Goal: Book appointment/travel/reservation

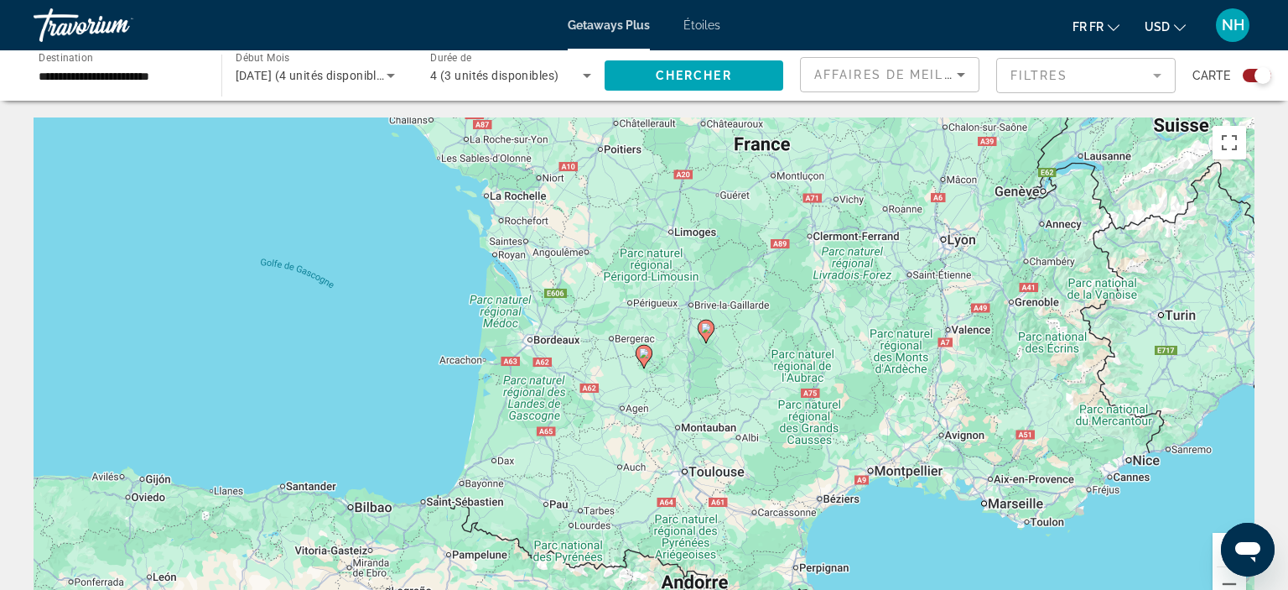
click at [710, 333] on image "Principaux contenus" at bounding box center [706, 328] width 10 height 10
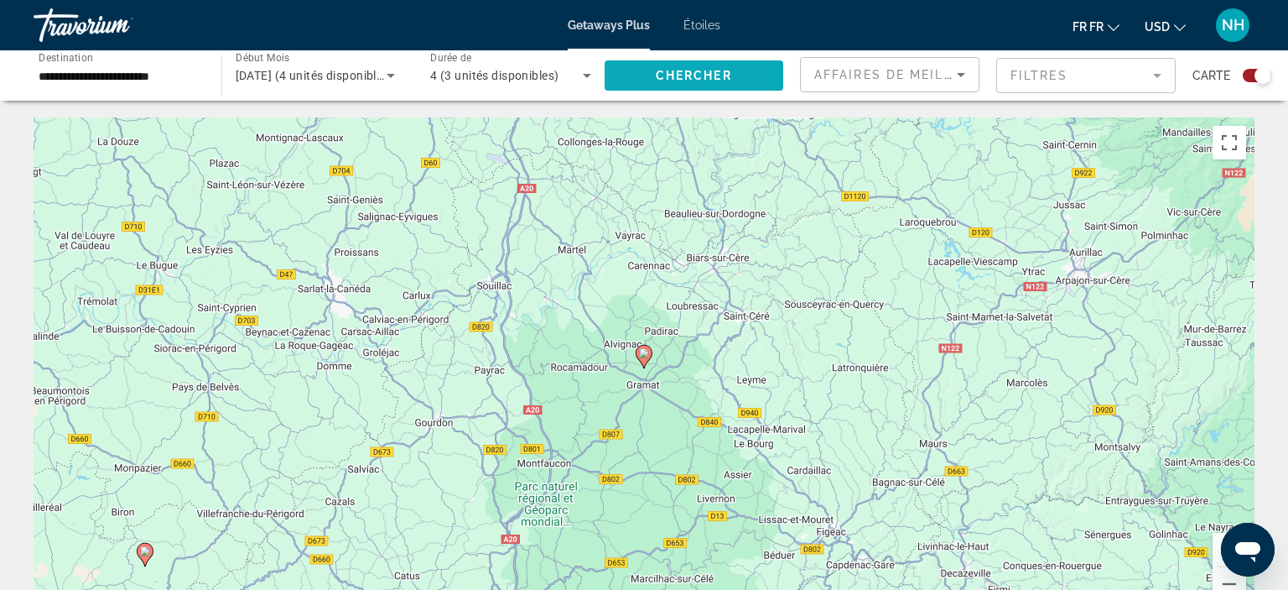
click at [706, 74] on span "Chercher" at bounding box center [694, 75] width 76 height 13
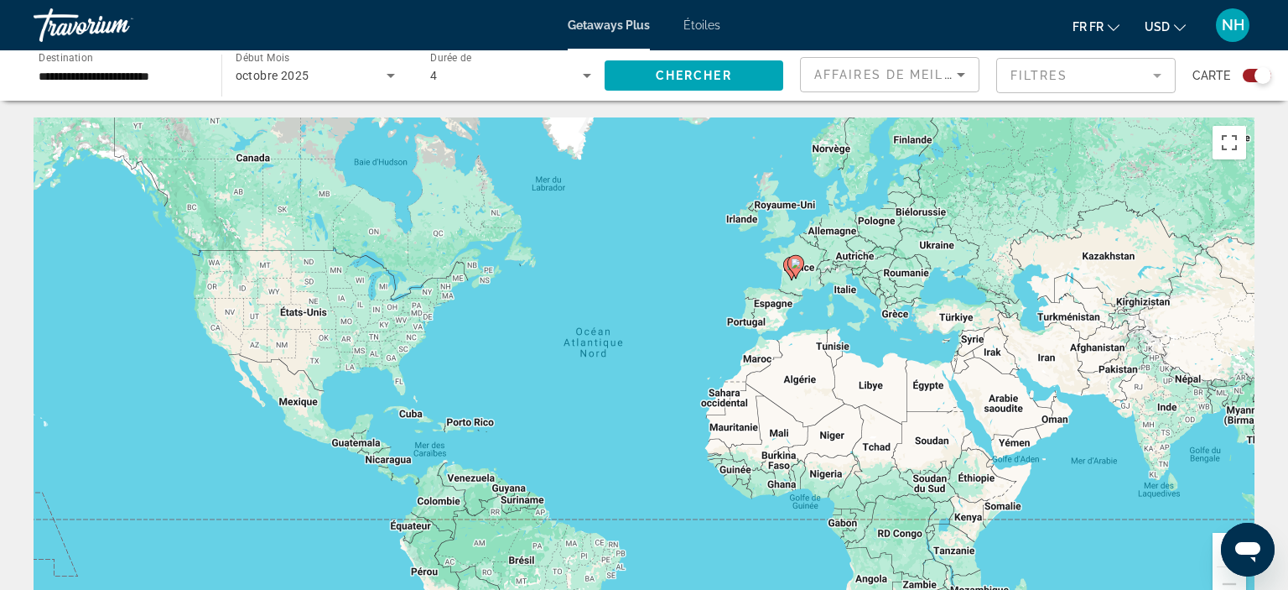
click at [1259, 76] on div "Le widget de recherche" at bounding box center [1263, 75] width 17 height 17
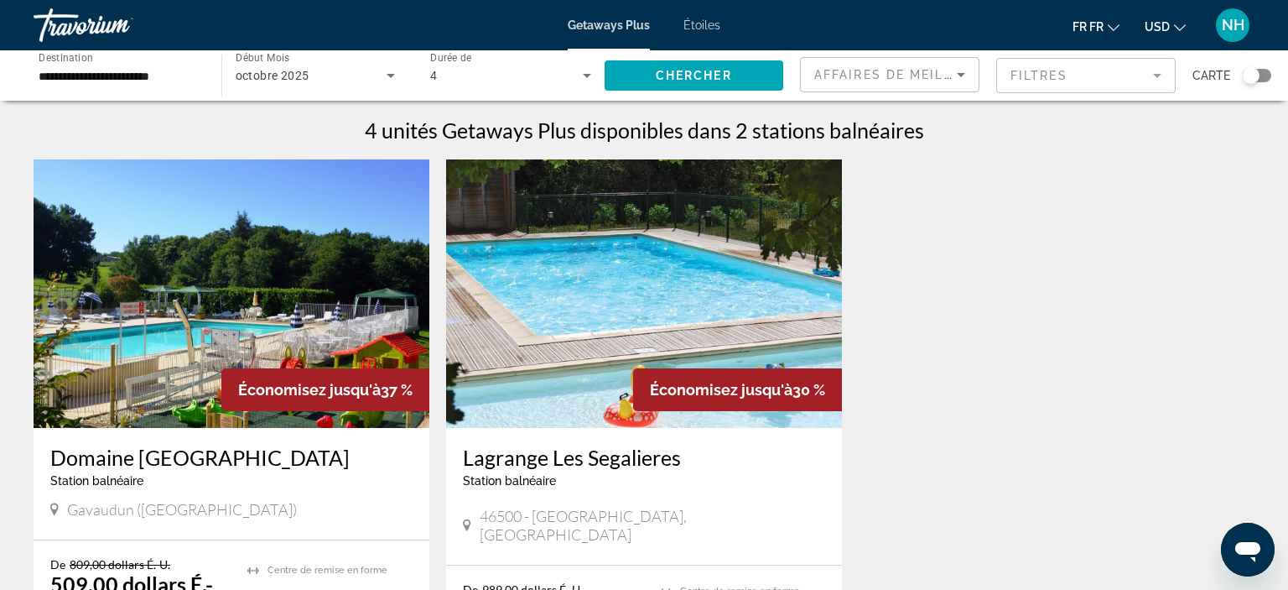
click at [200, 300] on img "Principaux contenus" at bounding box center [232, 293] width 396 height 268
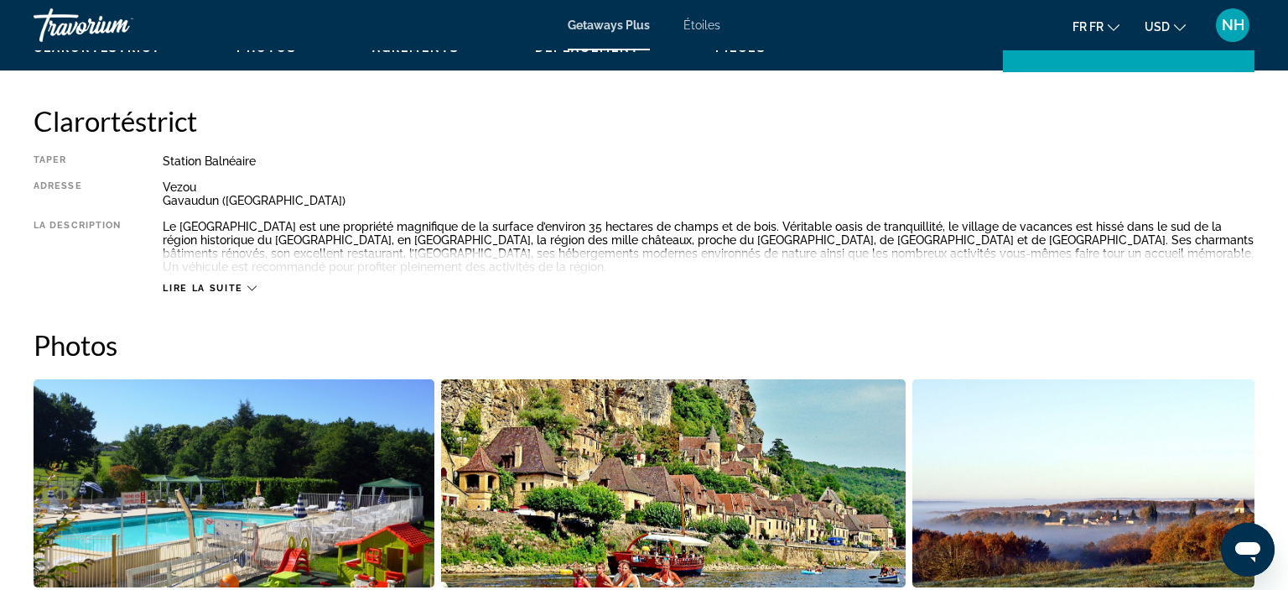
scroll to position [534, 0]
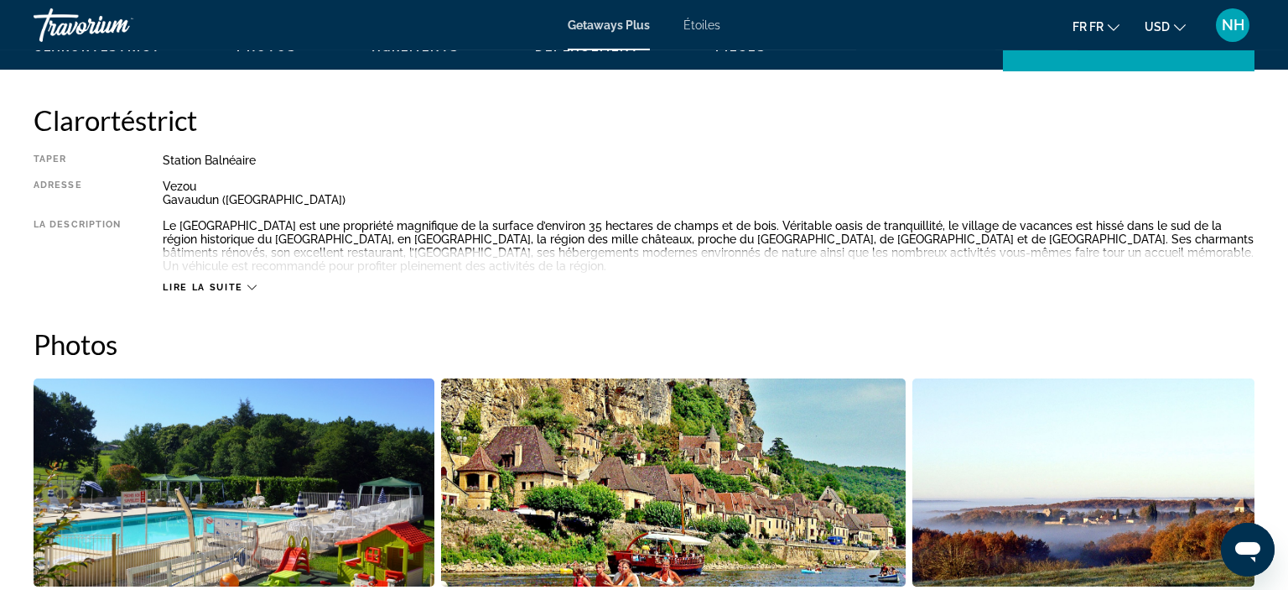
click at [257, 285] on icon "Principaux contenus" at bounding box center [251, 287] width 9 height 5
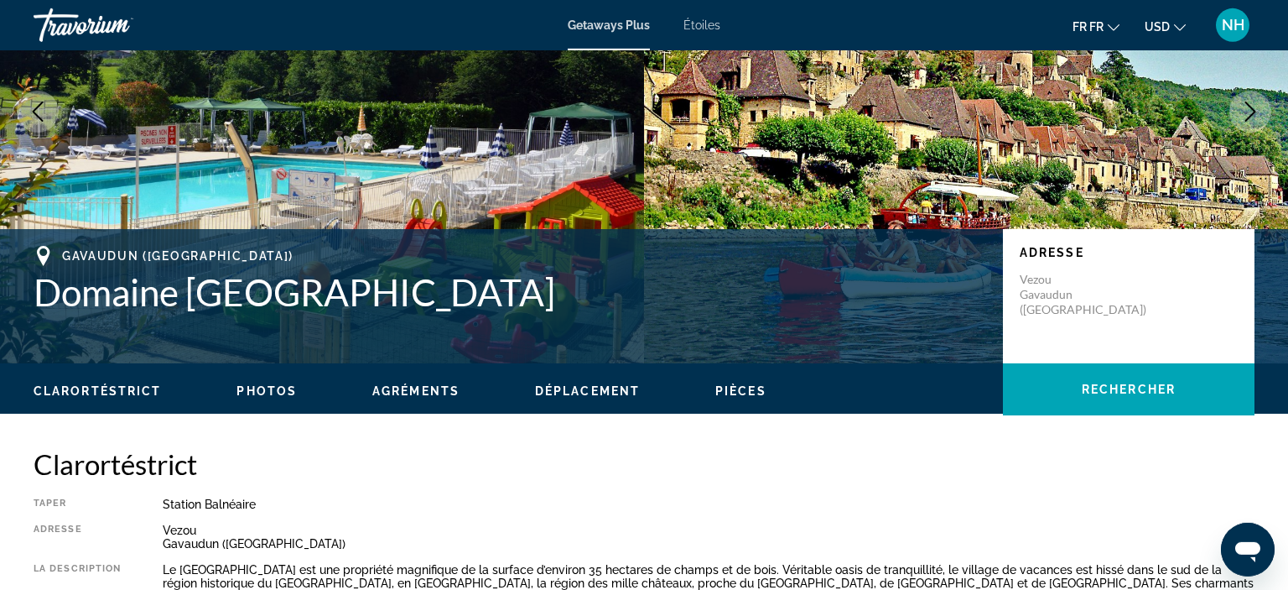
scroll to position [201, 0]
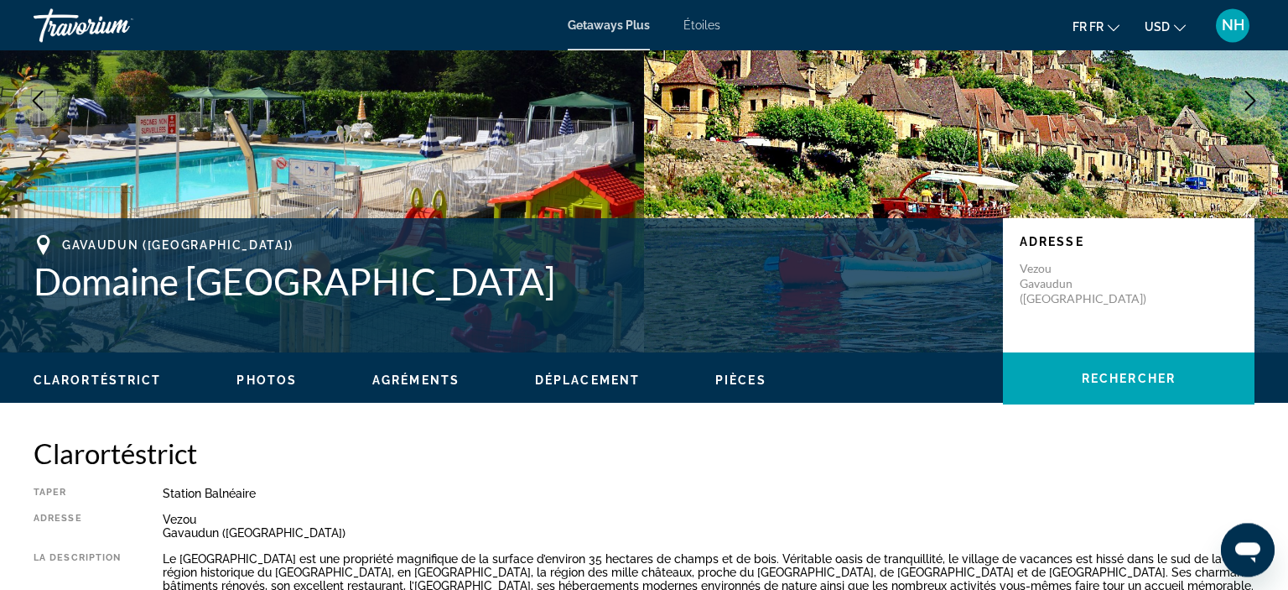
click at [756, 376] on span "Pièces" at bounding box center [740, 379] width 51 height 13
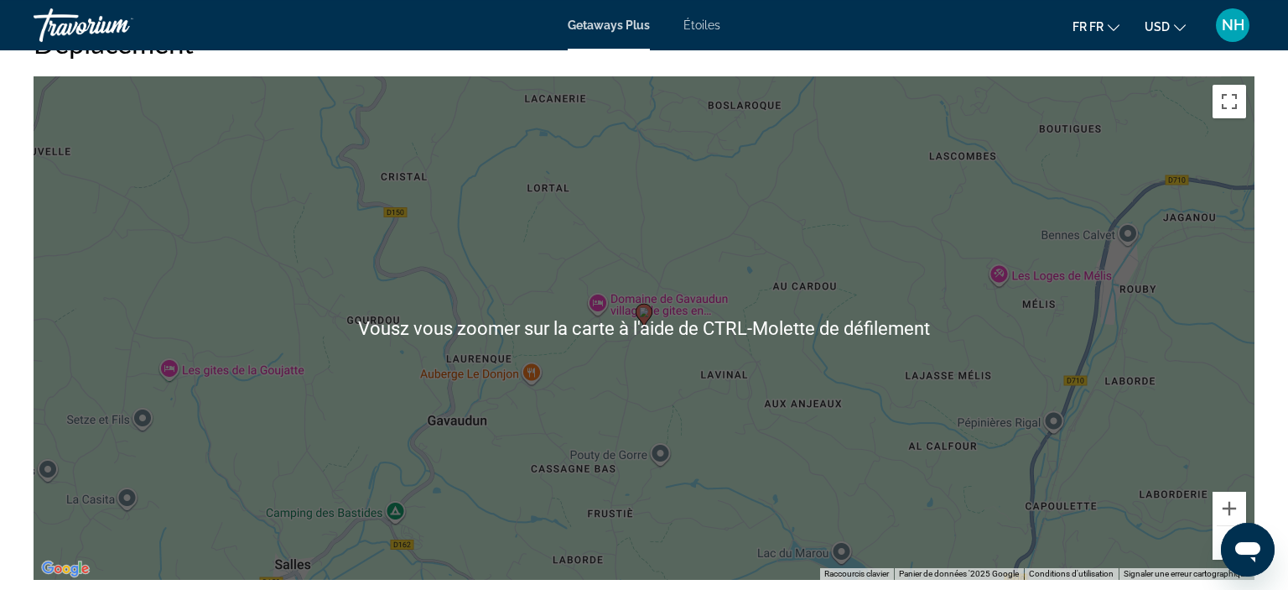
scroll to position [2425, 0]
click at [632, 21] on span "Getaways Plus" at bounding box center [609, 24] width 82 height 13
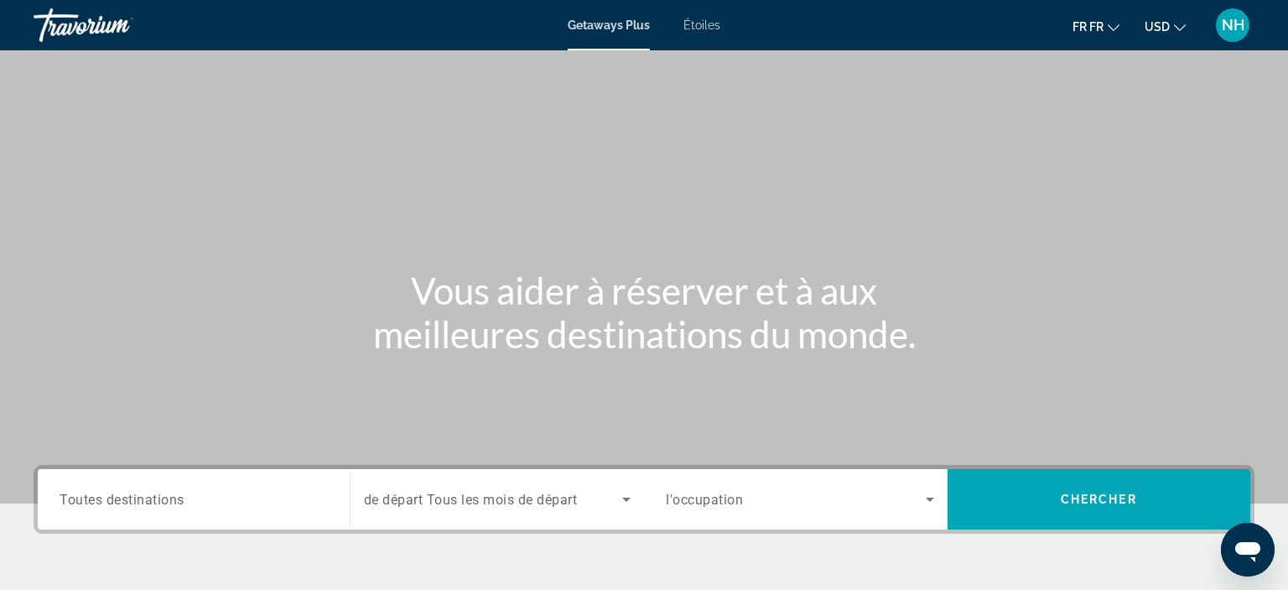
click at [247, 512] on div "Le widget de recherche" at bounding box center [194, 500] width 268 height 48
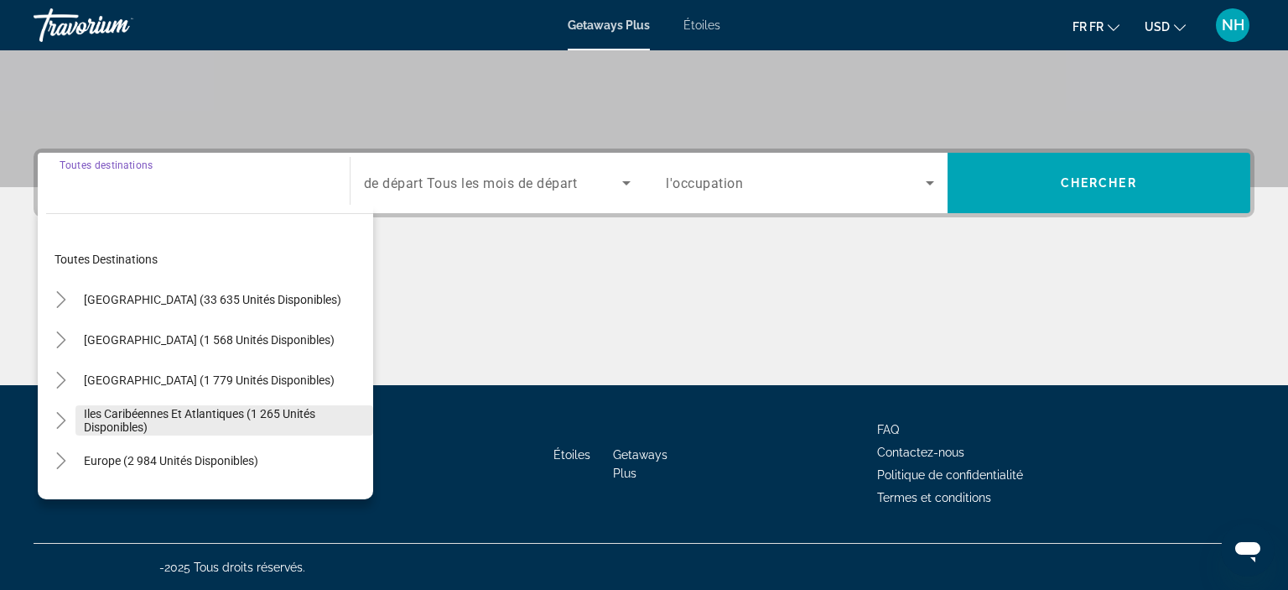
scroll to position [51, 0]
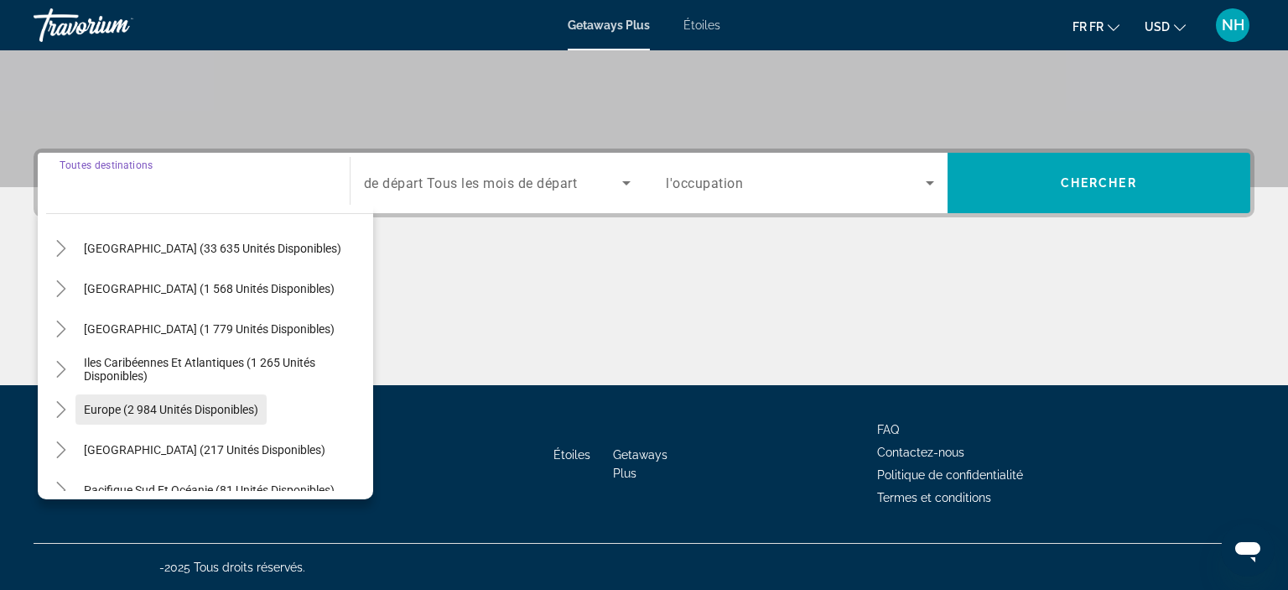
click at [165, 410] on span "Europe (2 984 unités disponibles)" at bounding box center [171, 409] width 174 height 13
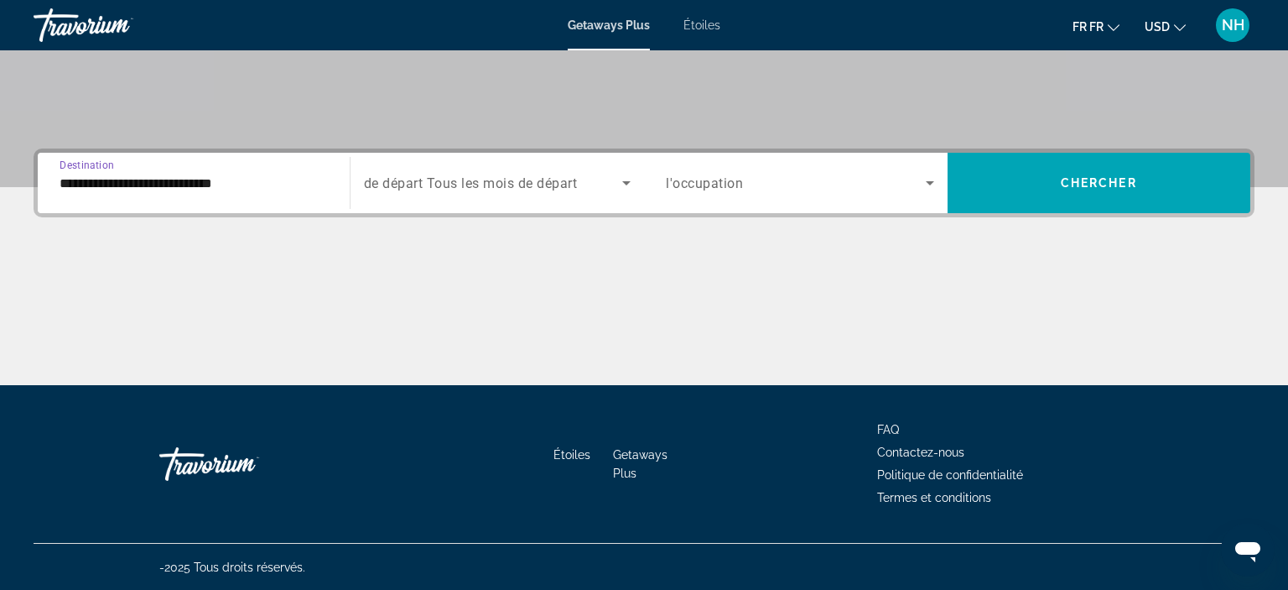
click at [282, 174] on input "**********" at bounding box center [194, 184] width 268 height 20
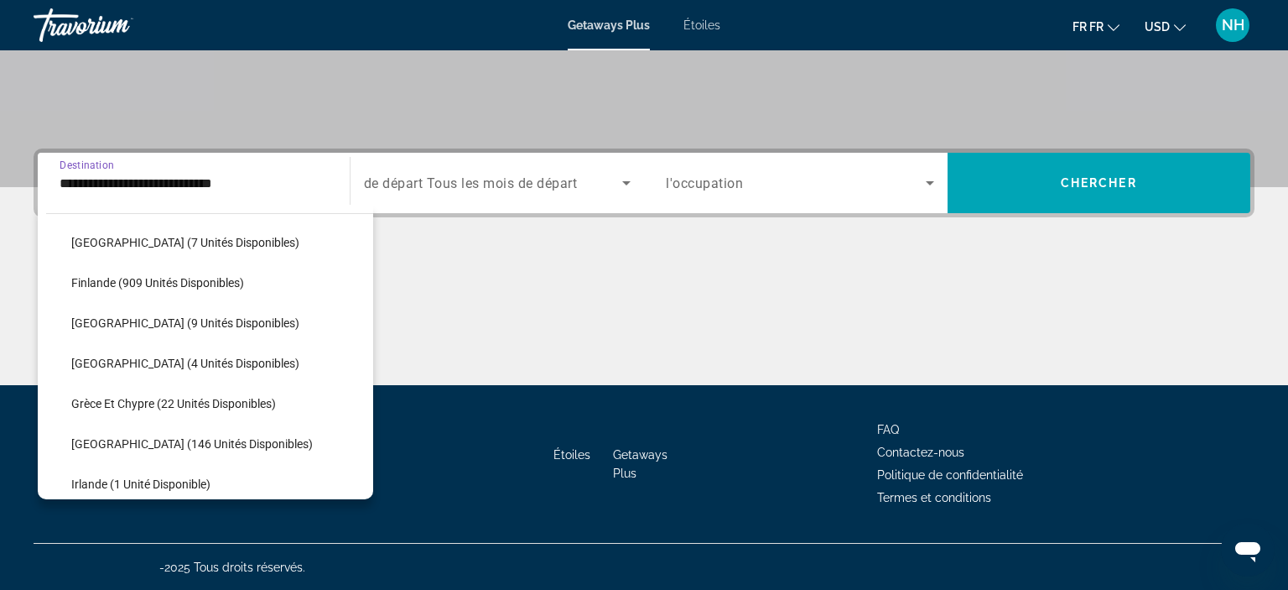
scroll to position [379, 0]
click at [119, 317] on span "[GEOGRAPHIC_DATA] (9 unités disponibles)" at bounding box center [185, 322] width 228 height 13
type input "**********"
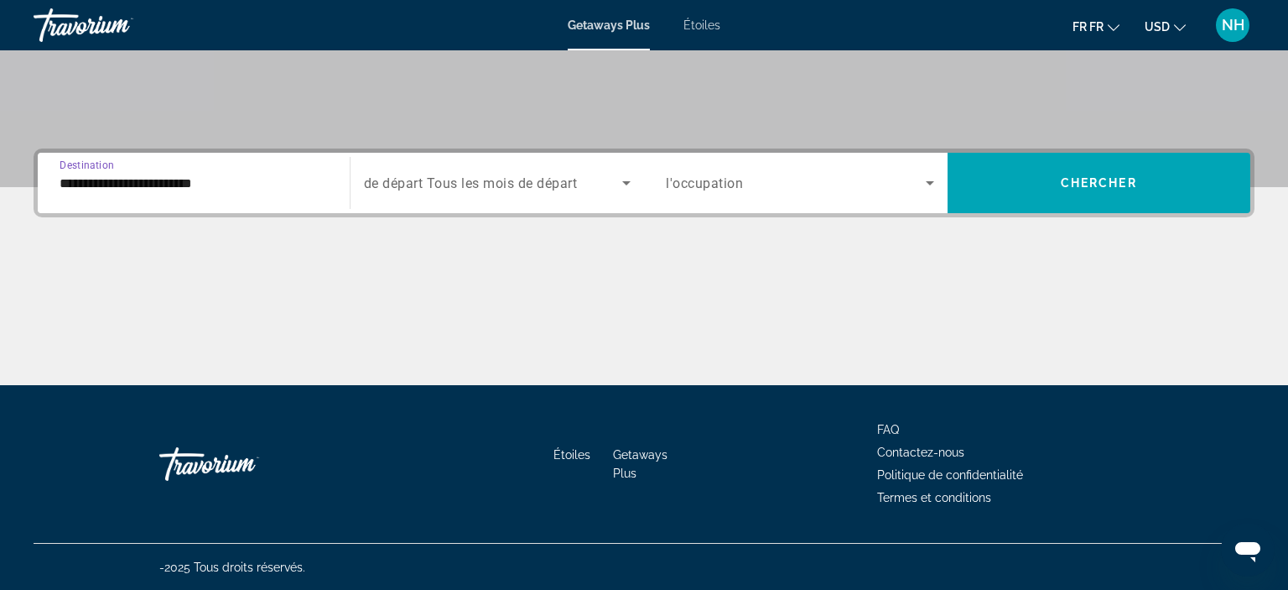
click at [626, 179] on icon "Le widget de recherche" at bounding box center [626, 183] width 20 height 20
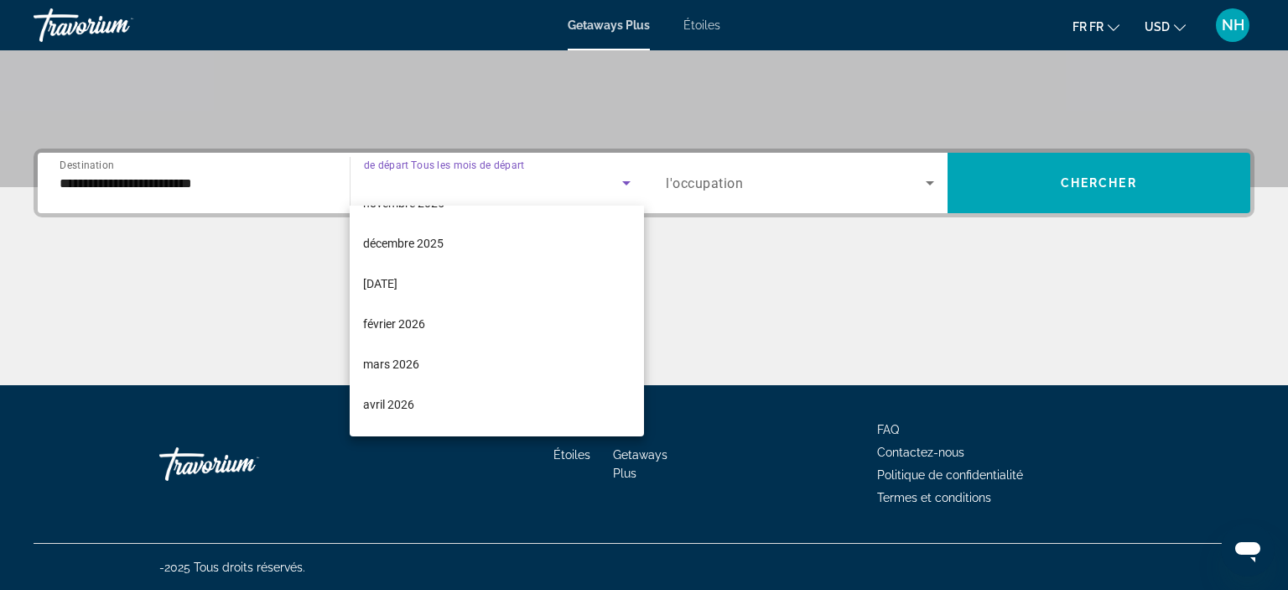
scroll to position [148, 0]
click at [395, 248] on span "décembre 2025" at bounding box center [403, 245] width 81 height 20
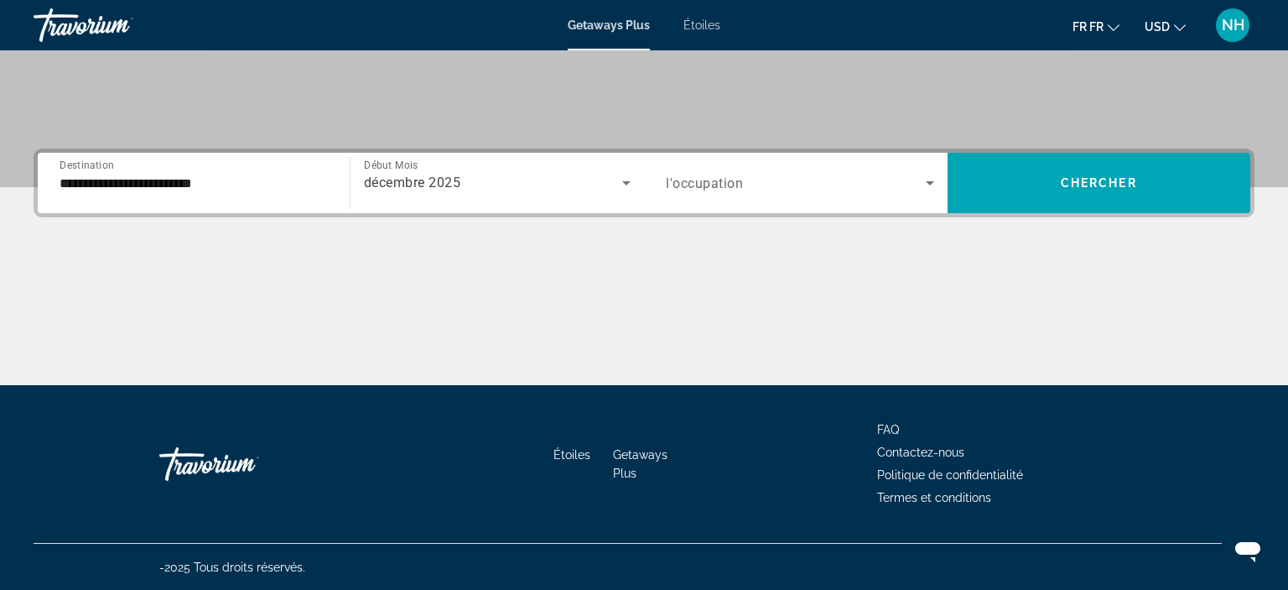
click at [398, 166] on span "Début Mois" at bounding box center [391, 165] width 55 height 12
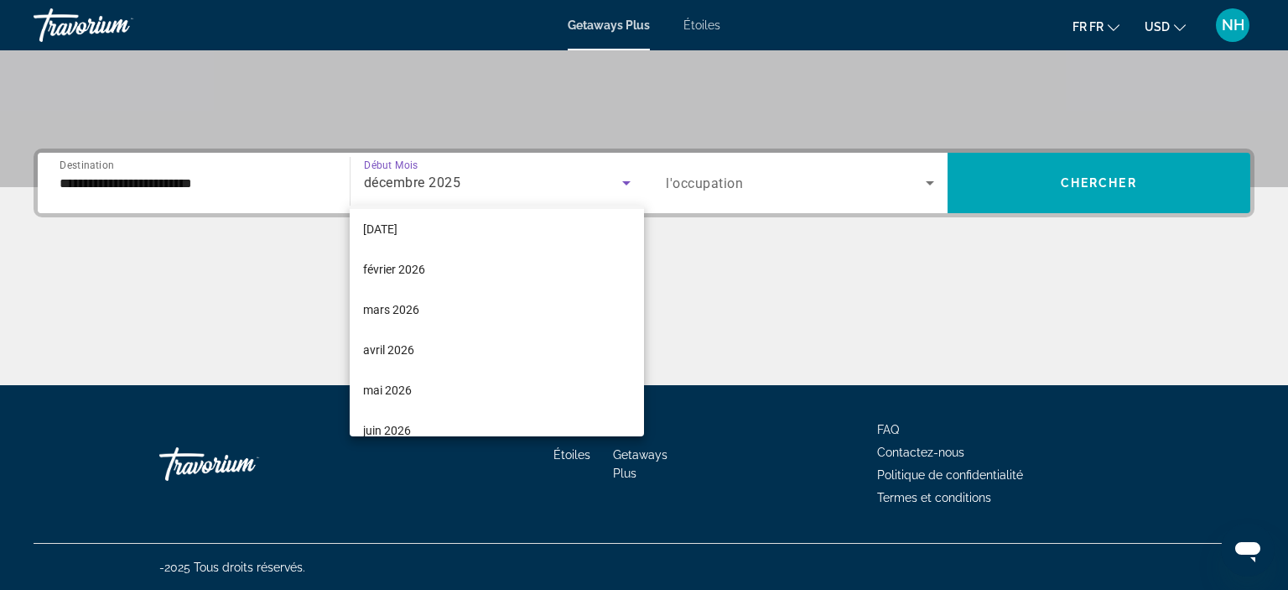
scroll to position [0, 0]
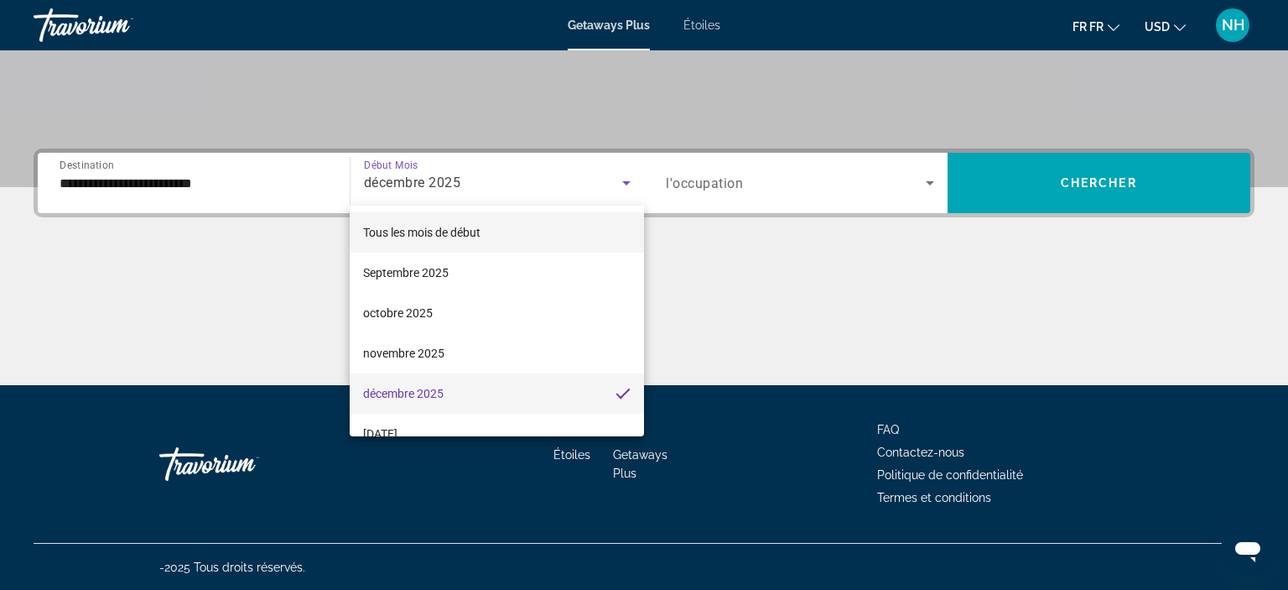
click at [439, 236] on span "Tous les mois de début" at bounding box center [421, 232] width 117 height 13
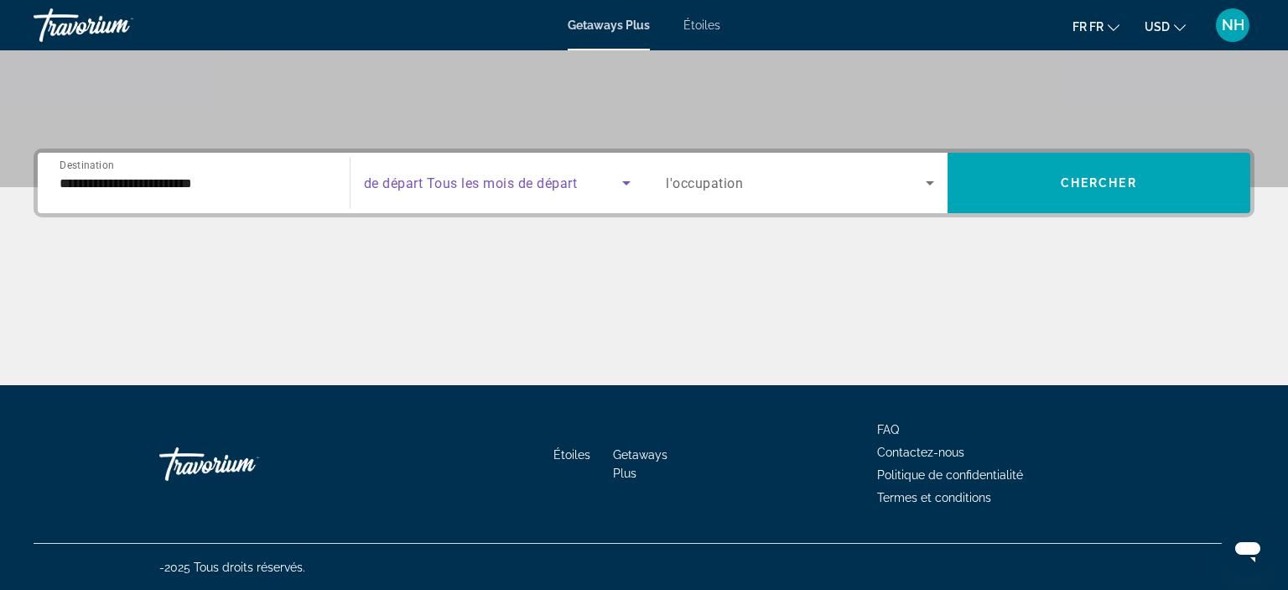
click at [629, 181] on icon "Le widget de recherche" at bounding box center [626, 183] width 8 height 4
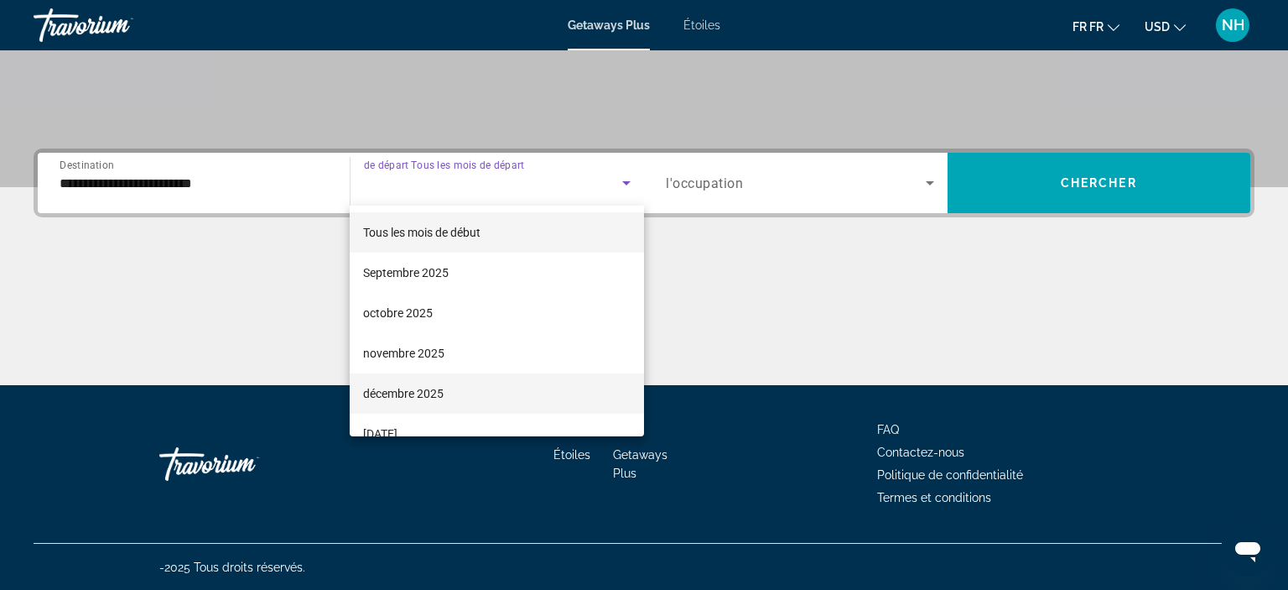
click at [411, 387] on span "décembre 2025" at bounding box center [403, 393] width 81 height 20
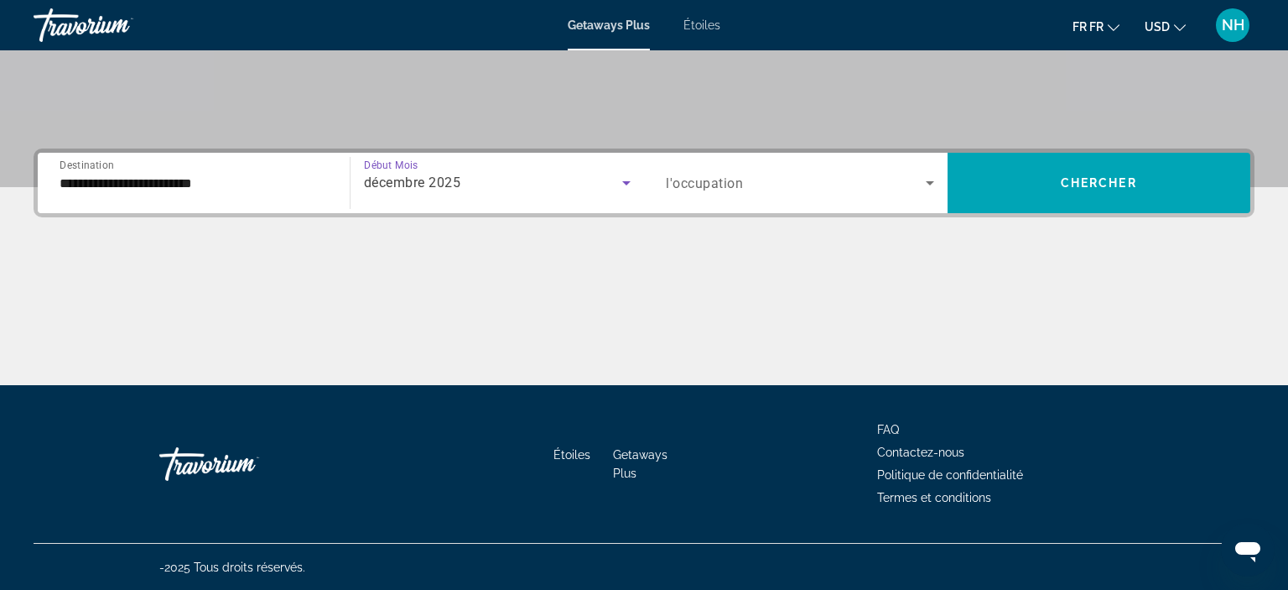
click at [434, 177] on span "décembre 2025" at bounding box center [412, 182] width 97 height 16
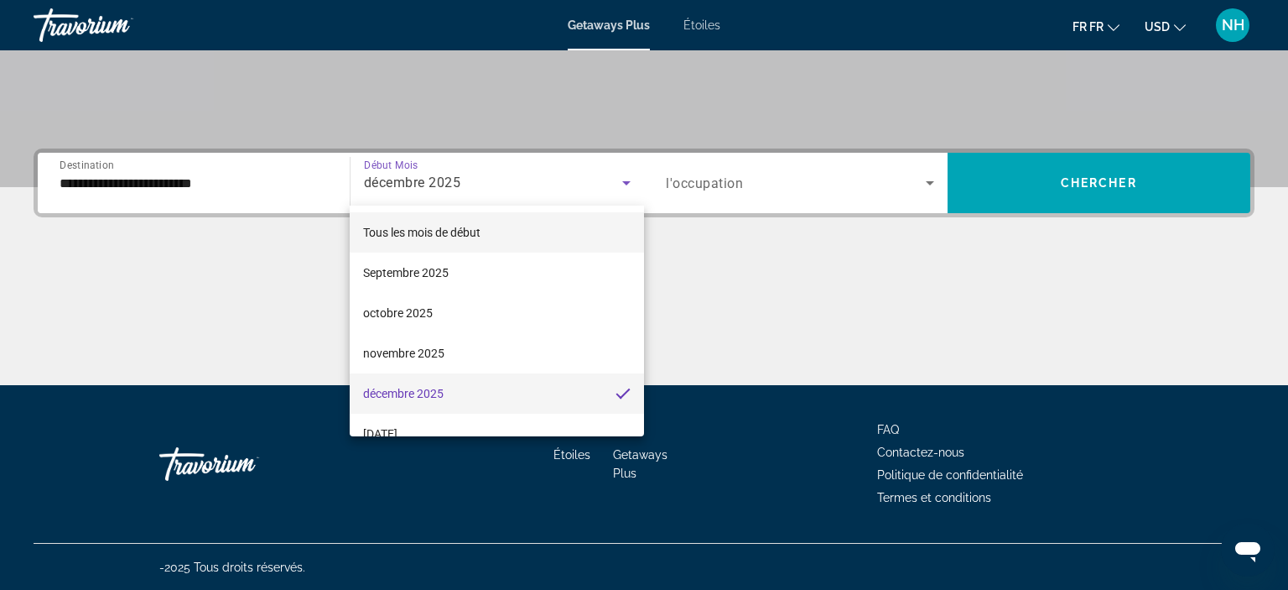
click at [424, 223] on span "Tous les mois de début" at bounding box center [421, 232] width 117 height 20
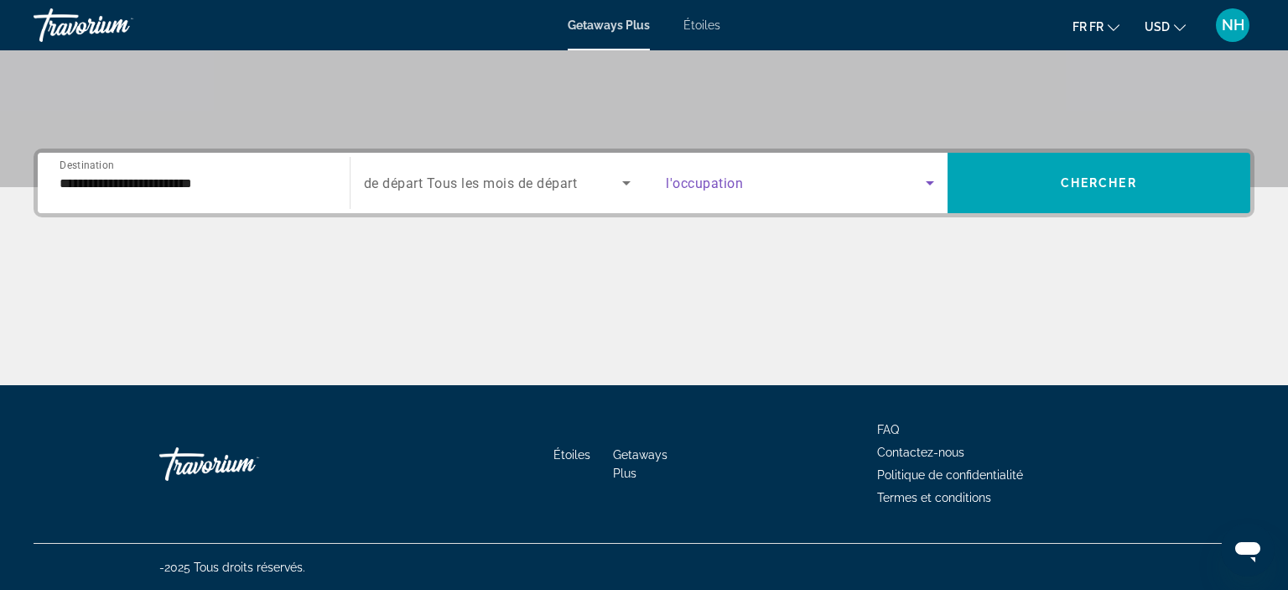
click at [931, 174] on icon "Le widget de recherche" at bounding box center [930, 183] width 20 height 20
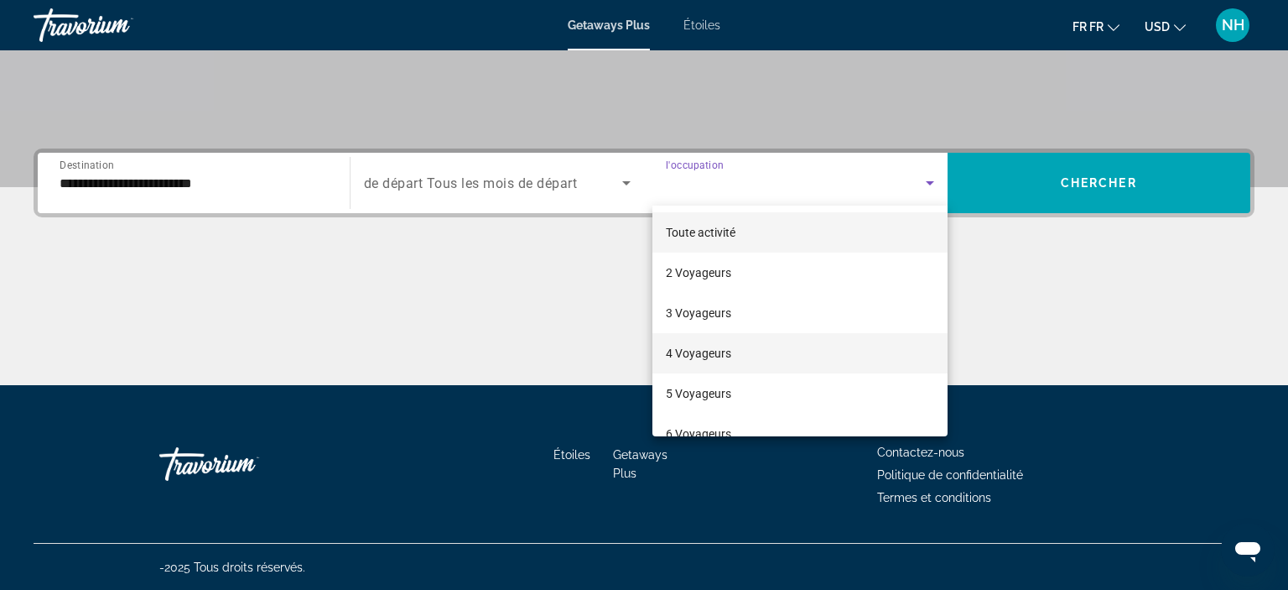
click at [715, 354] on span "4 Voyageurs" at bounding box center [698, 353] width 65 height 20
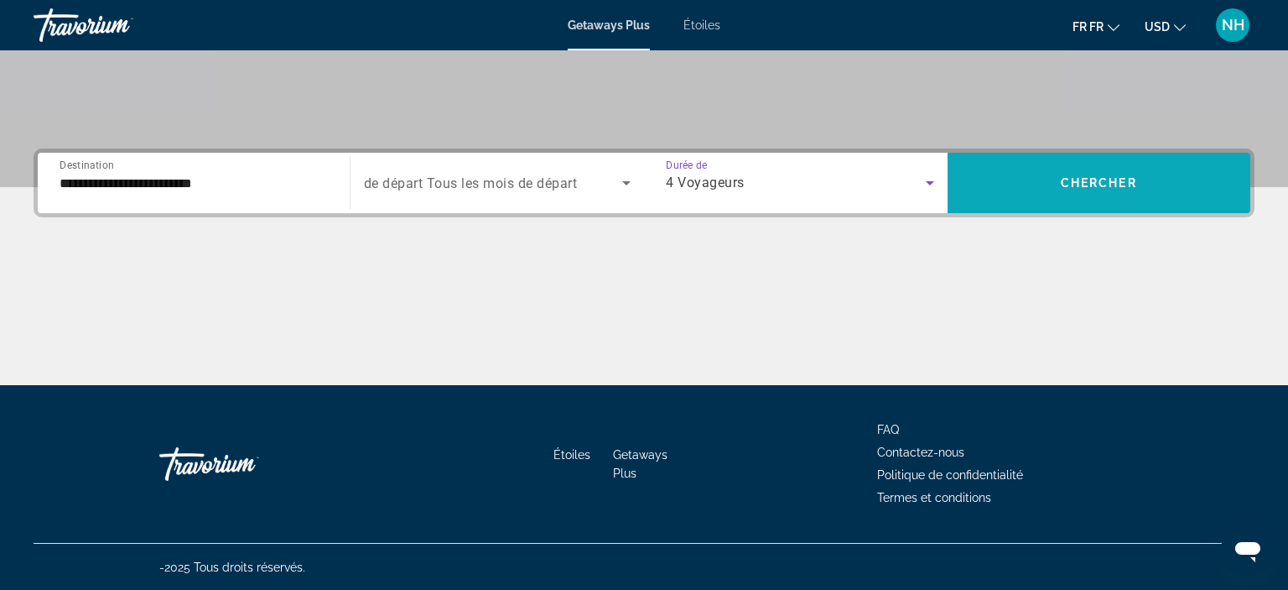
click at [1108, 179] on span "Chercher" at bounding box center [1099, 182] width 76 height 13
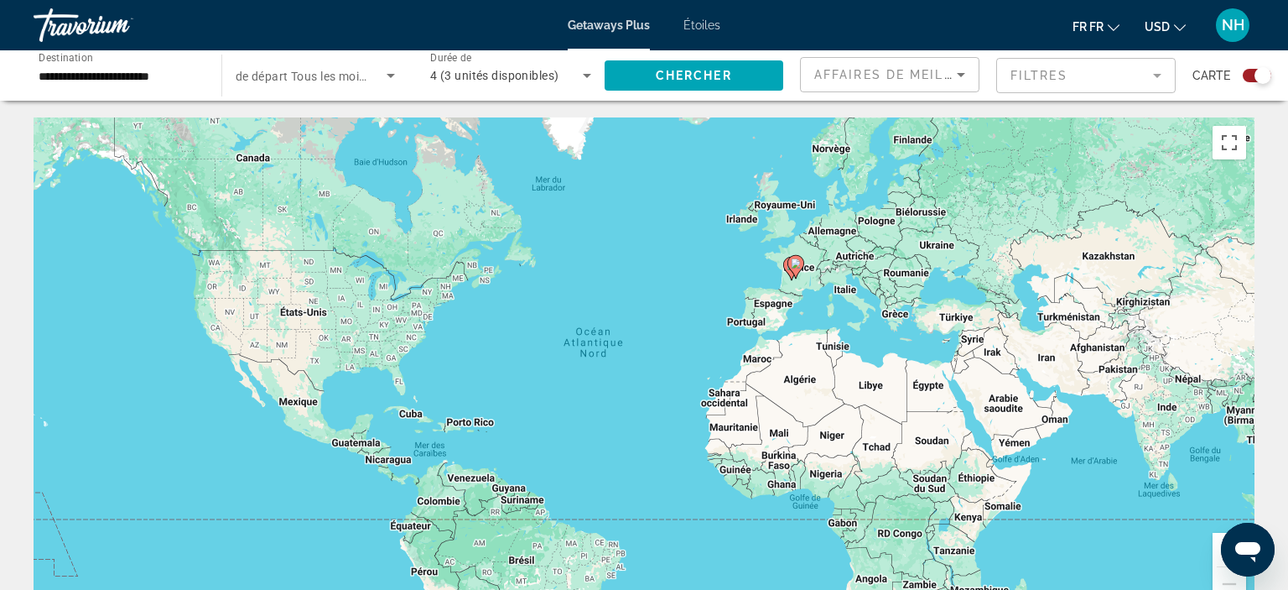
click at [1261, 75] on div "Le widget de recherche" at bounding box center [1263, 75] width 17 height 17
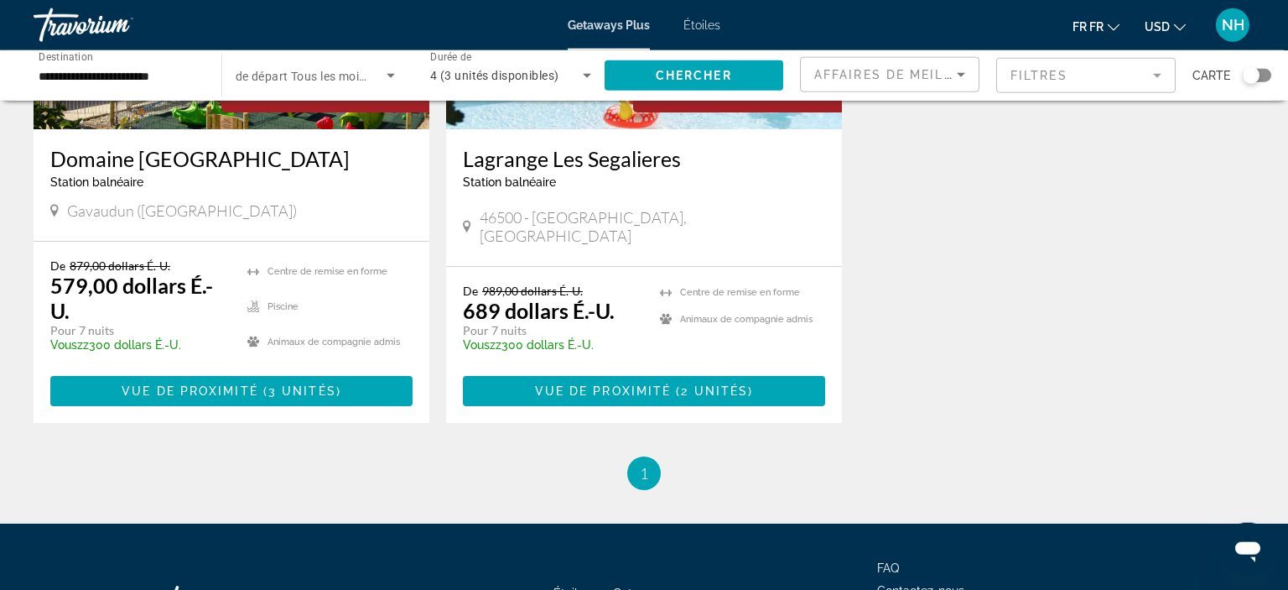
scroll to position [301, 0]
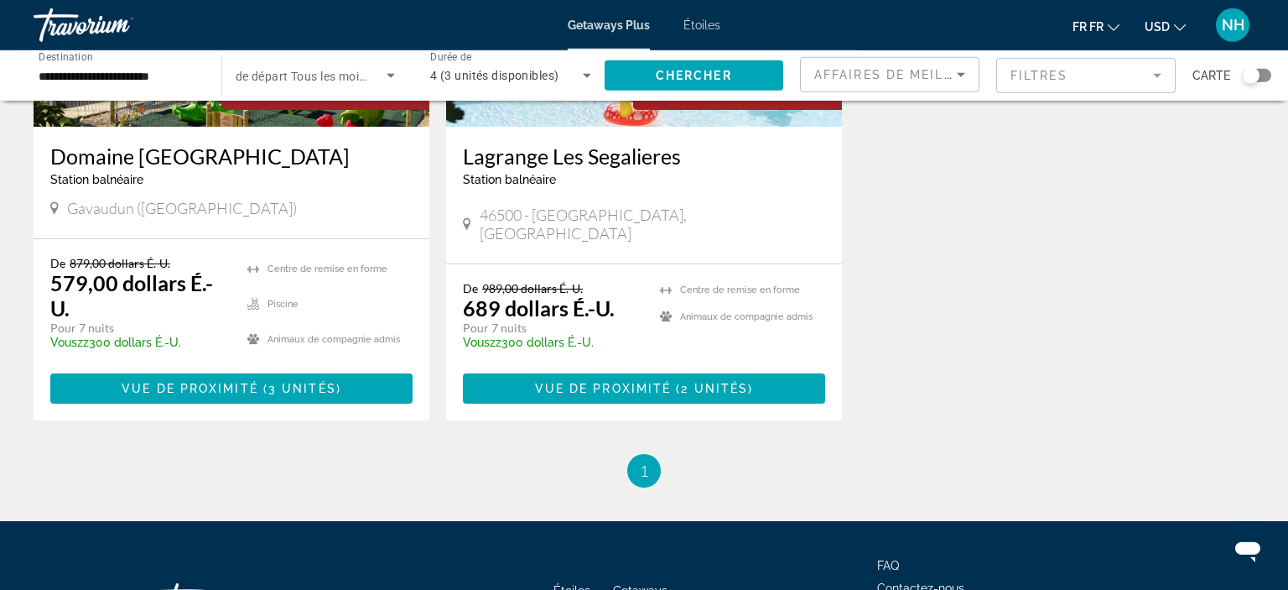
click at [598, 158] on h3 "Lagrange Les Segalieres" at bounding box center [644, 155] width 362 height 25
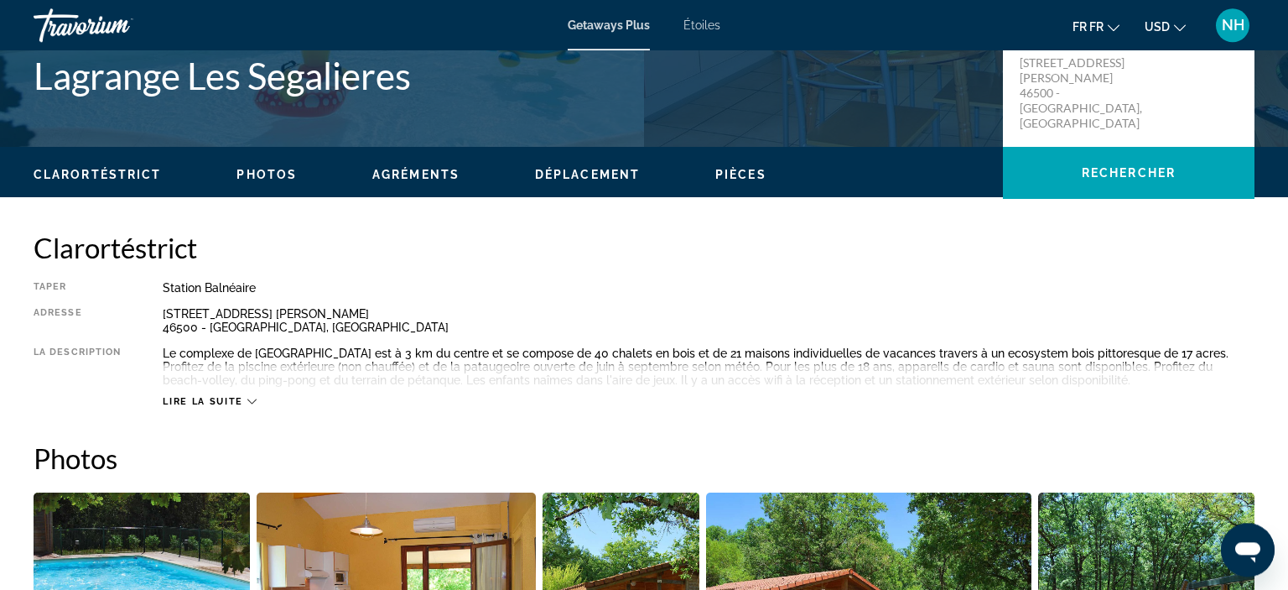
scroll to position [408, 0]
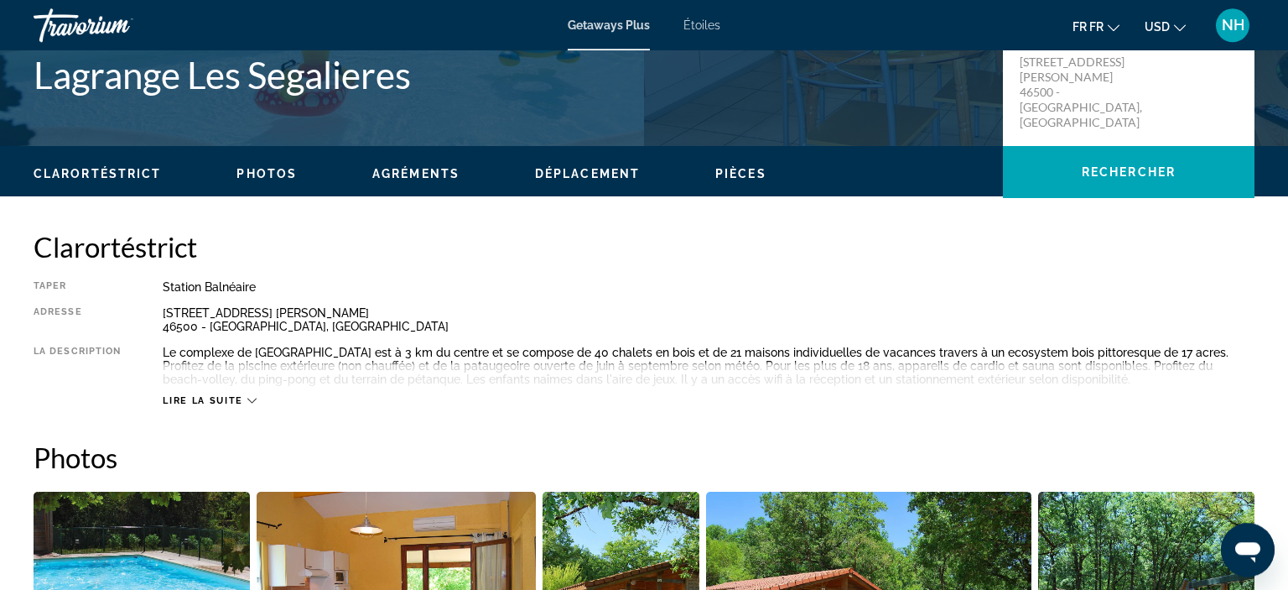
click at [253, 399] on icon "Principaux contenus" at bounding box center [251, 400] width 9 height 9
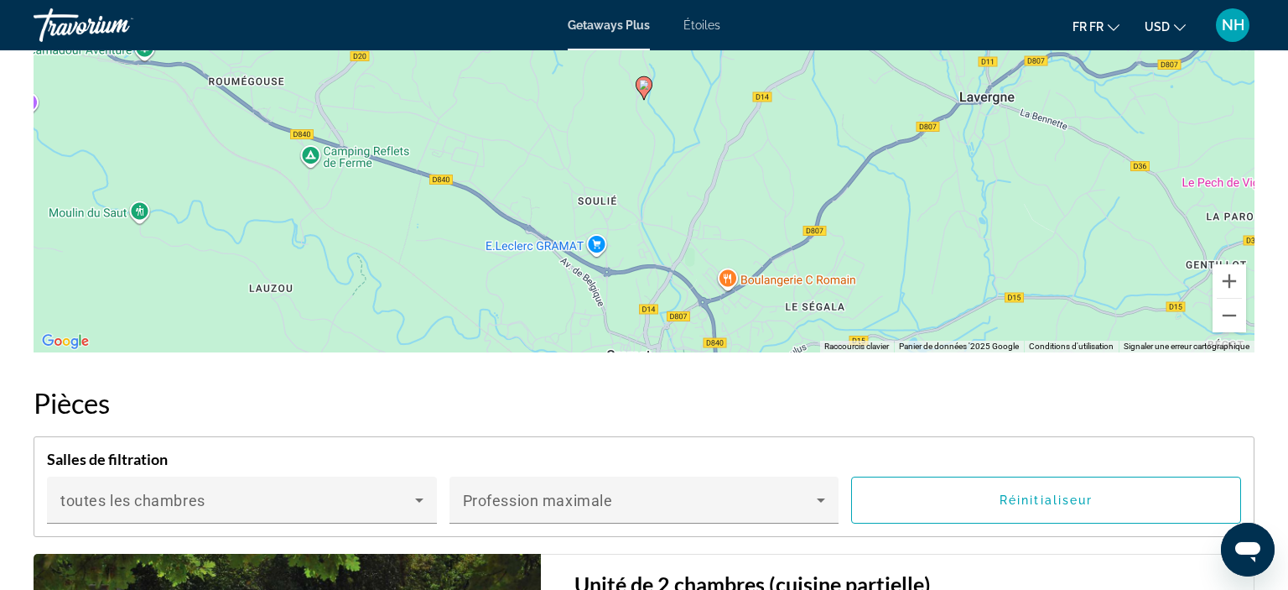
scroll to position [2419, 0]
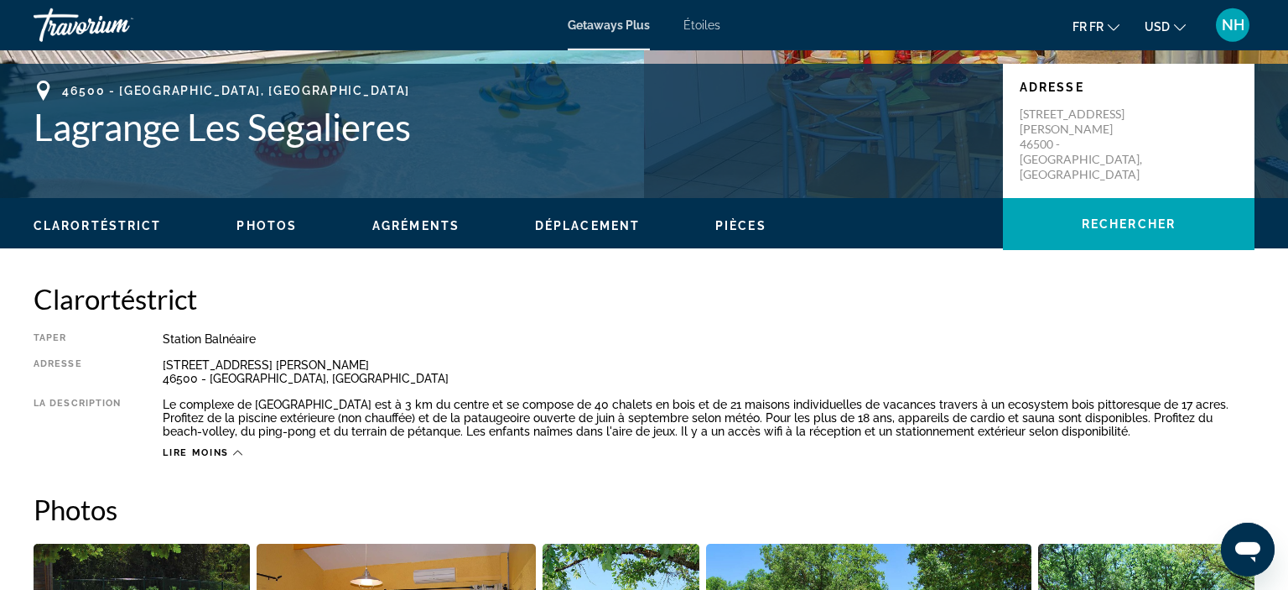
click at [286, 222] on span "Photos" at bounding box center [266, 225] width 60 height 13
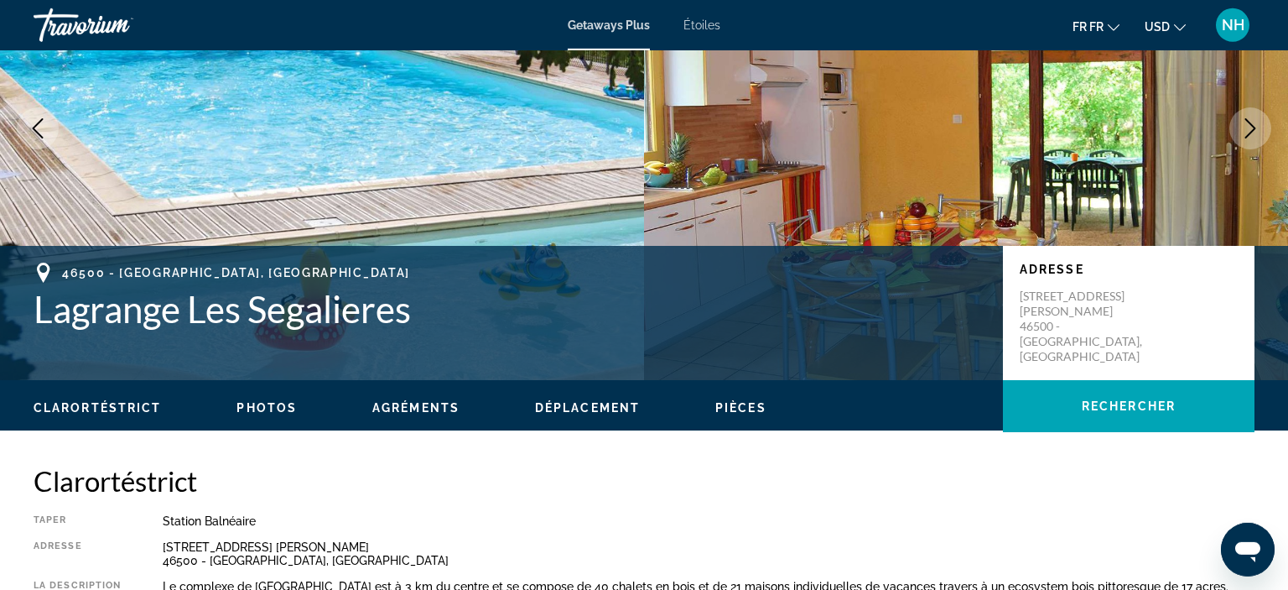
scroll to position [159, 0]
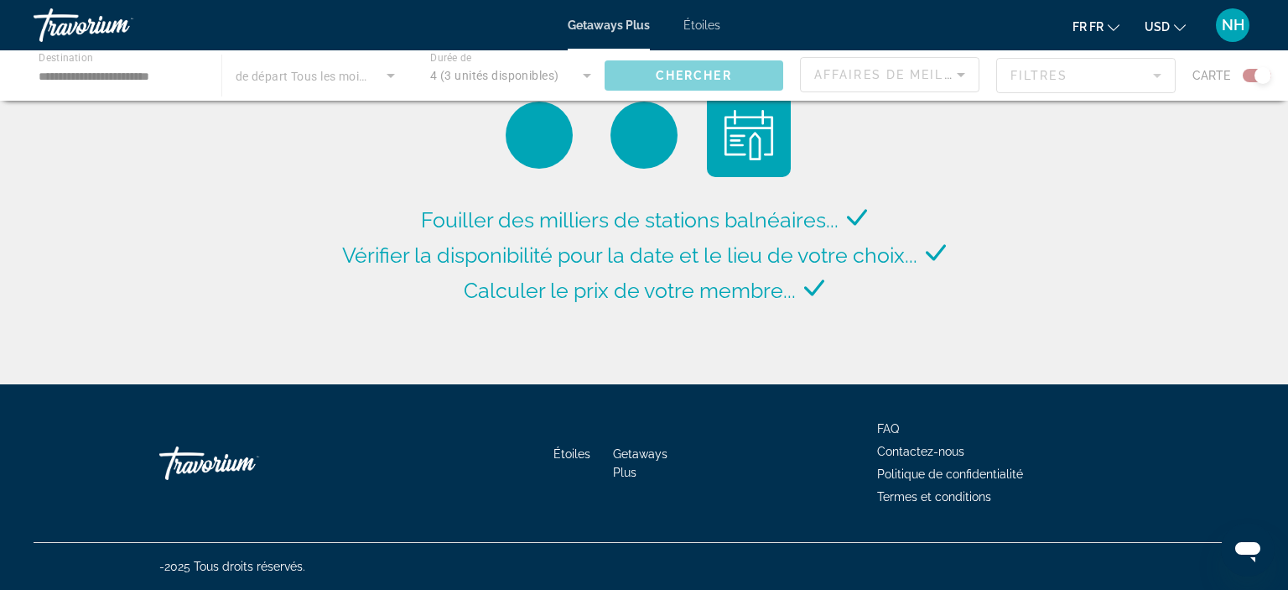
click at [1258, 75] on div "Le widget de recherche" at bounding box center [1263, 75] width 17 height 17
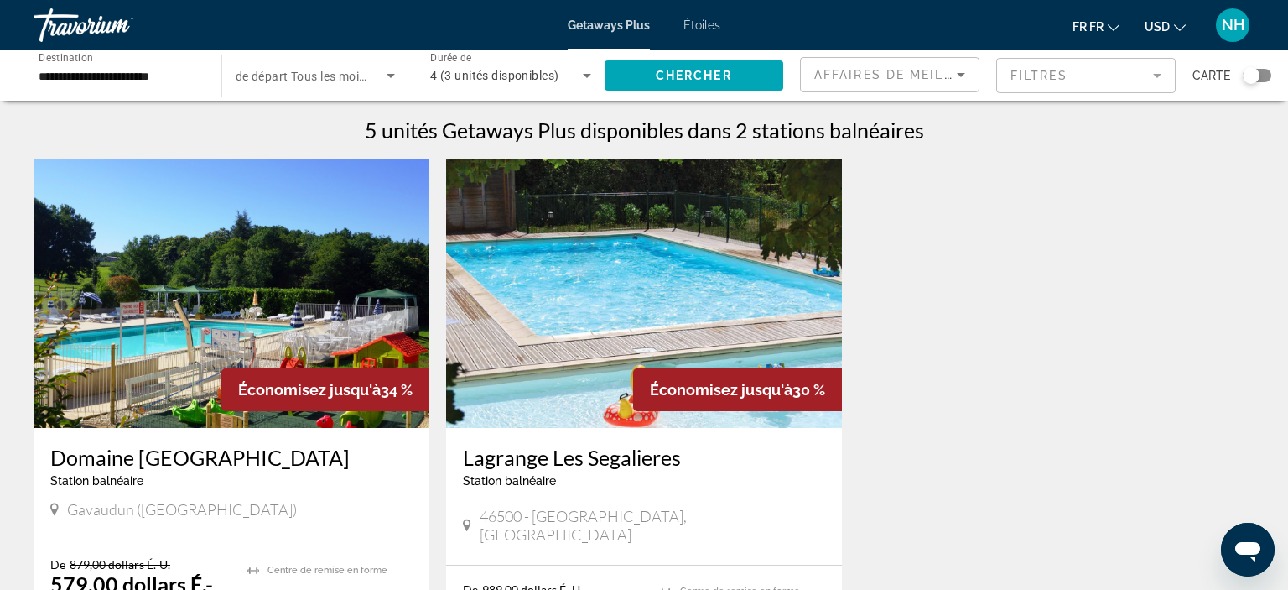
click at [195, 387] on img "Principaux contenus" at bounding box center [232, 293] width 396 height 268
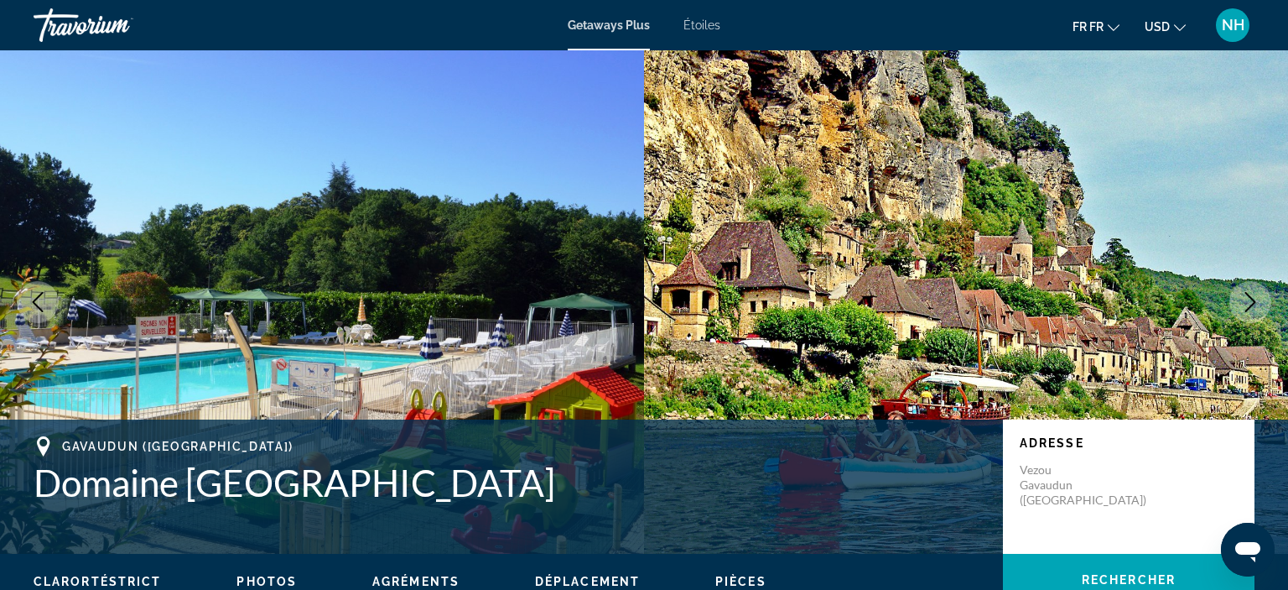
click at [700, 22] on span "Étoiles" at bounding box center [701, 24] width 37 height 13
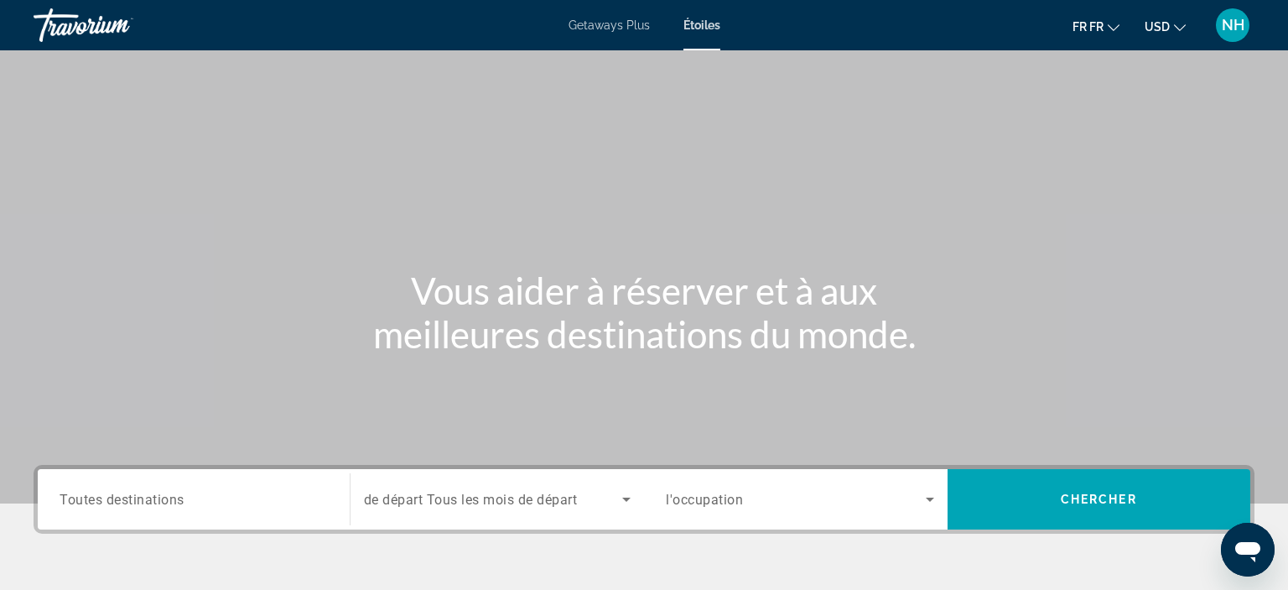
click at [207, 512] on div "Le widget de recherche" at bounding box center [194, 500] width 268 height 48
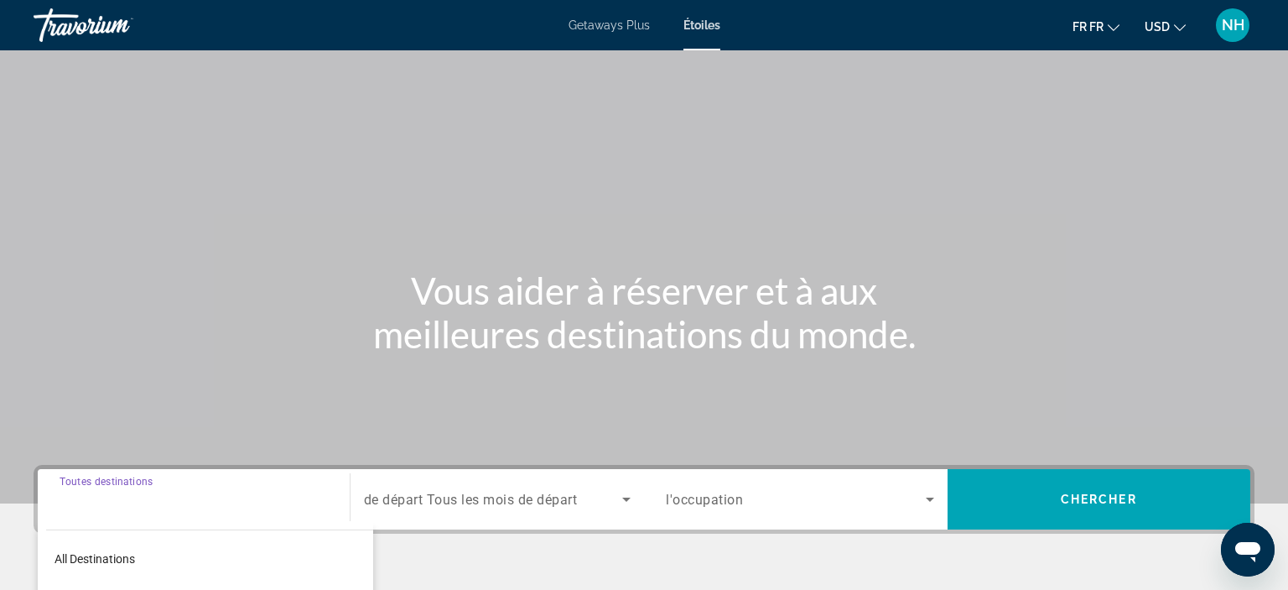
scroll to position [316, 0]
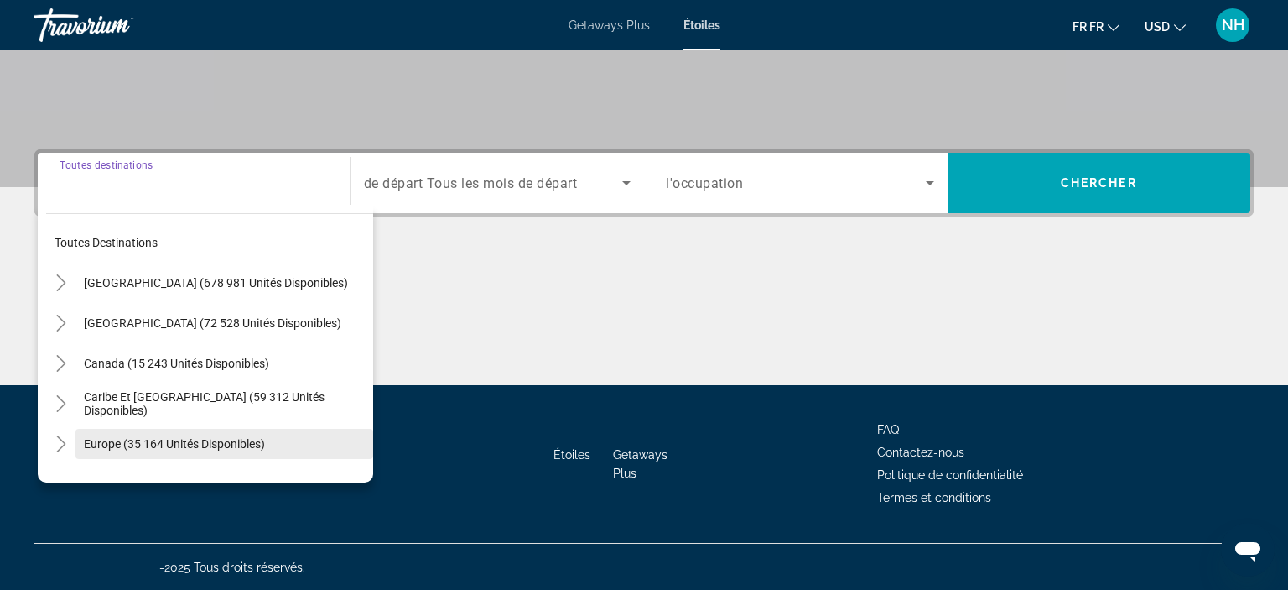
click at [117, 437] on span "Europe (35 164 unités disponibles)" at bounding box center [174, 443] width 181 height 13
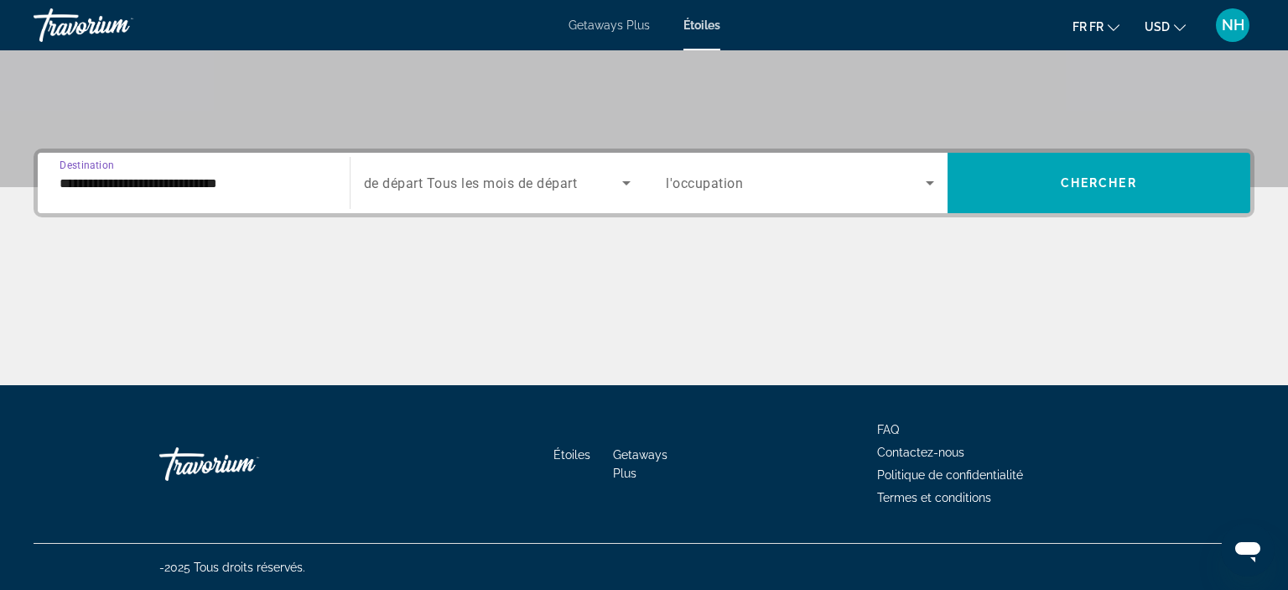
click at [299, 174] on input "**********" at bounding box center [194, 184] width 268 height 20
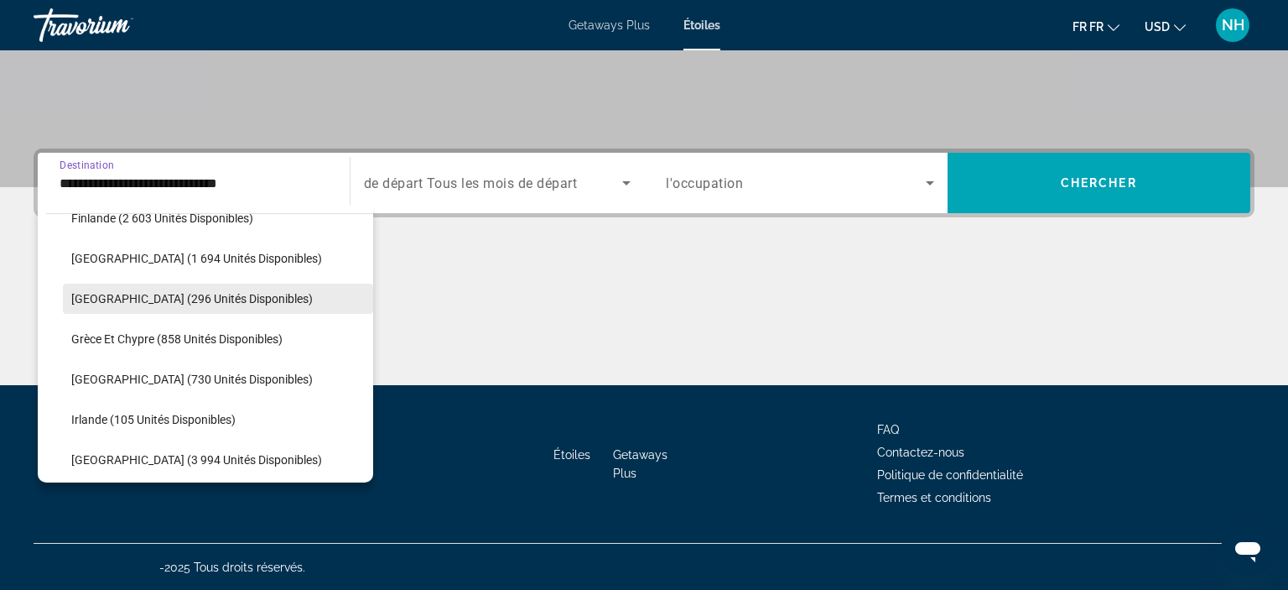
scroll to position [470, 0]
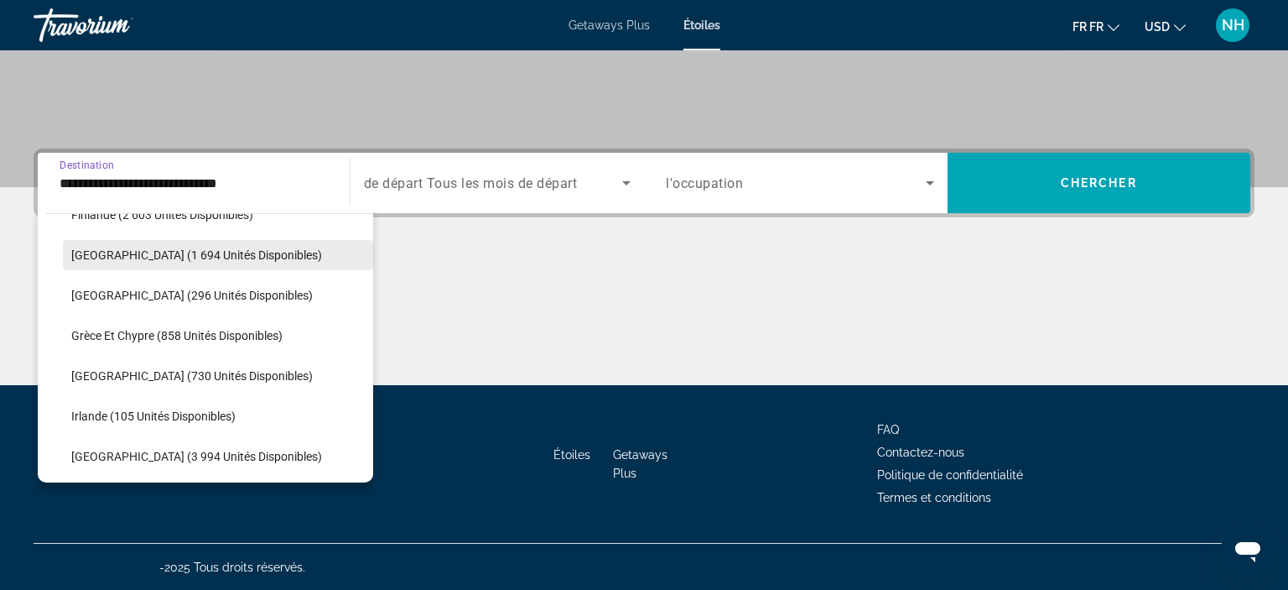
click at [188, 256] on span "[GEOGRAPHIC_DATA] (1 694 unités disponibles)" at bounding box center [196, 254] width 251 height 13
type input "**********"
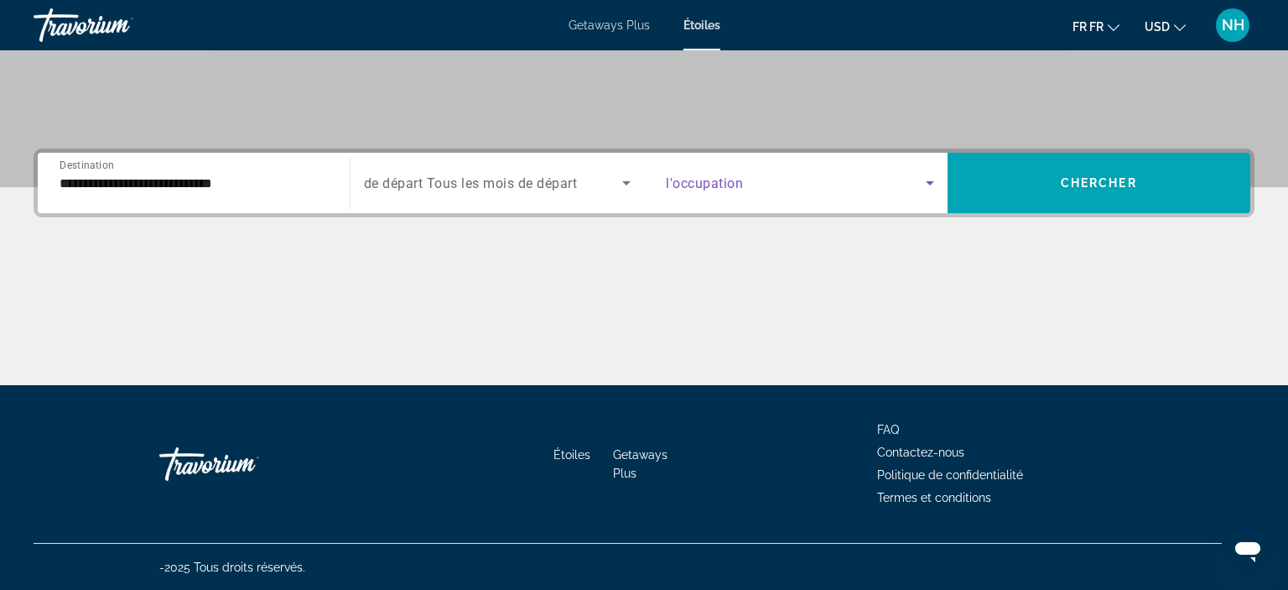
click at [937, 174] on icon "Le widget de recherche" at bounding box center [930, 183] width 20 height 20
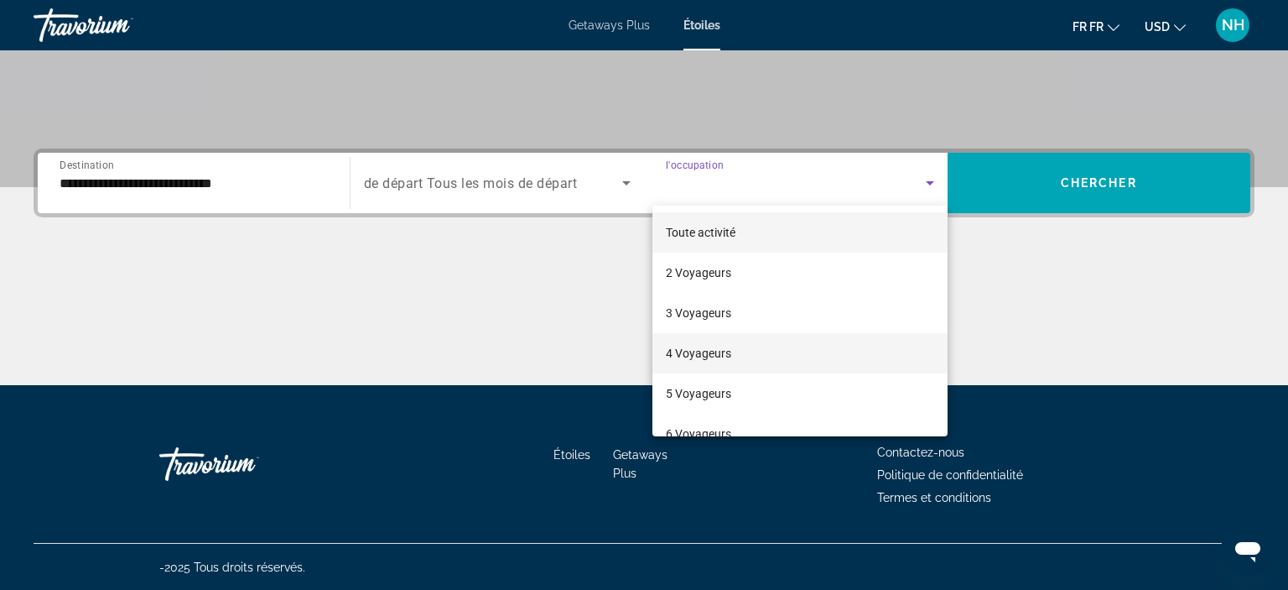
click at [690, 357] on span "4 Voyageurs" at bounding box center [698, 353] width 65 height 20
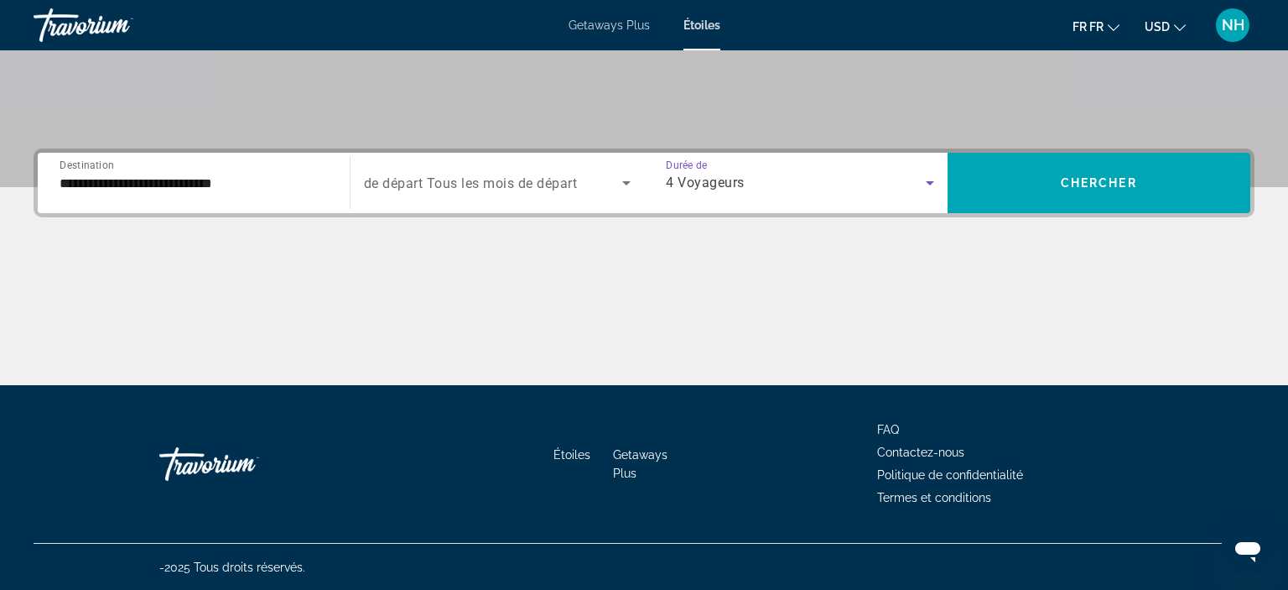
click at [626, 190] on icon "Le widget de recherche" at bounding box center [626, 183] width 20 height 20
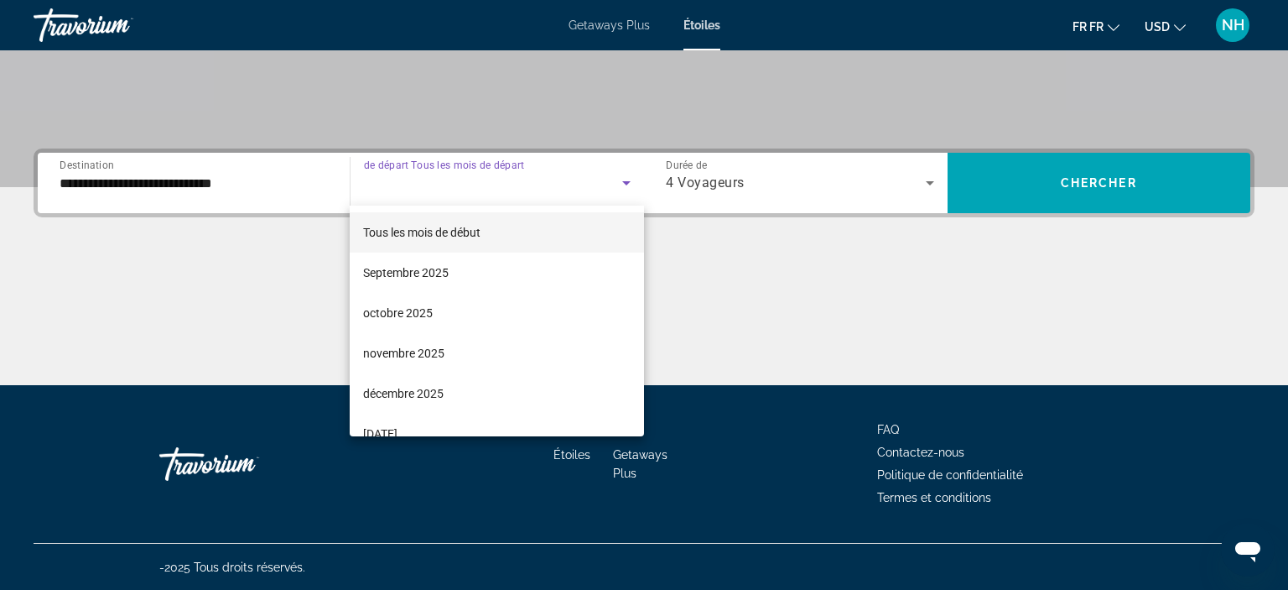
click at [1136, 192] on div at bounding box center [644, 295] width 1288 height 590
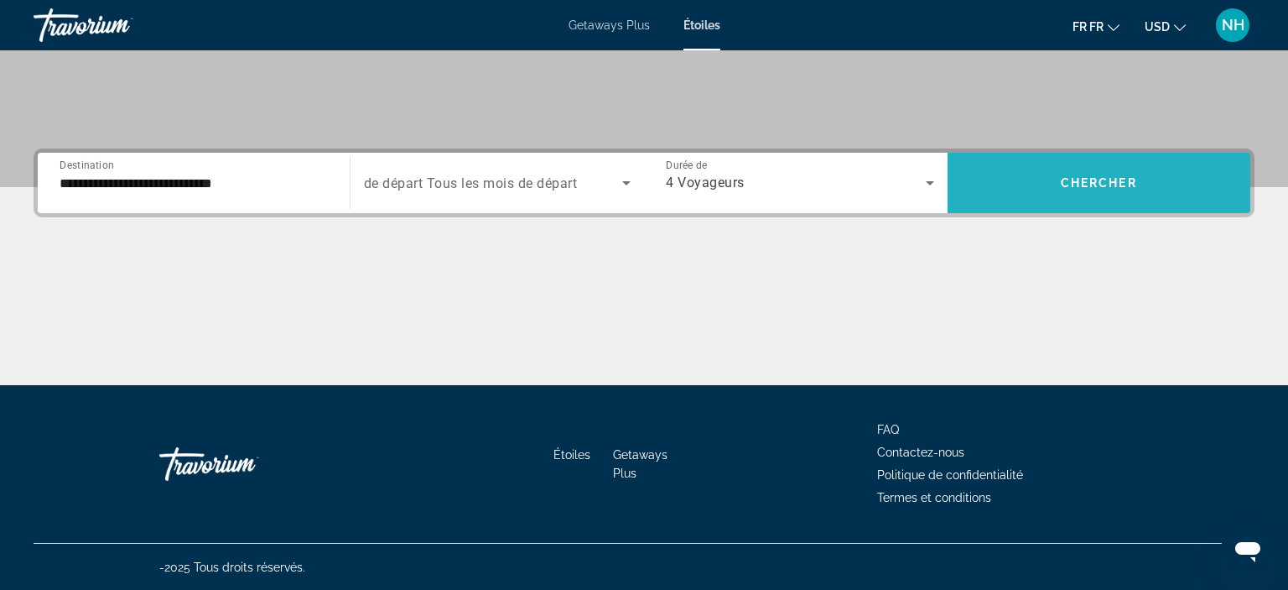
click at [1105, 180] on span "Chercher" at bounding box center [1099, 182] width 76 height 13
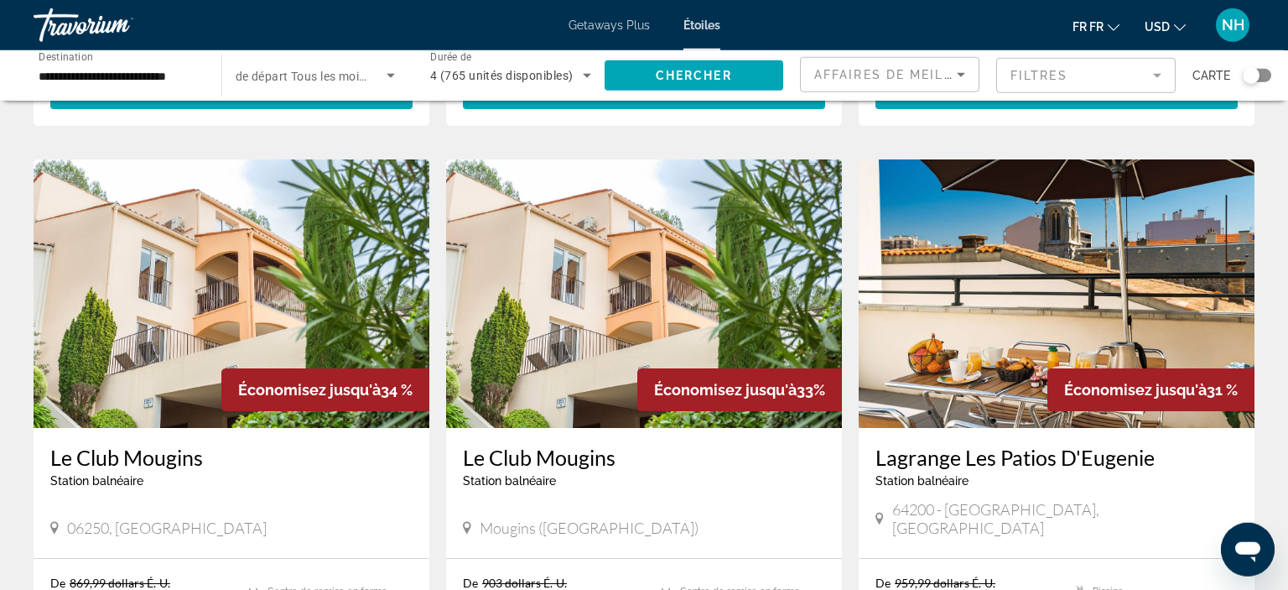
scroll to position [629, 0]
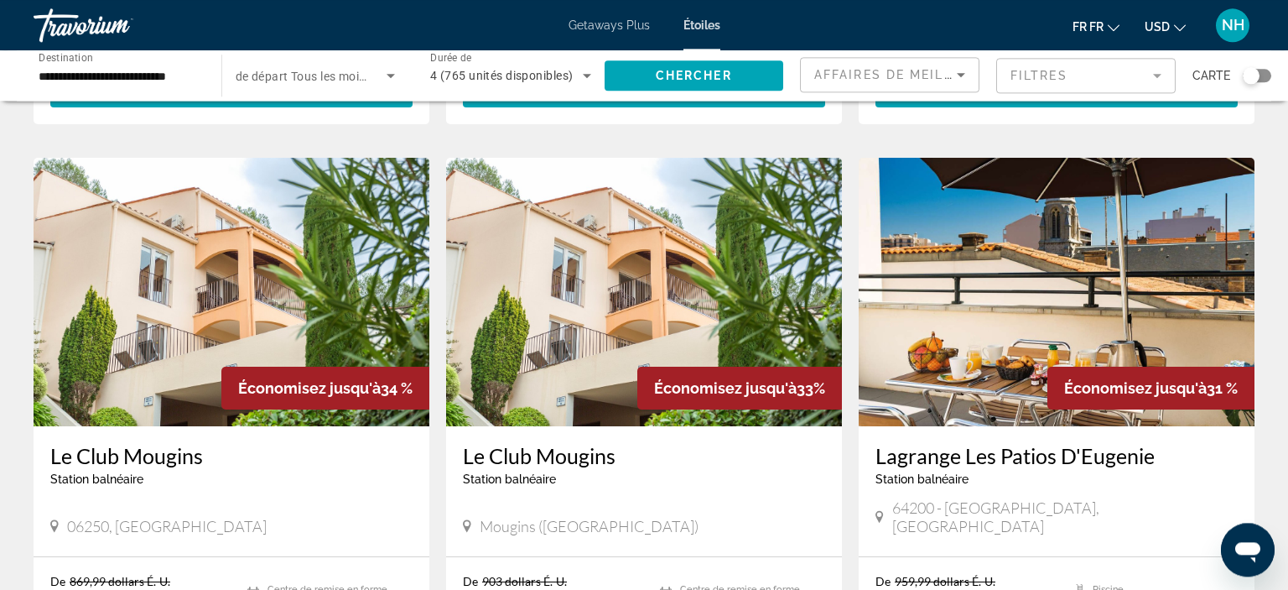
click at [148, 231] on img "Principaux contenus" at bounding box center [232, 292] width 396 height 268
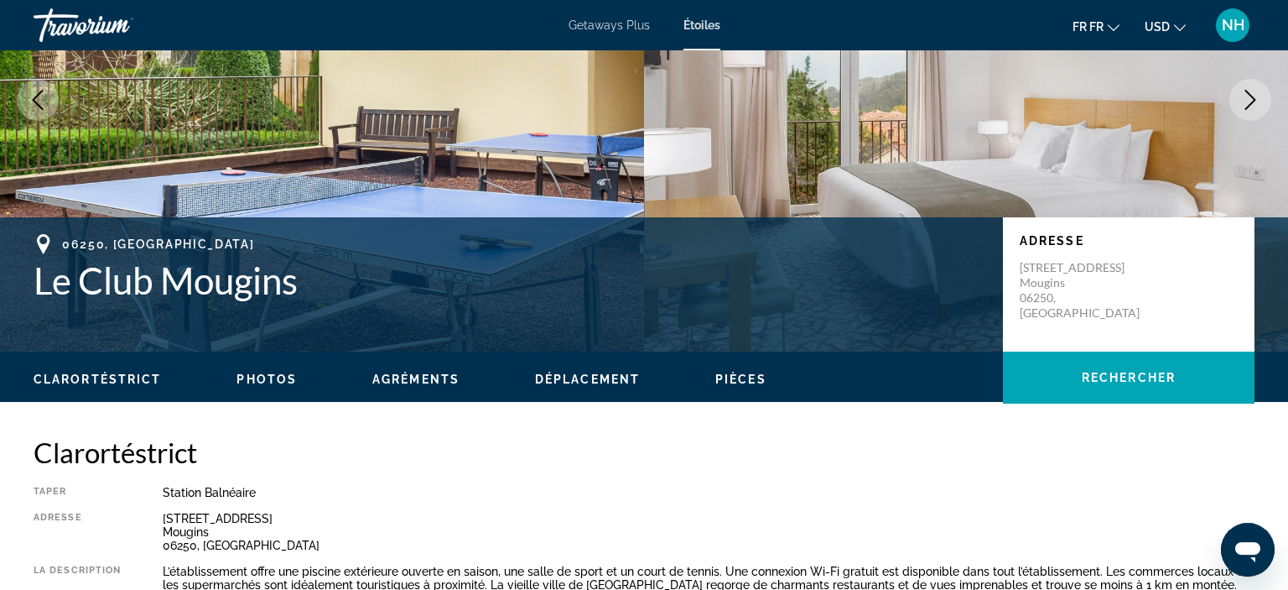
scroll to position [203, 0]
click at [1250, 94] on icon "Image suivante" at bounding box center [1250, 99] width 11 height 20
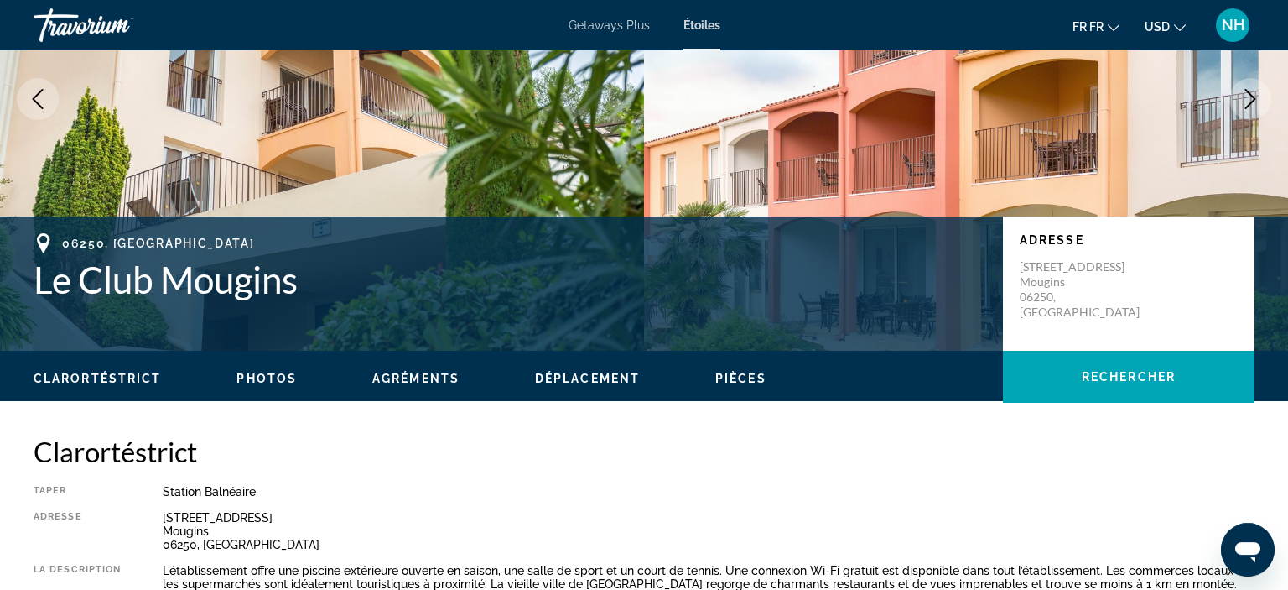
scroll to position [494, 0]
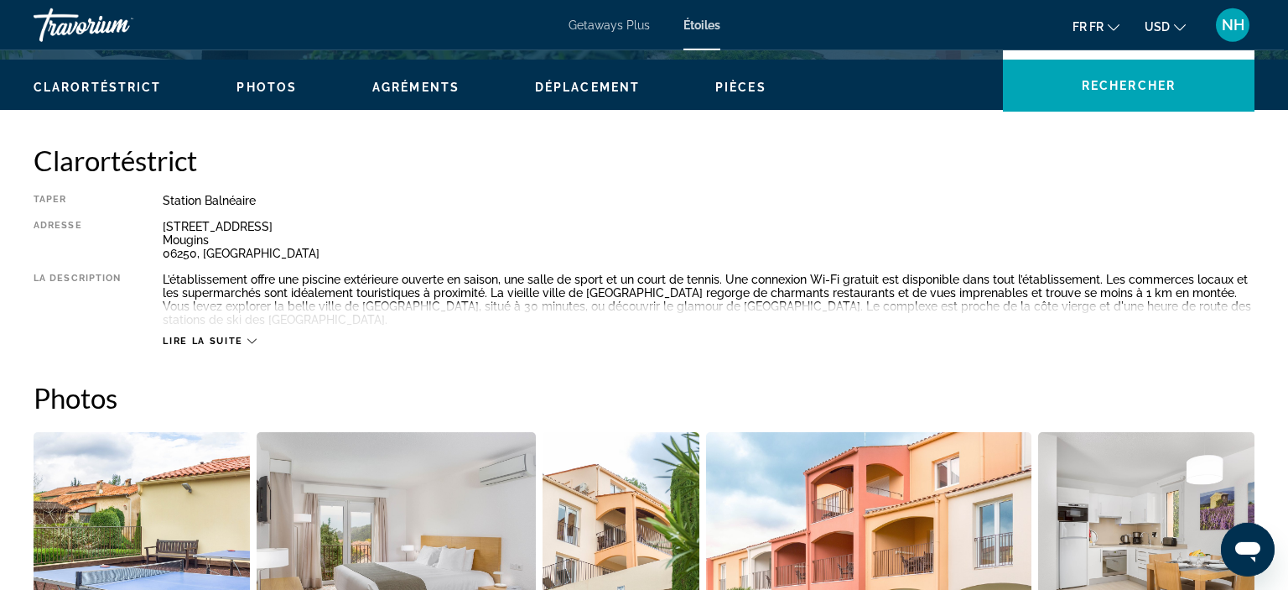
click at [217, 335] on span "Lire la suite" at bounding box center [203, 340] width 80 height 11
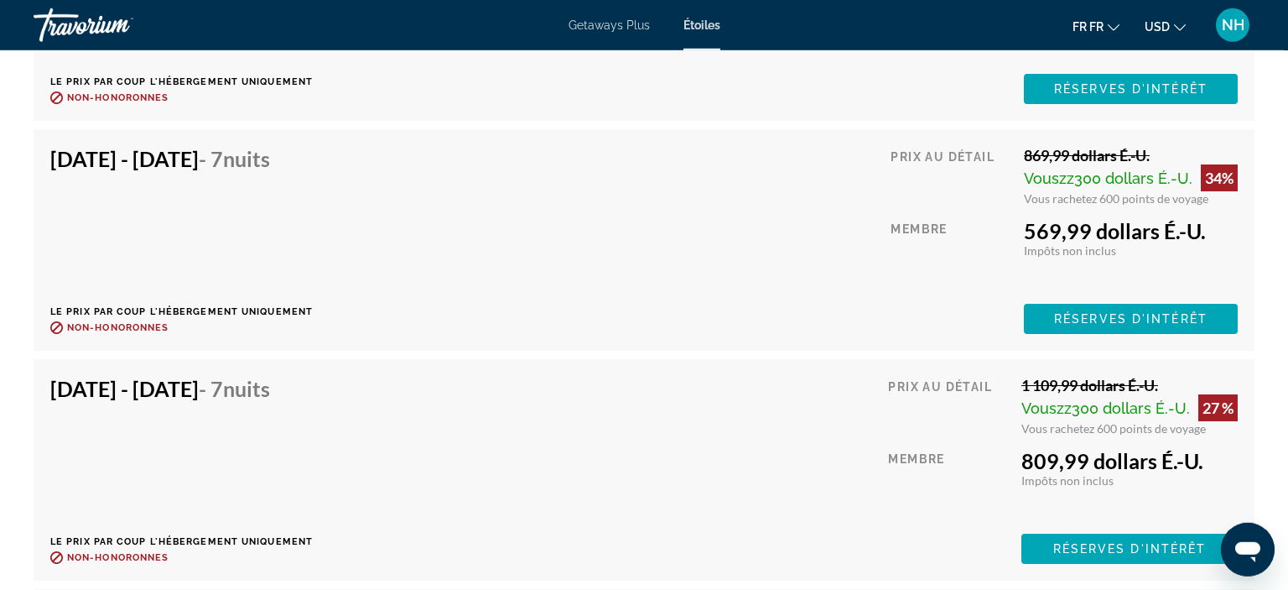
scroll to position [5366, 0]
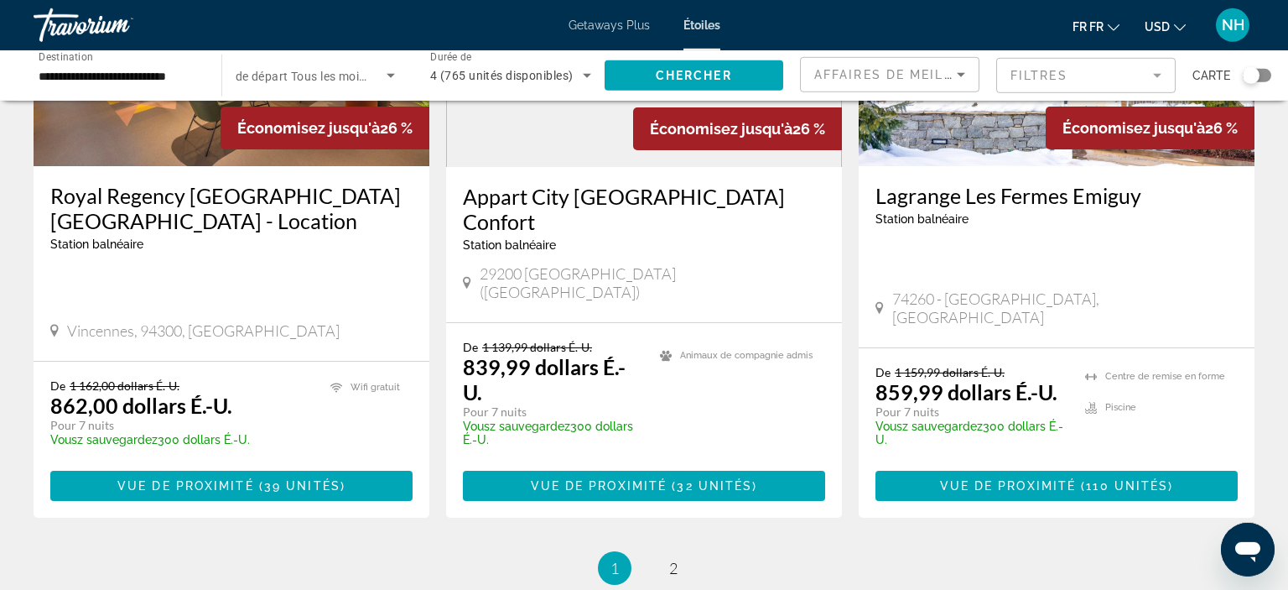
scroll to position [2187, 0]
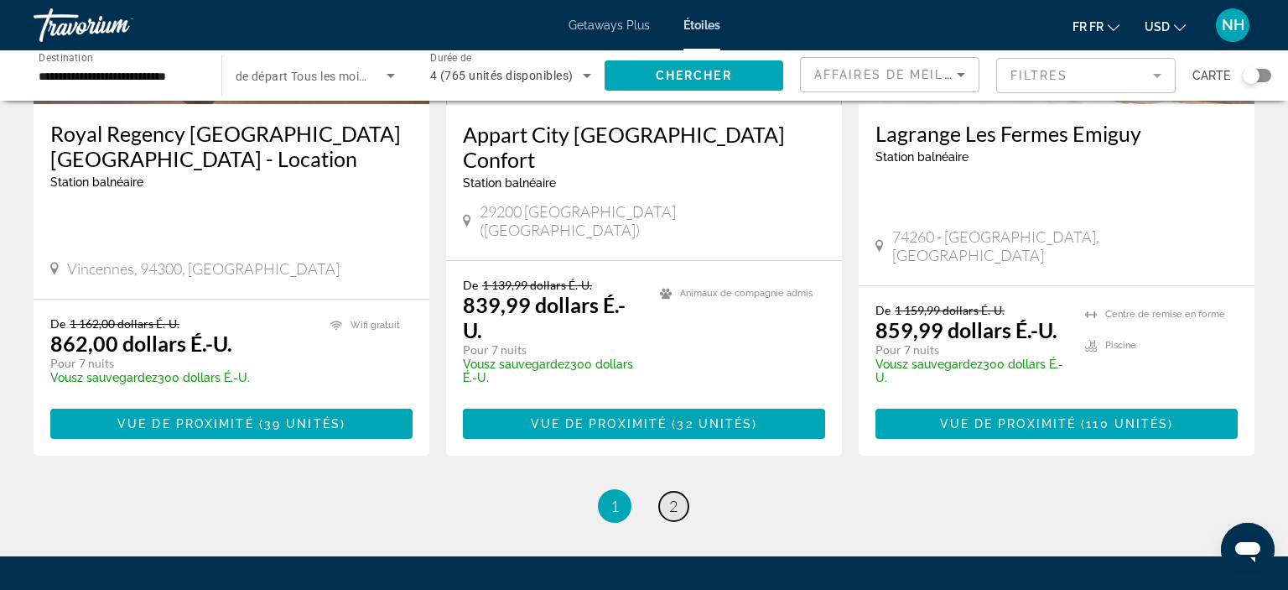
click at [673, 496] on span "2" at bounding box center [673, 505] width 8 height 18
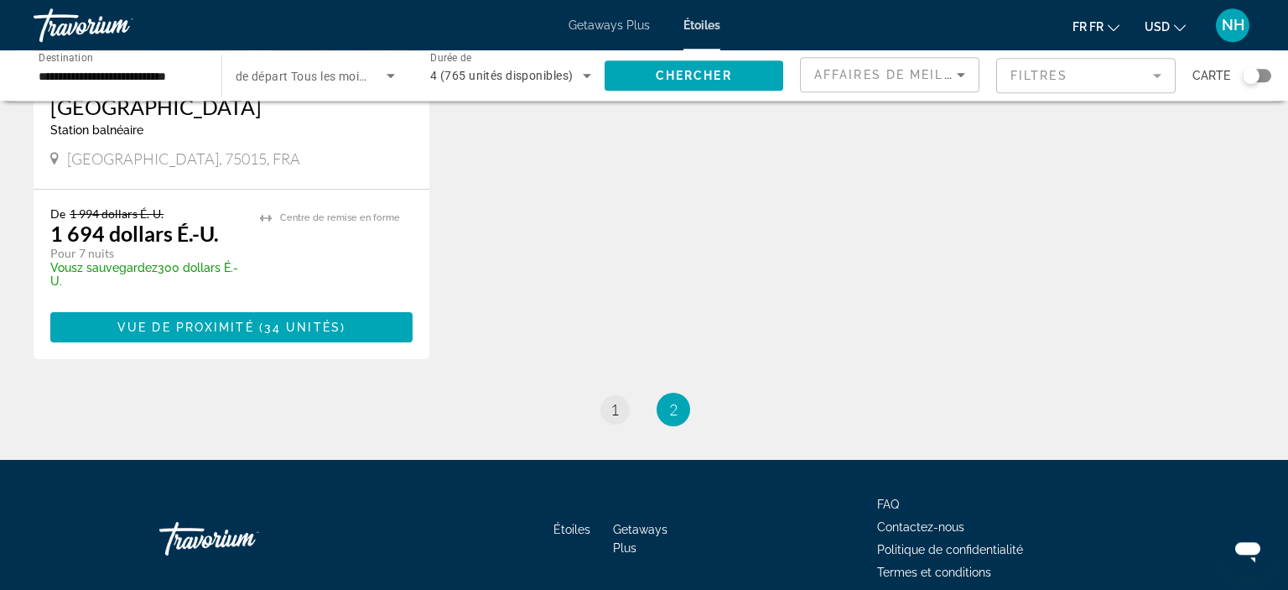
scroll to position [1597, 0]
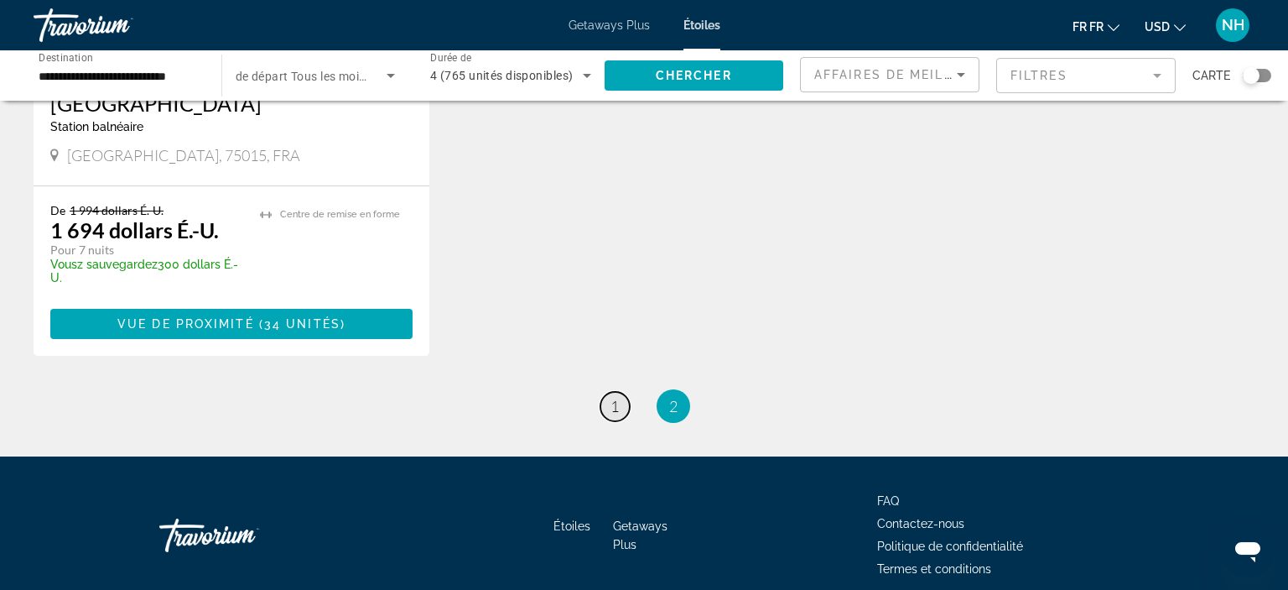
click at [614, 397] on span "1" at bounding box center [615, 406] width 8 height 18
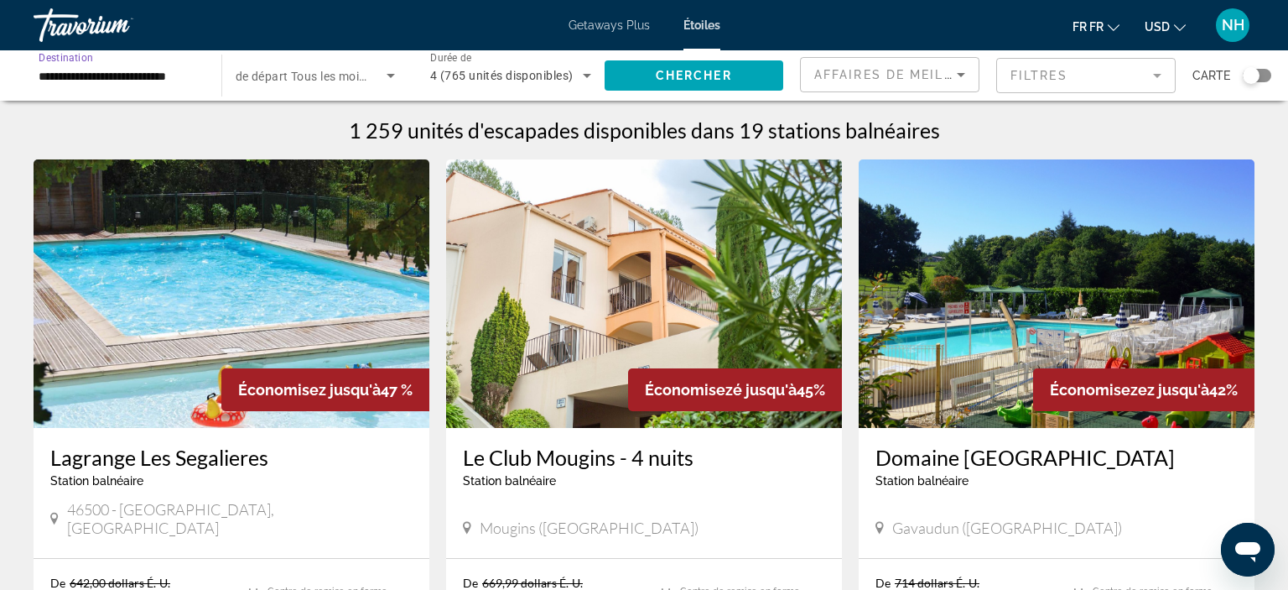
click at [119, 74] on input "**********" at bounding box center [119, 76] width 161 height 20
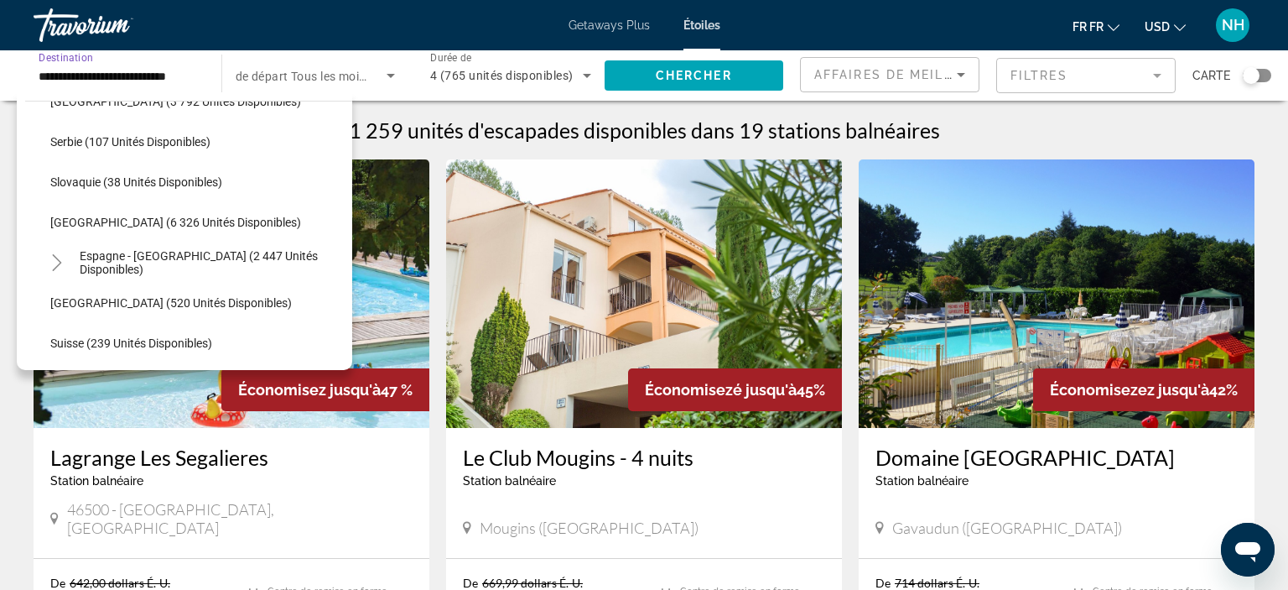
scroll to position [834, 0]
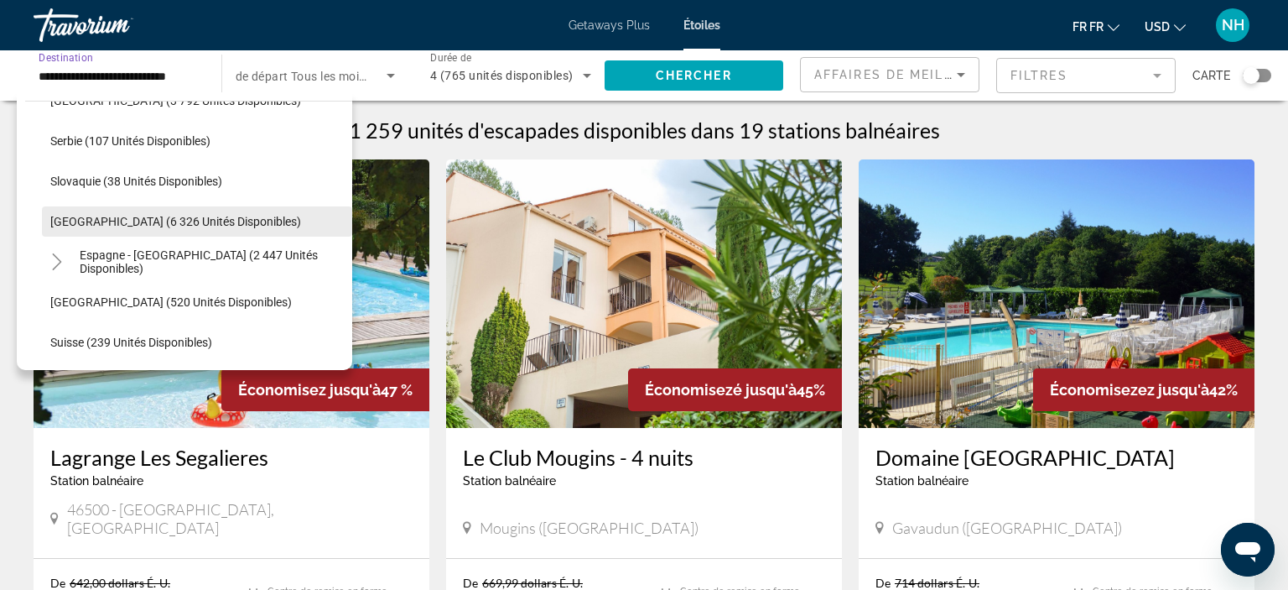
click at [92, 219] on span "[GEOGRAPHIC_DATA] (6 326 unités disponibles)" at bounding box center [175, 221] width 251 height 13
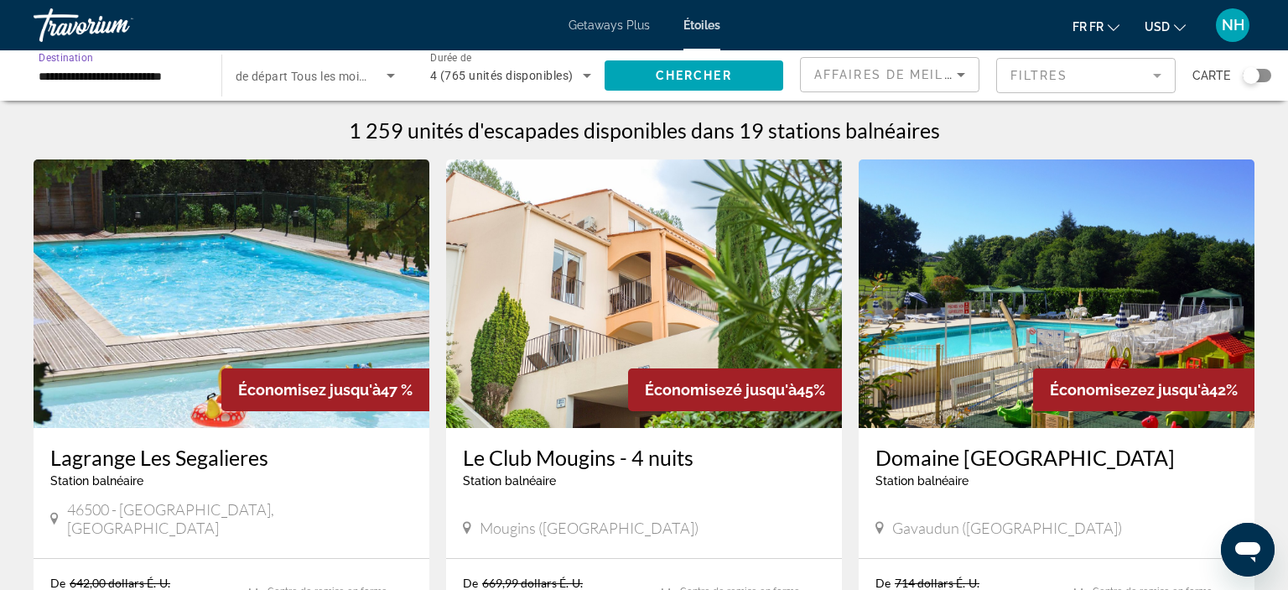
click at [200, 81] on div "**********" at bounding box center [119, 76] width 188 height 48
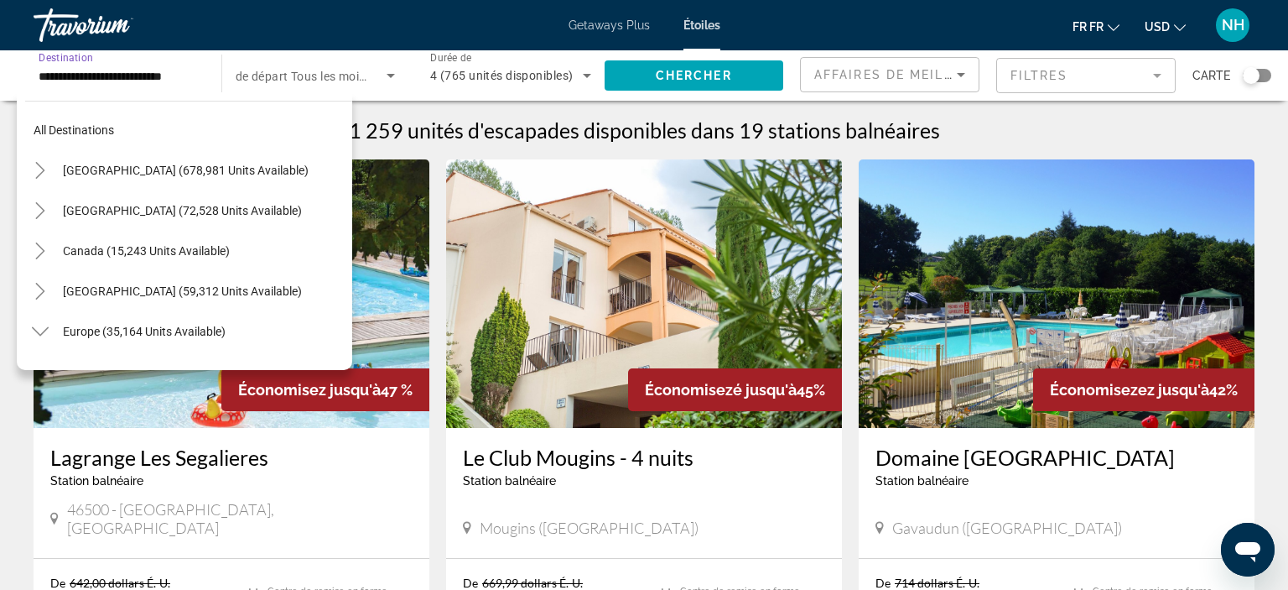
scroll to position [824, 0]
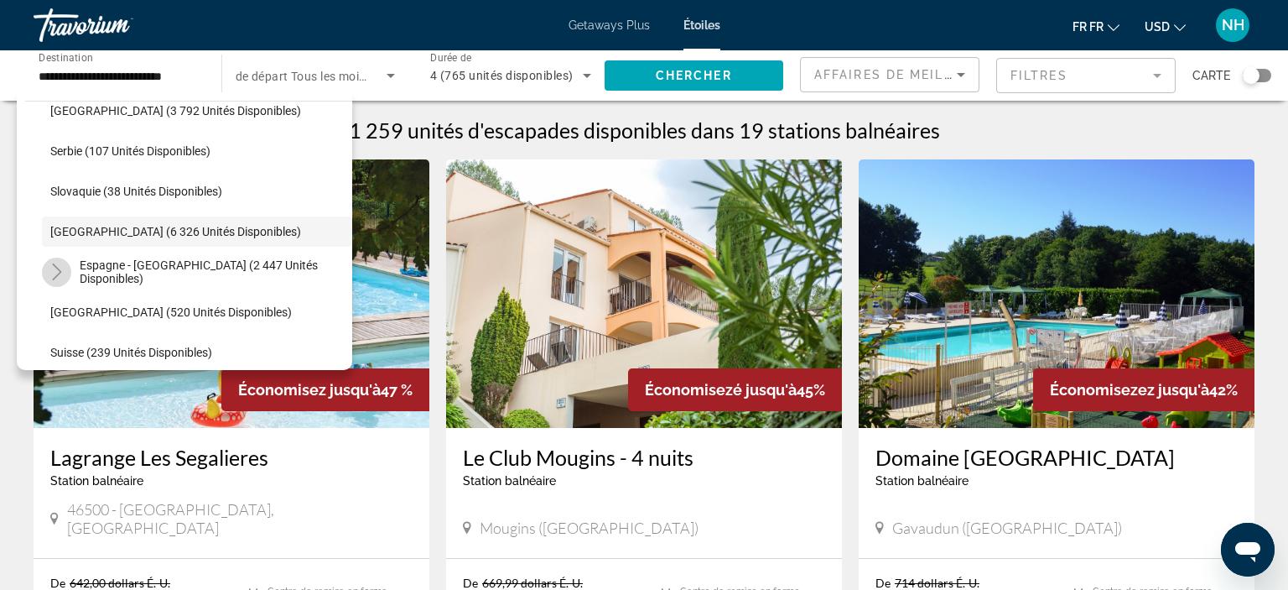
click at [60, 280] on mat-icon "Basculer l'Espagne et les îles Canaries (2 447 unités disponibles)" at bounding box center [56, 271] width 29 height 29
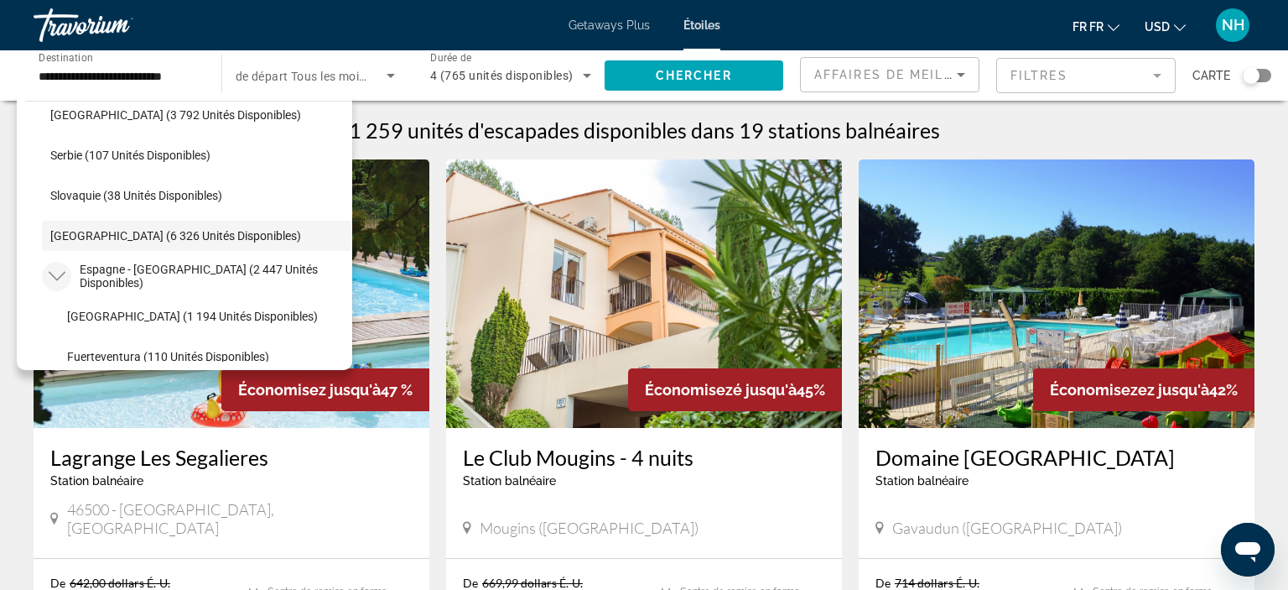
scroll to position [819, 0]
click at [61, 273] on icon "Basculer l'Espagne et les îles Canaries (2 447 unités disponibles)" at bounding box center [57, 277] width 17 height 17
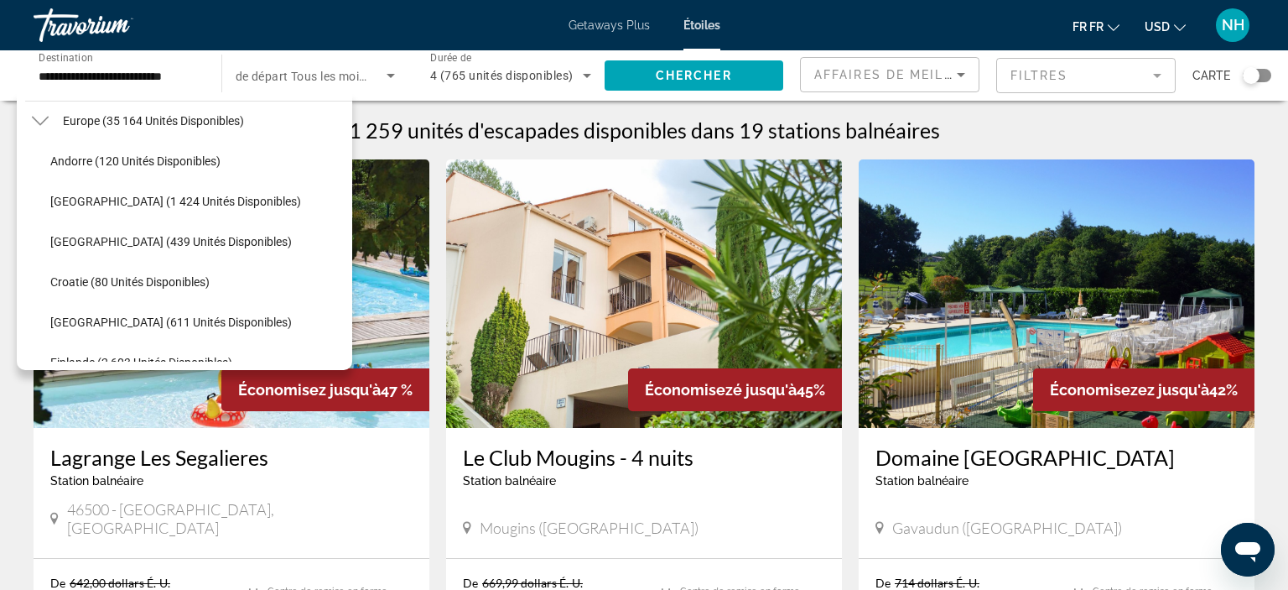
scroll to position [209, 0]
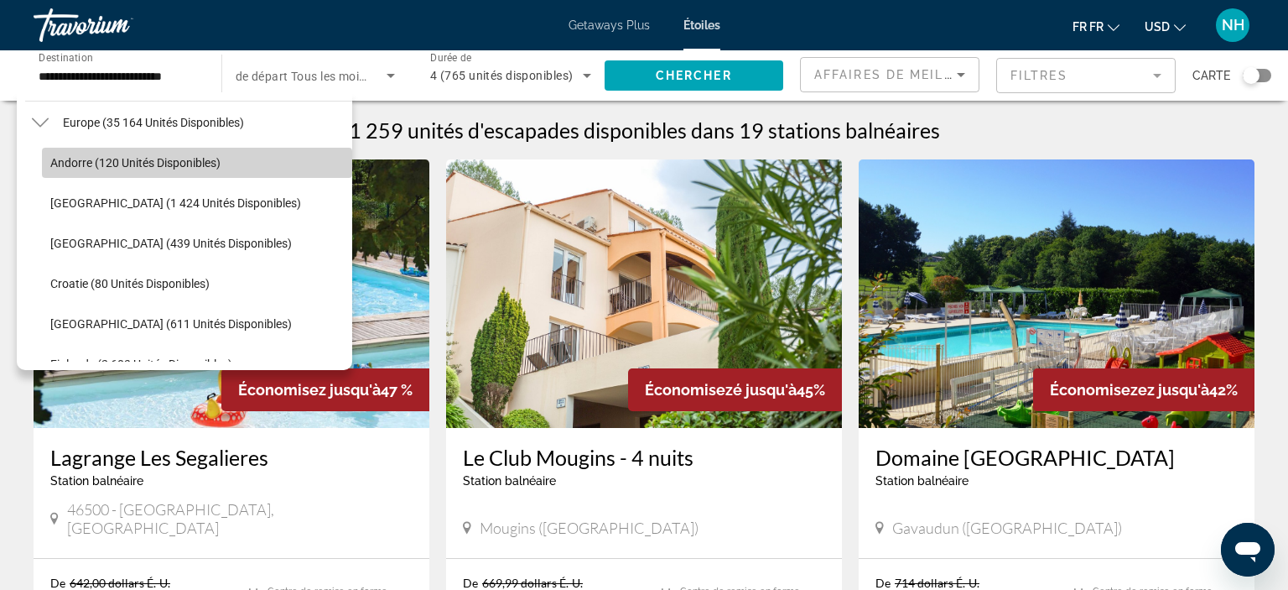
click at [70, 156] on span "Andorre (120 unités disponibles)" at bounding box center [135, 162] width 170 height 13
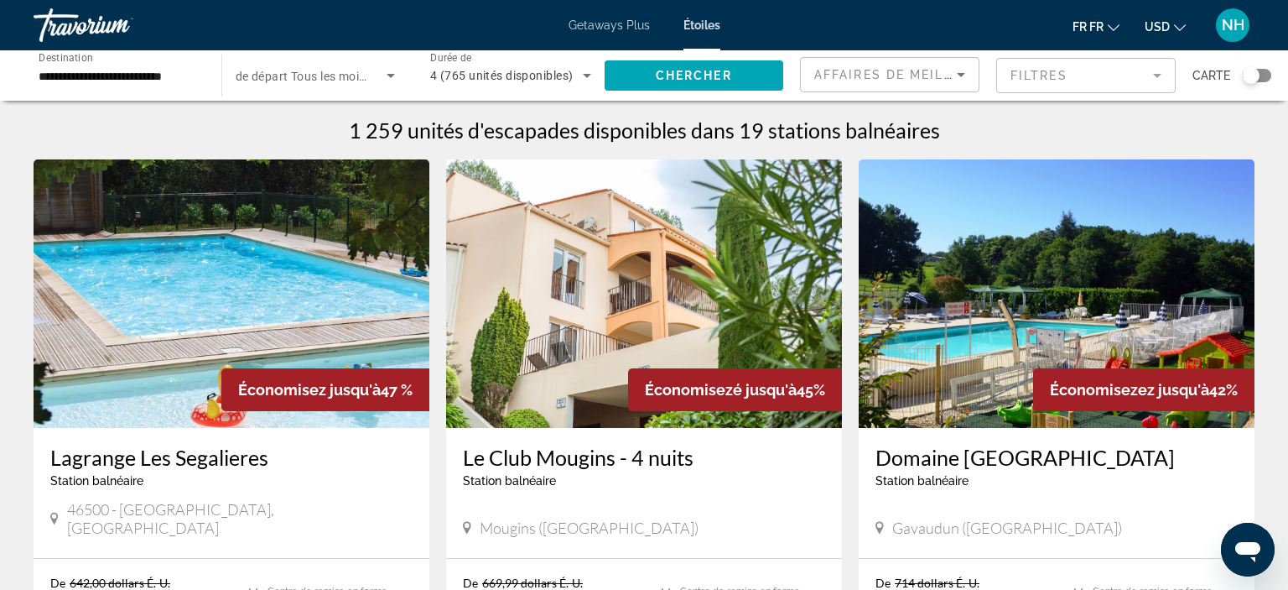
click at [206, 72] on div "**********" at bounding box center [119, 76] width 188 height 48
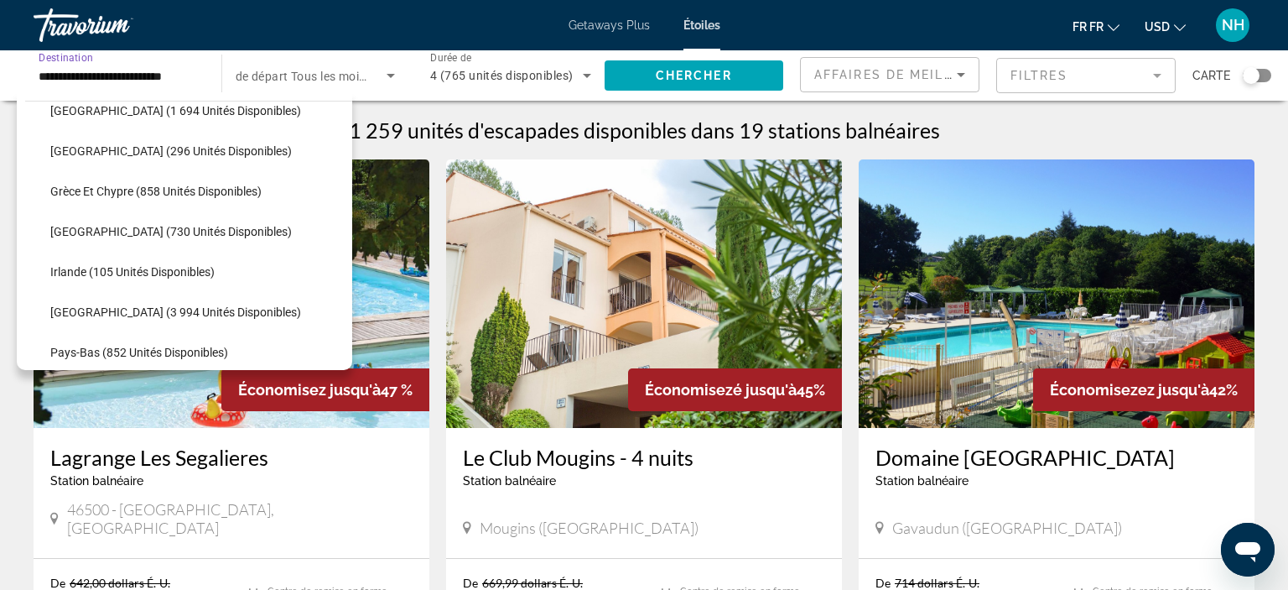
scroll to position [503, 0]
click at [69, 302] on span "Le widget de recherche" at bounding box center [197, 311] width 310 height 40
type input "**********"
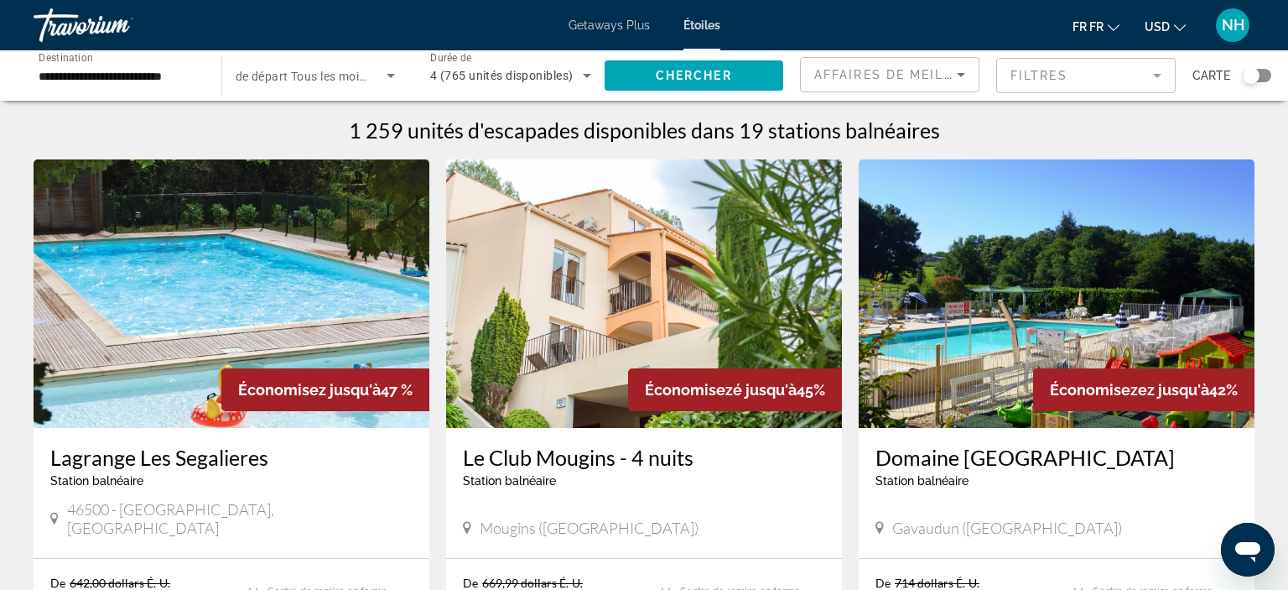
click at [202, 75] on div "**********" at bounding box center [119, 76] width 188 height 48
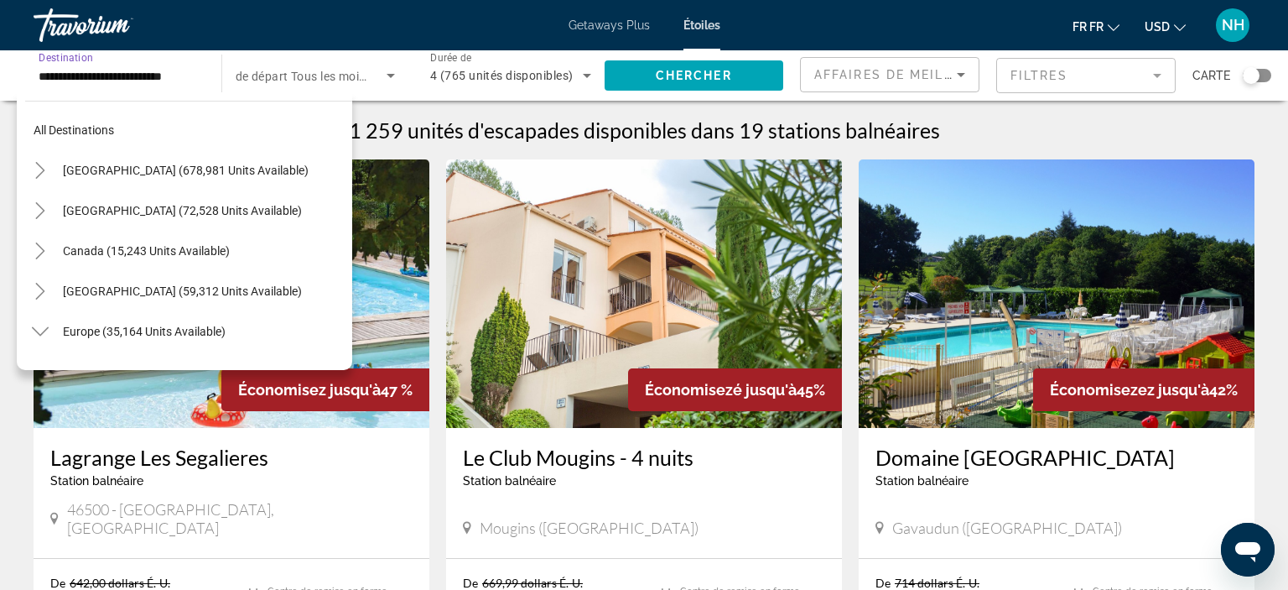
scroll to position [583, 0]
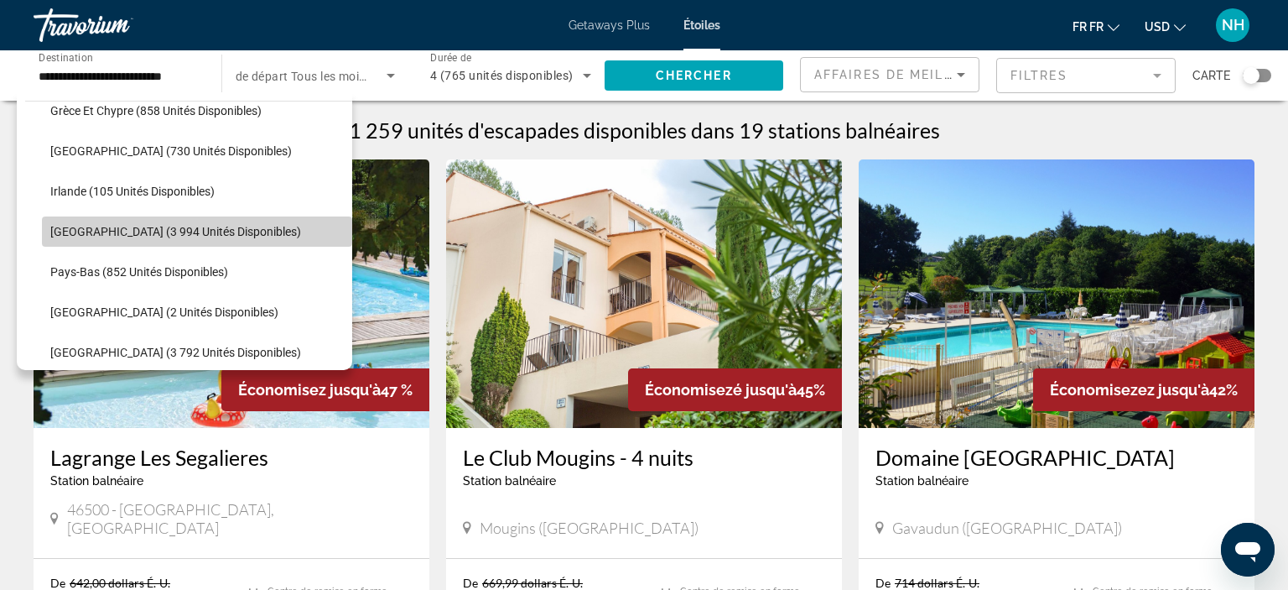
click at [52, 233] on span "[GEOGRAPHIC_DATA] (3 994 unités disponibles)" at bounding box center [175, 231] width 251 height 13
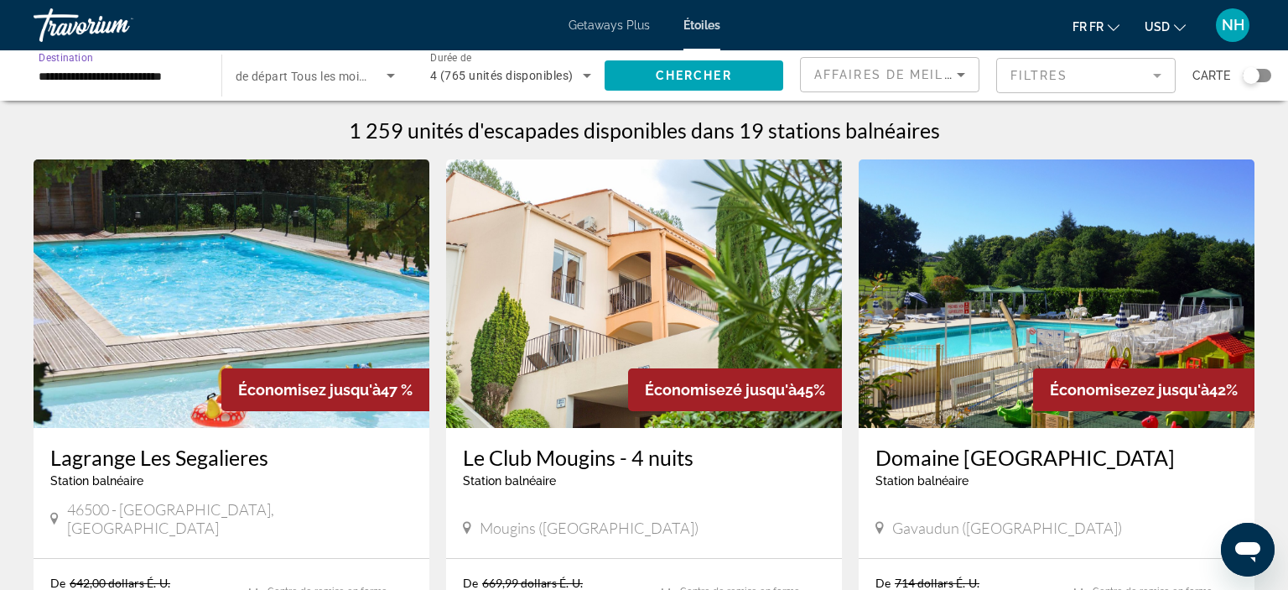
click at [200, 77] on div "**********" at bounding box center [119, 76] width 188 height 48
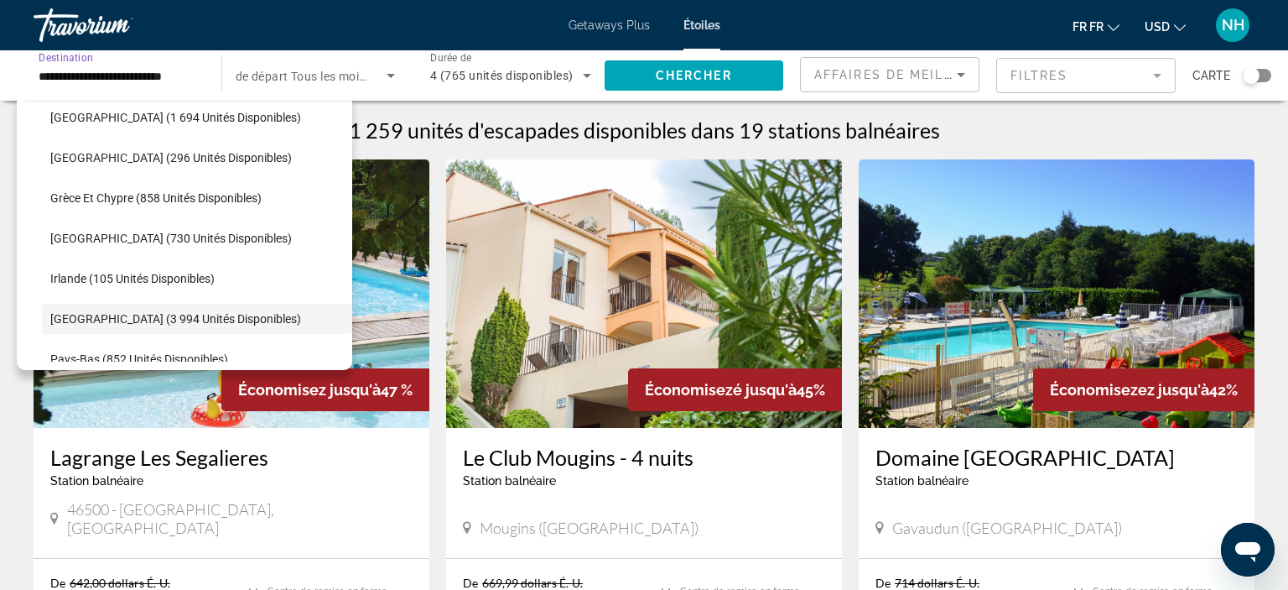
scroll to position [522, 0]
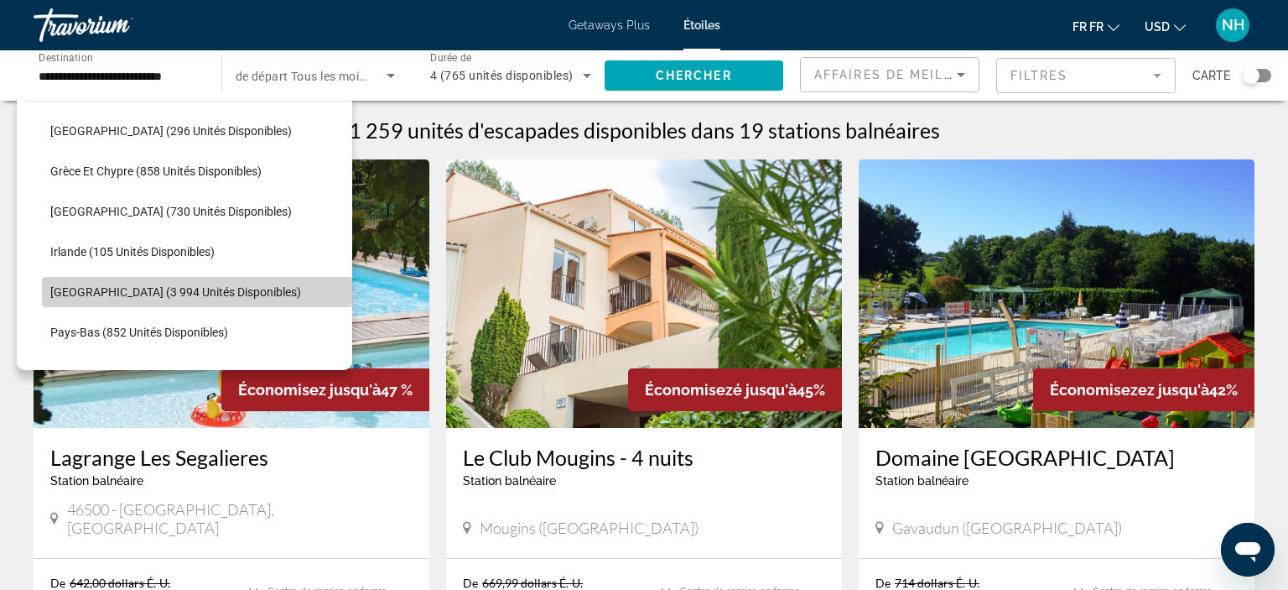
click at [60, 291] on span "[GEOGRAPHIC_DATA] (3 994 unités disponibles)" at bounding box center [175, 291] width 251 height 13
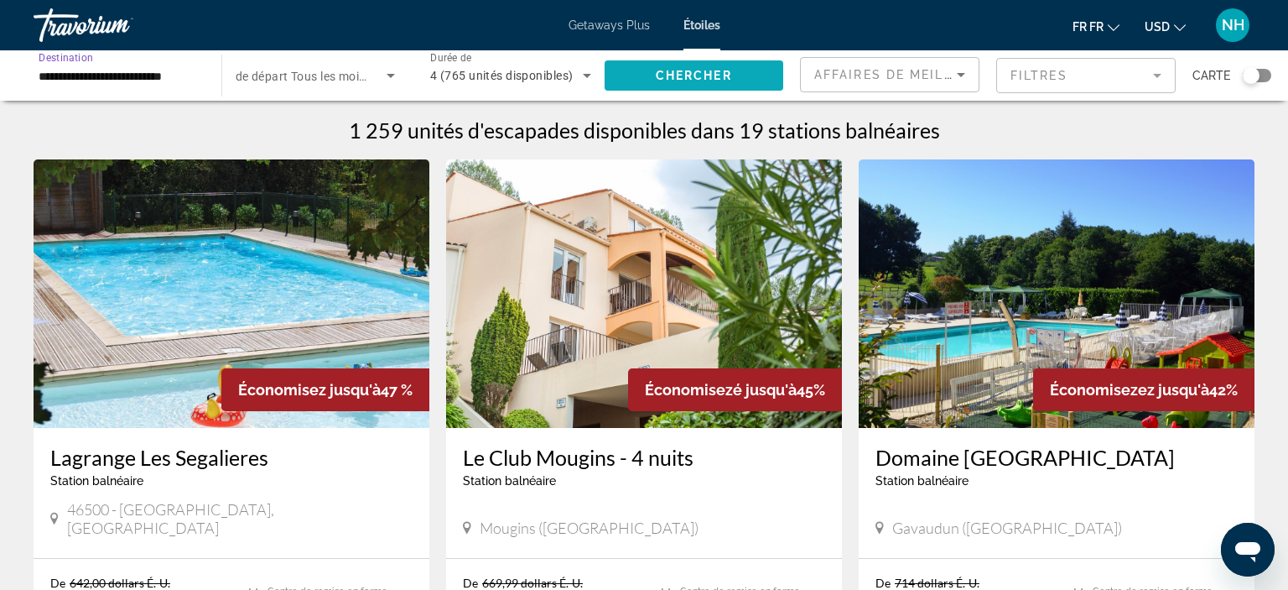
click at [713, 78] on span "Chercher" at bounding box center [694, 75] width 76 height 13
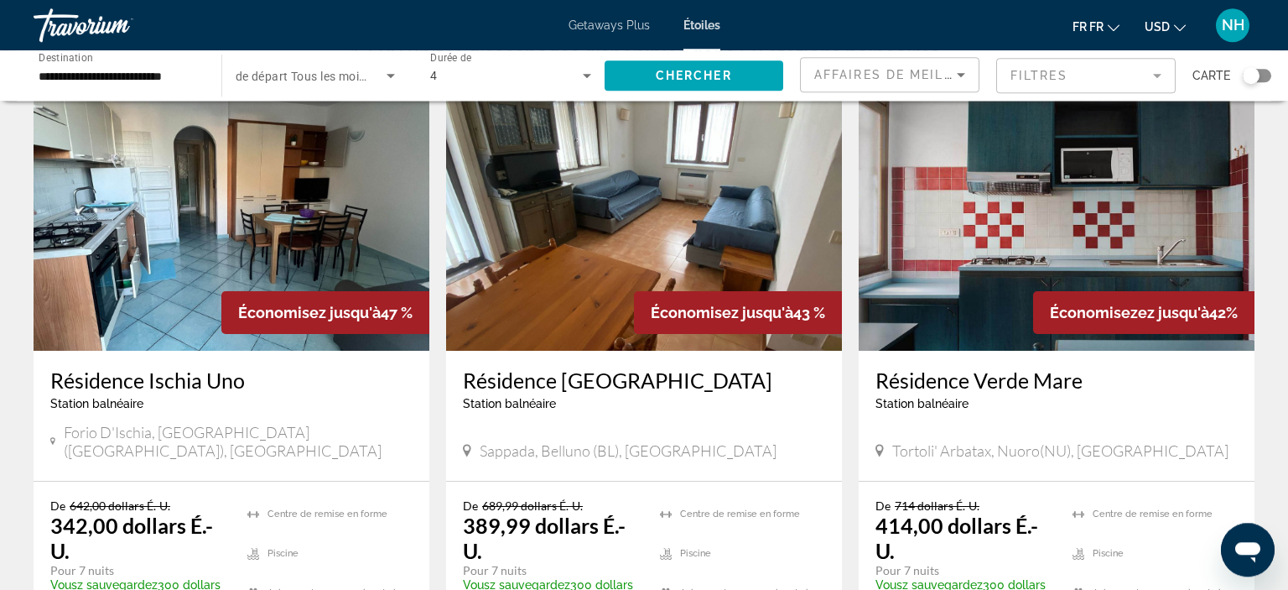
scroll to position [84, 0]
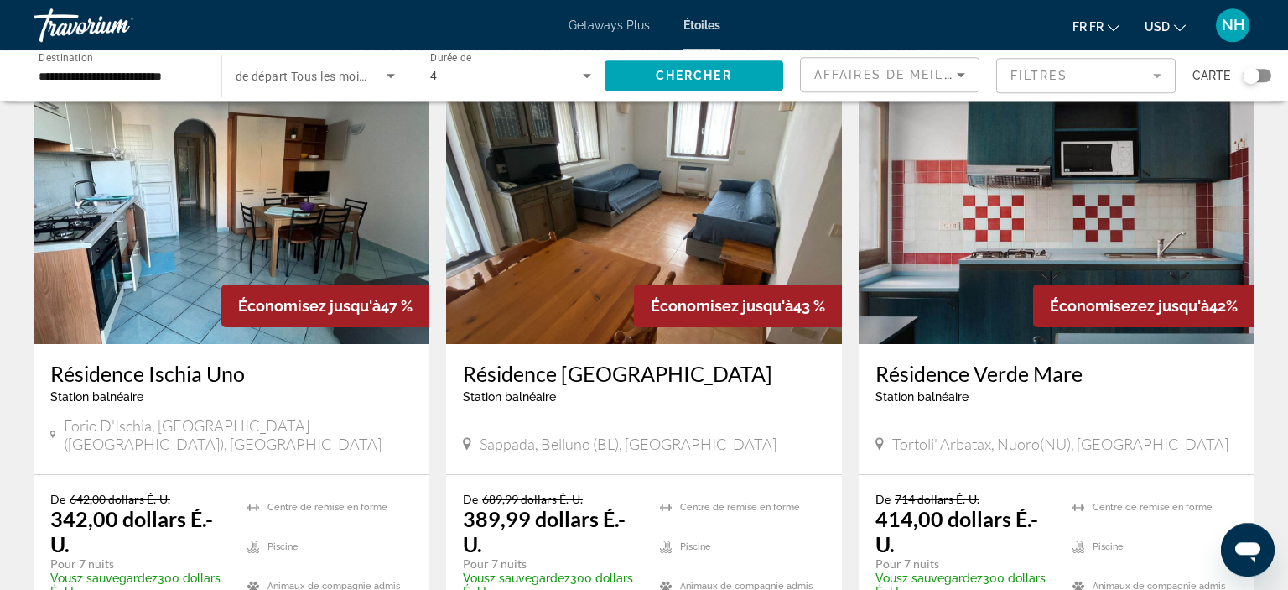
click at [1253, 81] on div "Le widget de recherche" at bounding box center [1251, 75] width 17 height 17
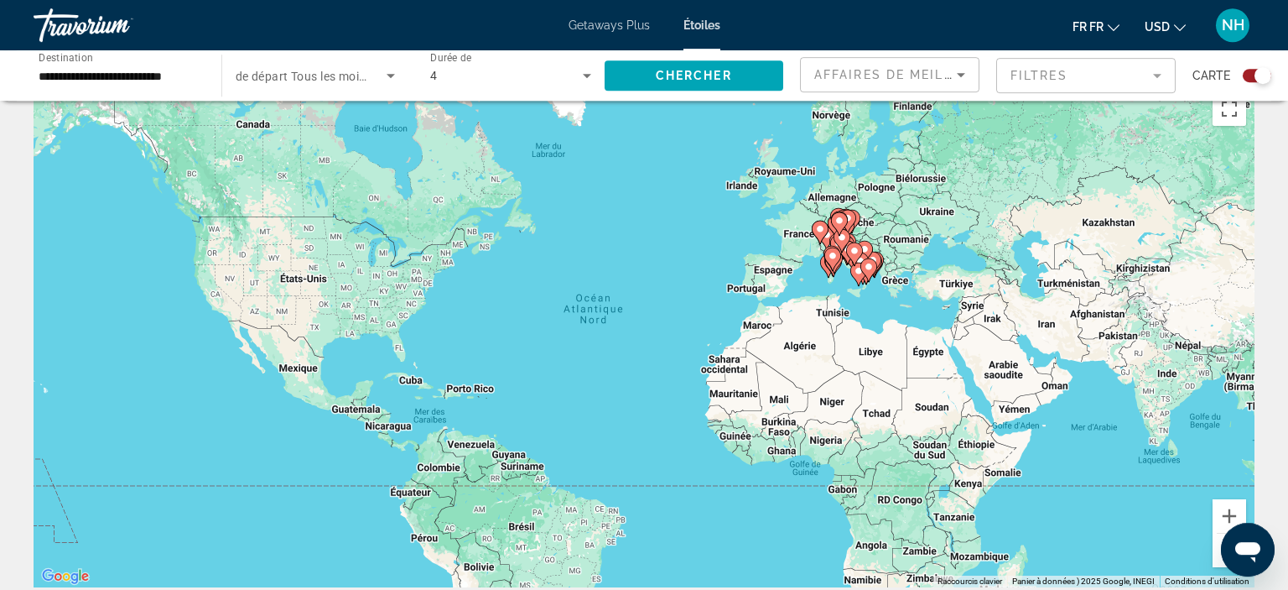
scroll to position [31, 0]
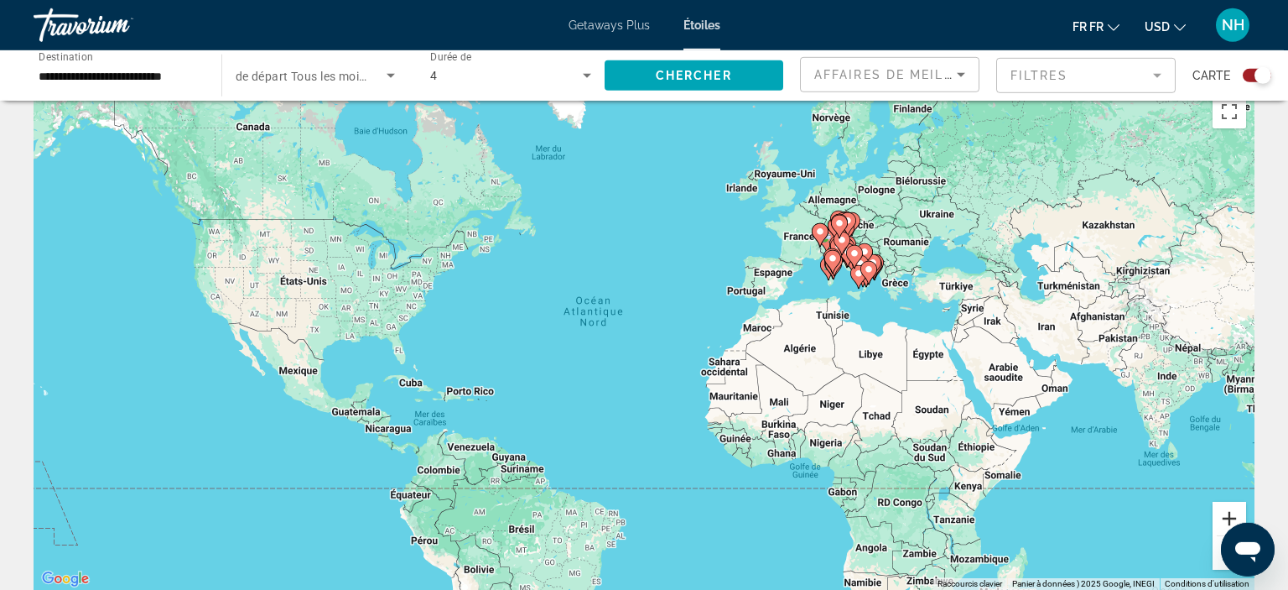
click at [1227, 516] on button "Avant-être" at bounding box center [1230, 519] width 34 height 34
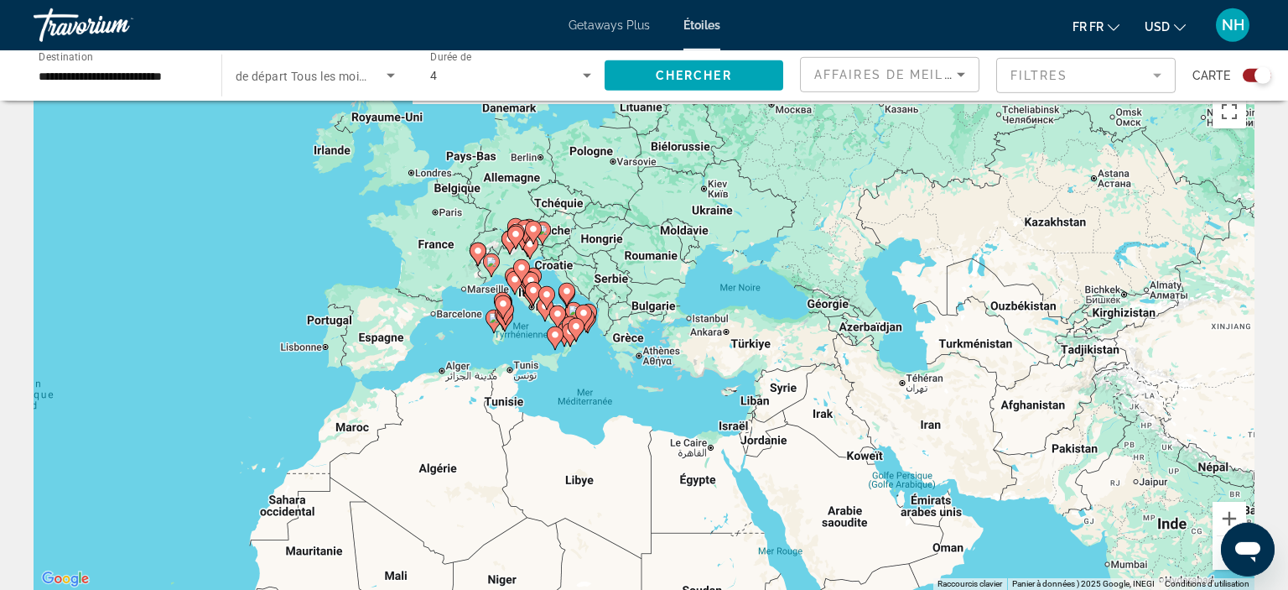
drag, startPoint x: 1148, startPoint y: 412, endPoint x: 619, endPoint y: 525, distance: 541.2
click at [619, 525] on div "Pour activer le glissement avec le clavier, appuyez sur Alt+Entrée. Une fois ce…" at bounding box center [644, 337] width 1221 height 503
click at [1230, 512] on button "Avant-être" at bounding box center [1230, 519] width 34 height 34
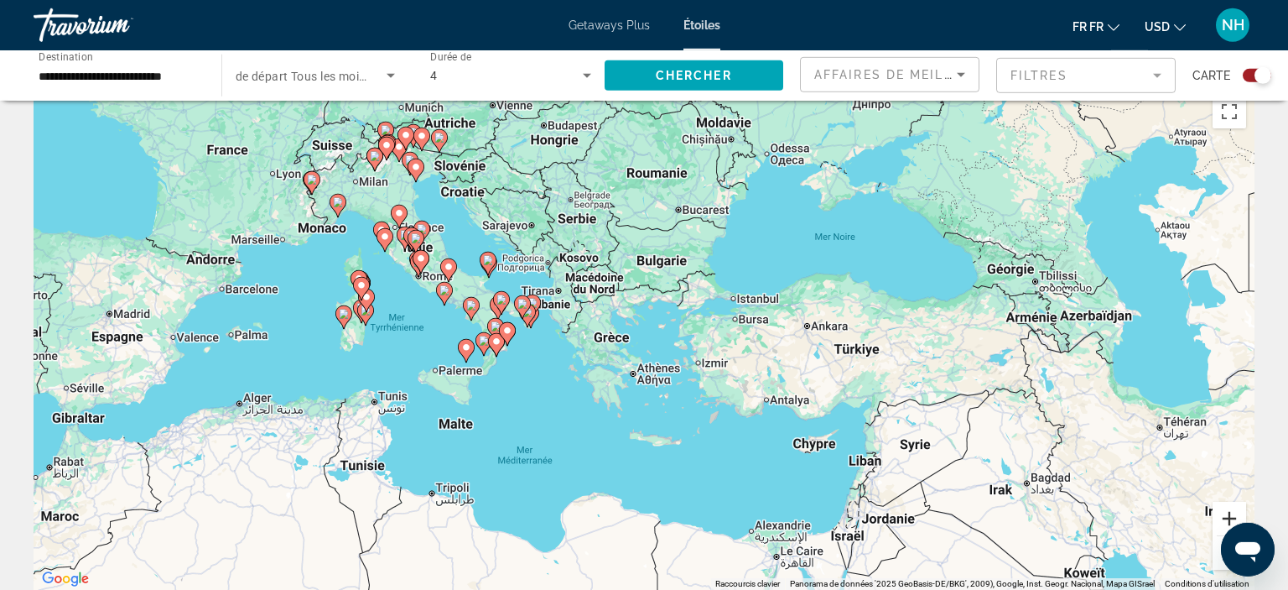
click at [1230, 512] on button "Avant-être" at bounding box center [1230, 519] width 34 height 34
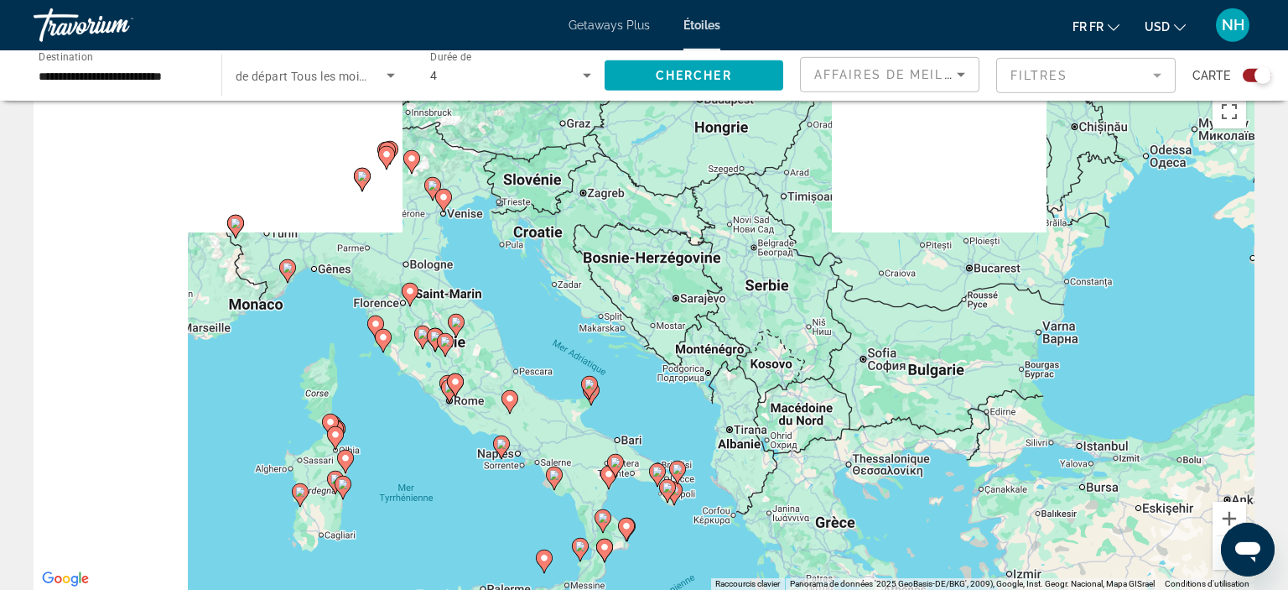
drag, startPoint x: 233, startPoint y: 358, endPoint x: 496, endPoint y: 548, distance: 324.4
click at [496, 548] on div "Pour activer le glissement avec le clavier, appuyez sur Alt+Entrée. Une fois ce…" at bounding box center [644, 337] width 1221 height 503
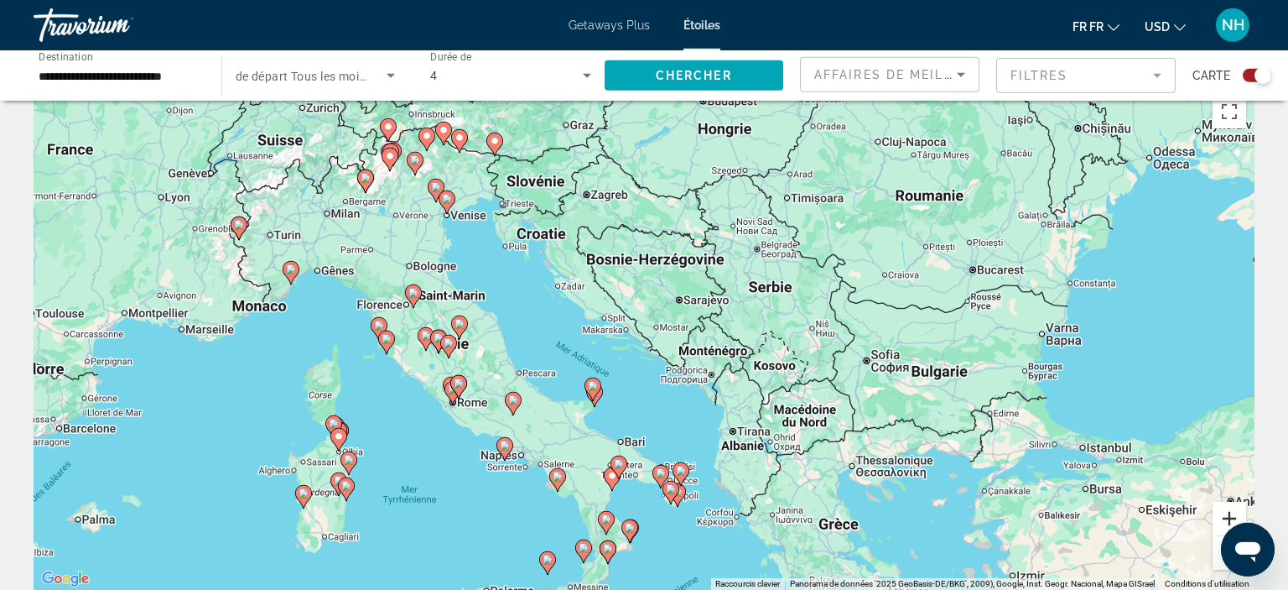
click at [1229, 516] on button "Avant-être" at bounding box center [1230, 519] width 34 height 34
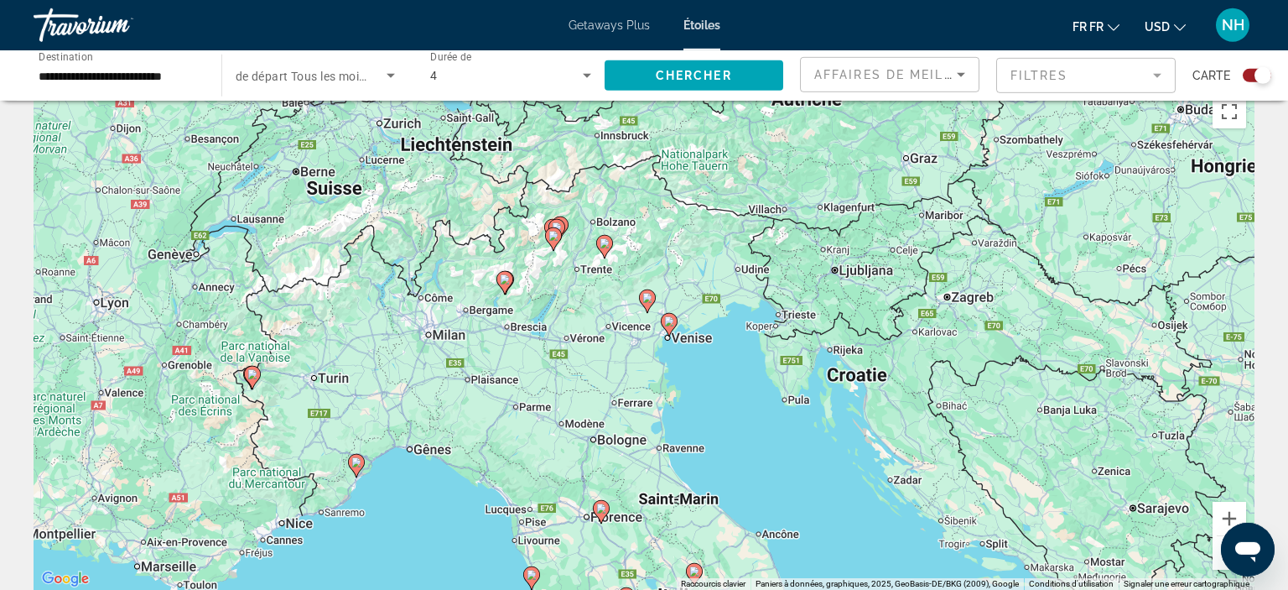
drag, startPoint x: 401, startPoint y: 271, endPoint x: 821, endPoint y: 522, distance: 489.3
click at [821, 522] on div "Pour activer le glissement avec le clavier, appuyez sur Alt+Entrée. Une fois ce…" at bounding box center [644, 337] width 1221 height 503
click at [549, 174] on image "Principaux contenus" at bounding box center [550, 177] width 10 height 10
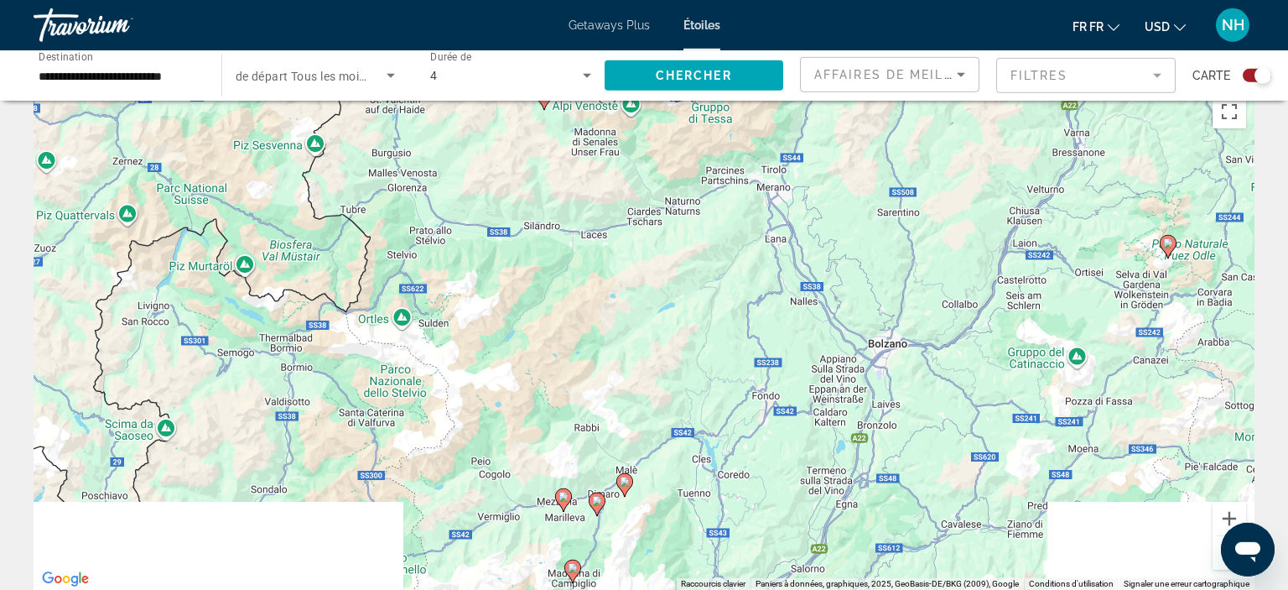
drag, startPoint x: 643, startPoint y: 293, endPoint x: 543, endPoint y: 58, distance: 255.1
click at [543, 86] on div "Pour activer le glissement avec le clavier, appuyez sur Alt+Entrée. Une fois ce…" at bounding box center [644, 337] width 1221 height 503
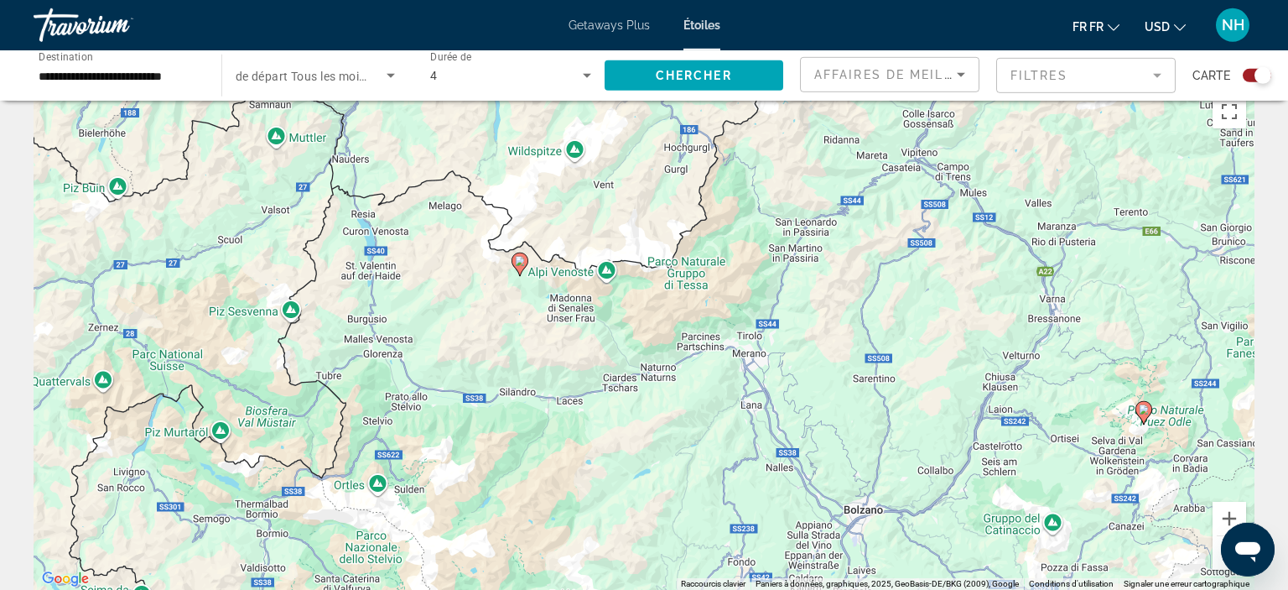
drag, startPoint x: 909, startPoint y: 295, endPoint x: 883, endPoint y: 465, distance: 172.2
click at [883, 465] on div "Pour activer le glissement avec le clavier, appuyez sur Alt+Entrée. Une fois ce…" at bounding box center [644, 337] width 1221 height 503
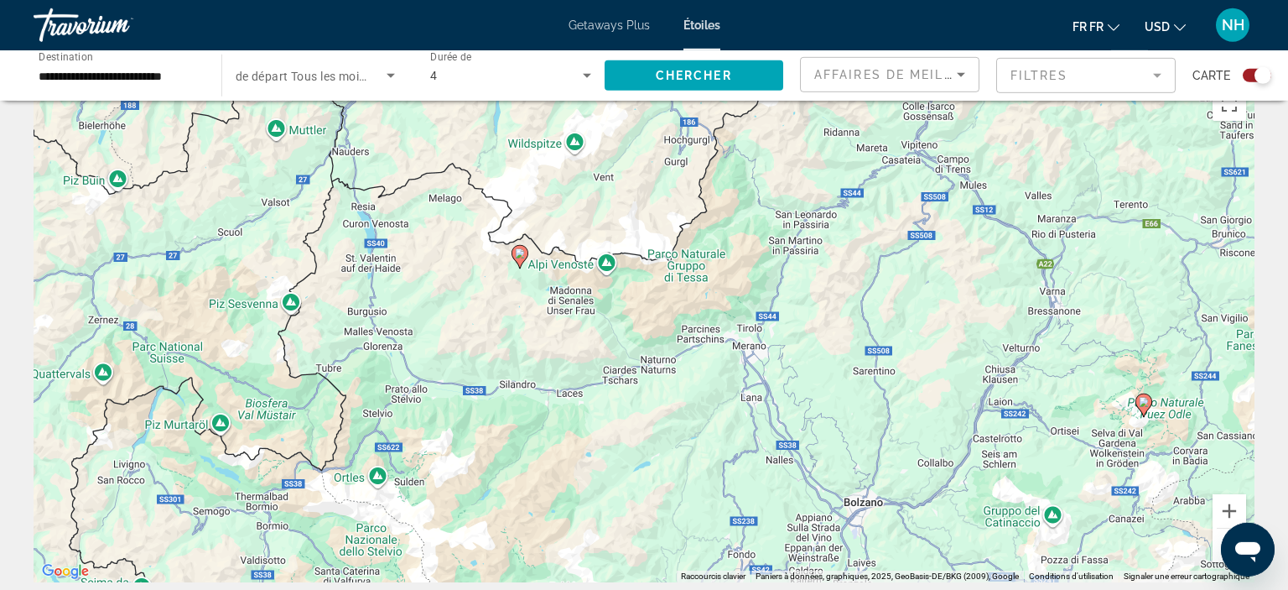
click at [1143, 398] on image "Principaux contenus" at bounding box center [1144, 402] width 10 height 10
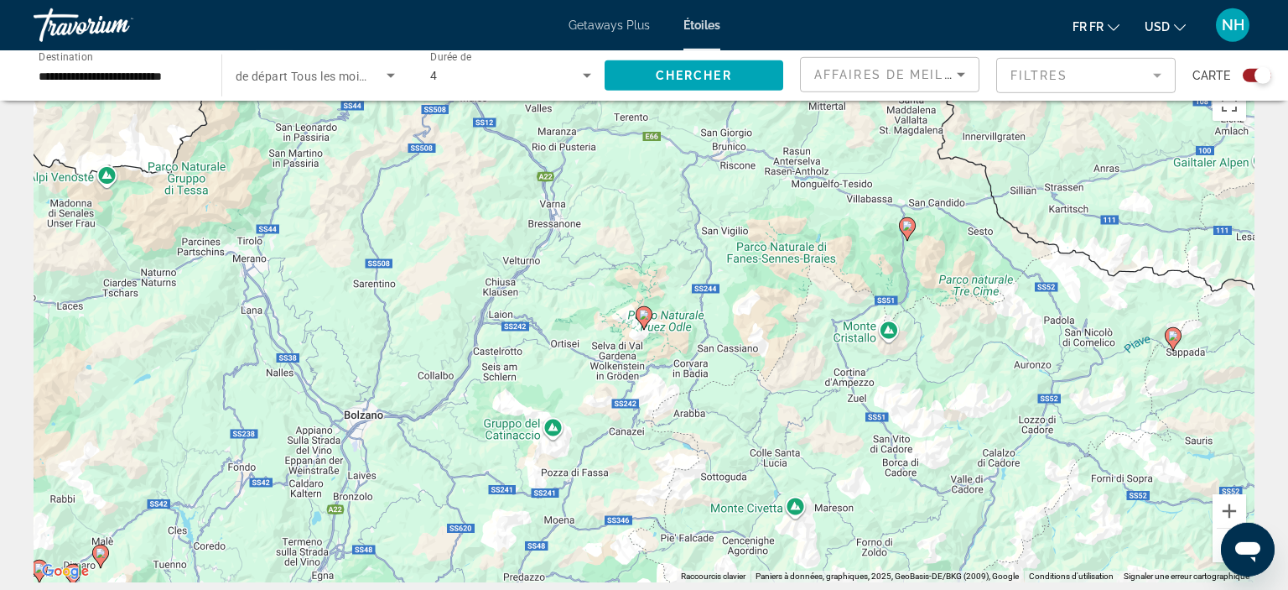
click at [1218, 543] on button "A l'arrière du zoom" at bounding box center [1230, 545] width 34 height 34
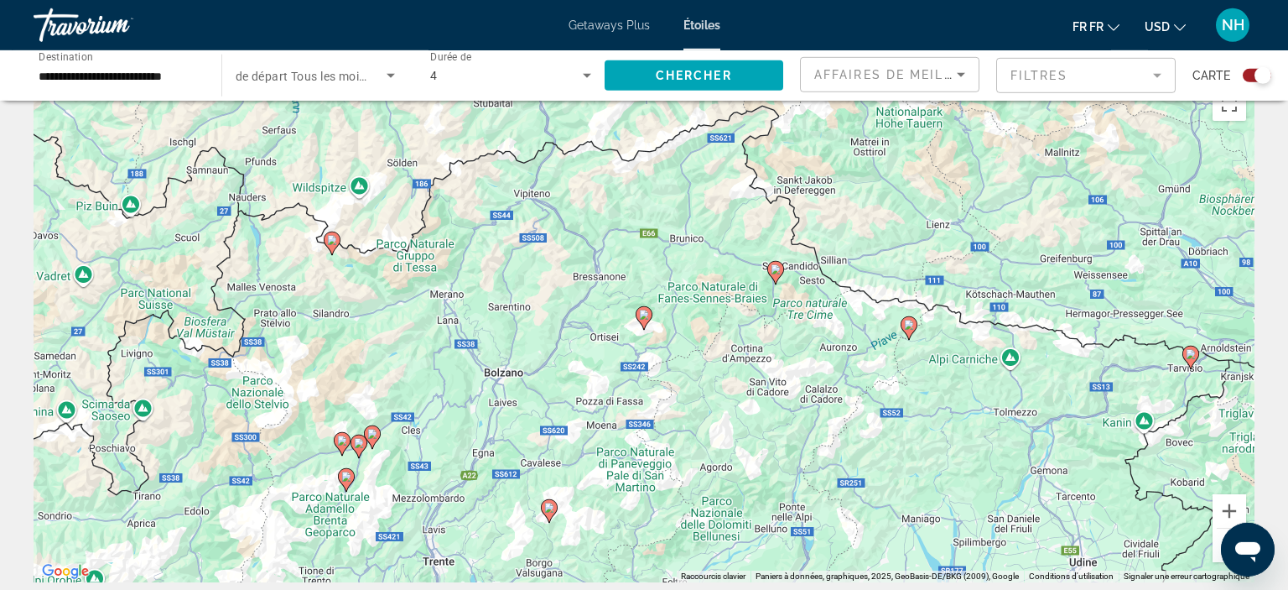
click at [1218, 543] on button "A l'arrière du zoom" at bounding box center [1230, 545] width 34 height 34
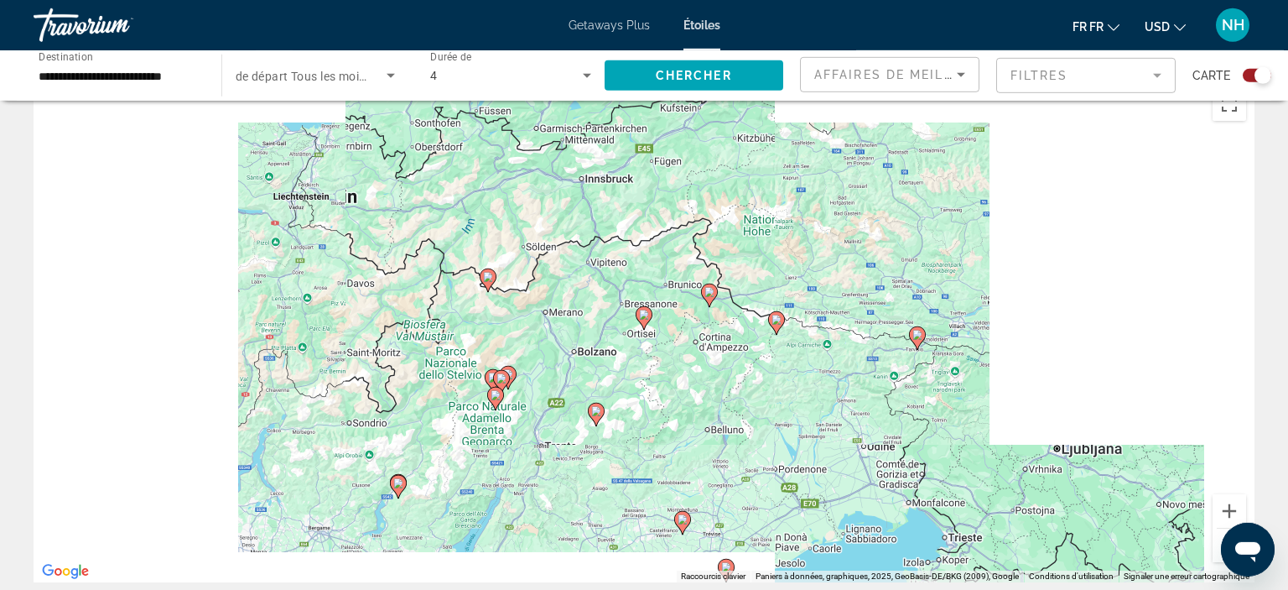
click at [1218, 543] on button "A l'arrière du zoom" at bounding box center [1230, 545] width 34 height 34
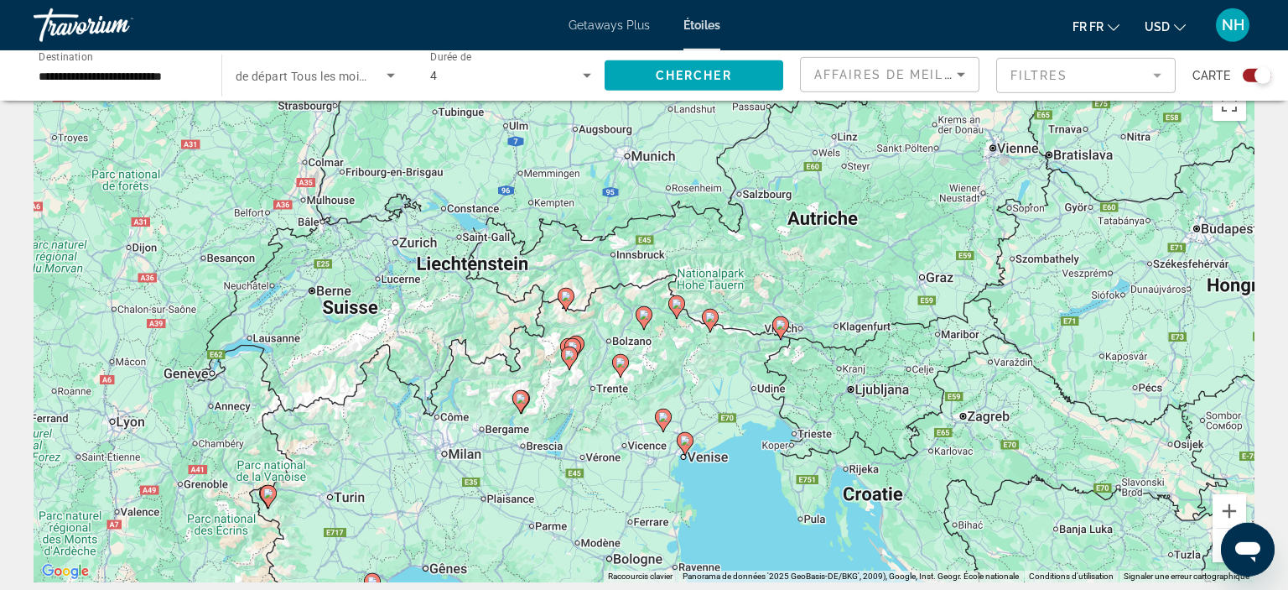
click at [1219, 541] on button "A l'arrière du zoom" at bounding box center [1230, 545] width 34 height 34
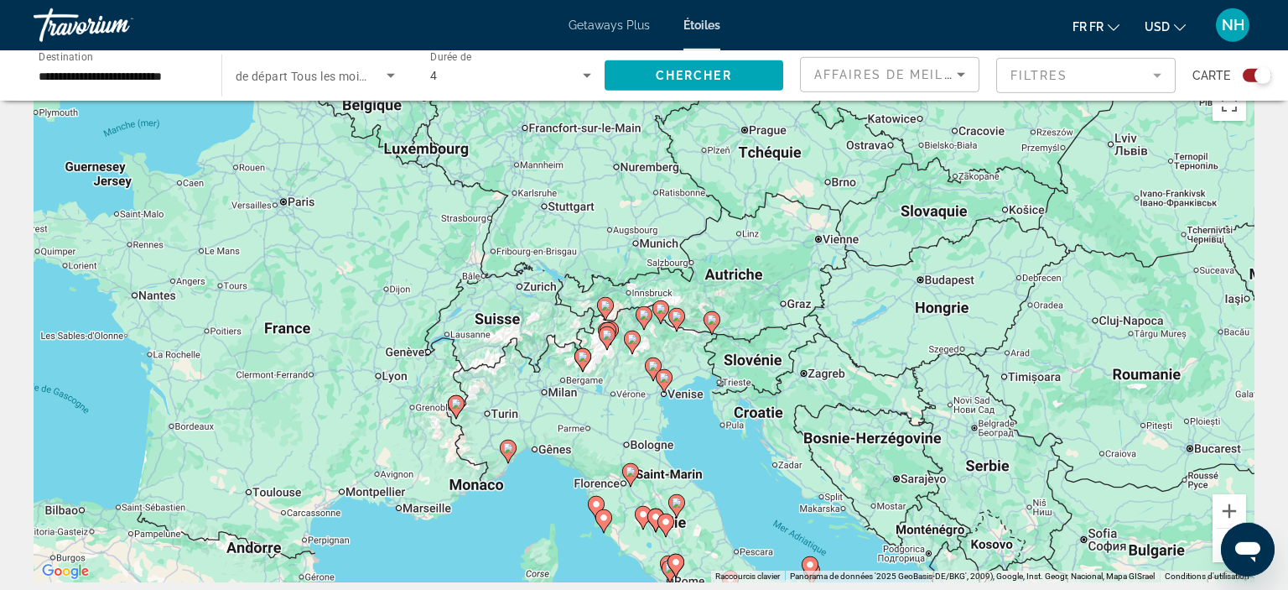
click at [512, 450] on image "Principaux contenus" at bounding box center [508, 448] width 10 height 10
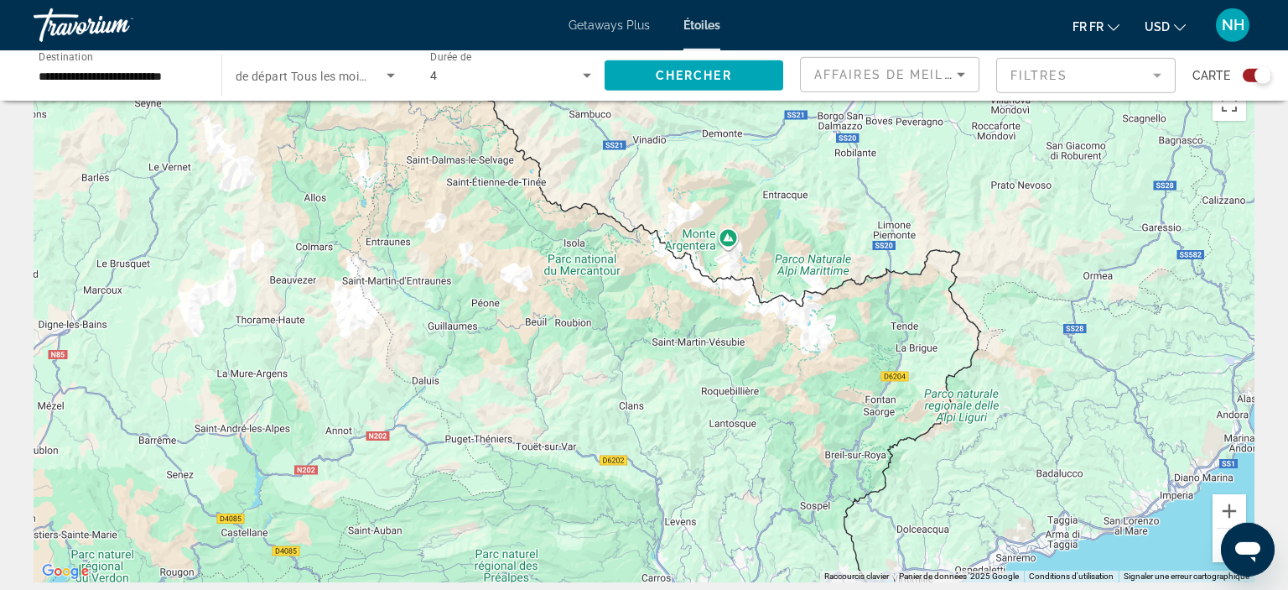
drag, startPoint x: 310, startPoint y: 391, endPoint x: 978, endPoint y: 349, distance: 668.9
click at [978, 349] on div "Pour naviguer, appuyez sur les touches fléchées. Pour activer le glissement ave…" at bounding box center [644, 330] width 1221 height 503
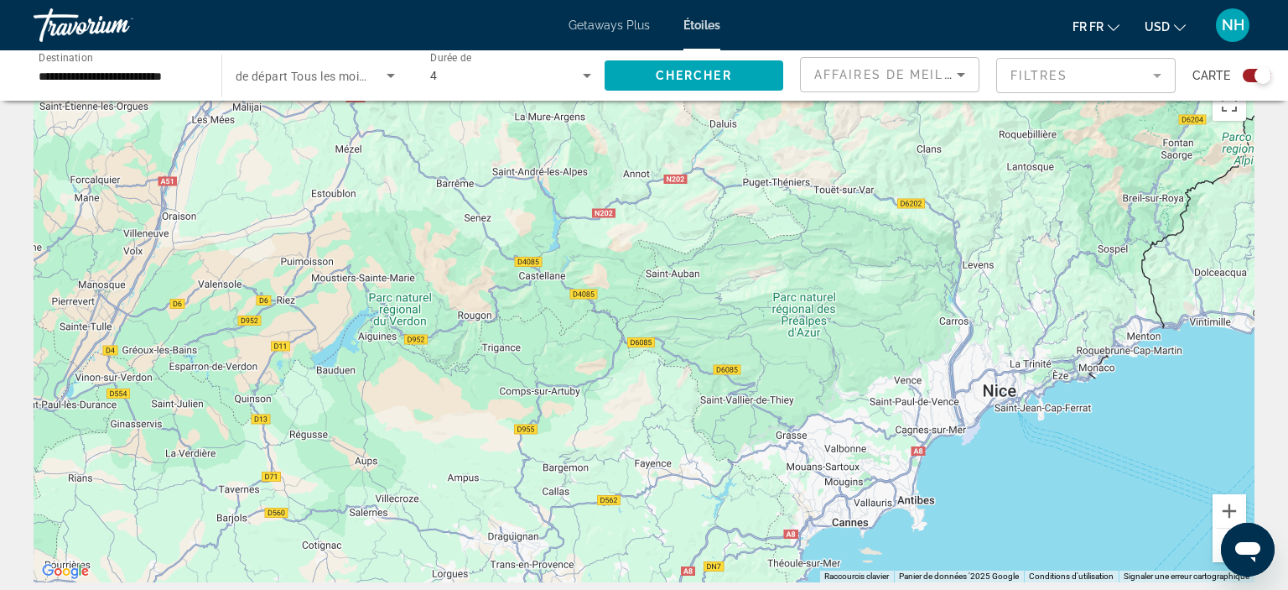
drag, startPoint x: 978, startPoint y: 349, endPoint x: 1287, endPoint y: 29, distance: 445.4
click at [1255, 79] on div "Pour naviguer, appuyez sur les touches fléchées. Pour activer le glissement ave…" at bounding box center [644, 330] width 1221 height 503
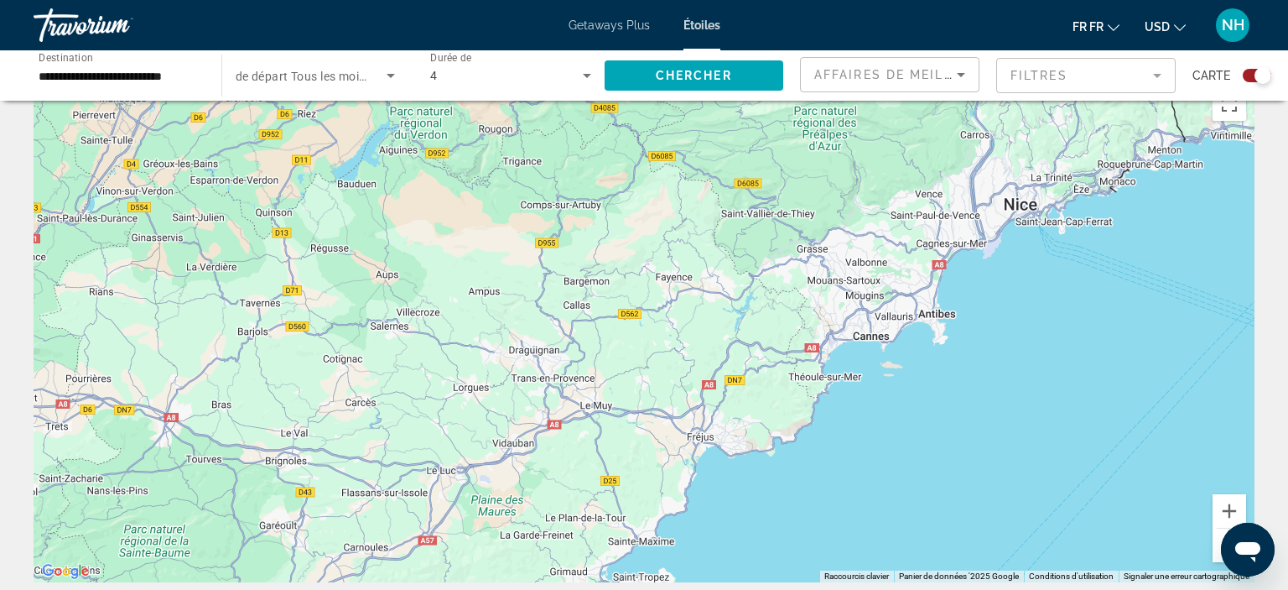
scroll to position [48, 0]
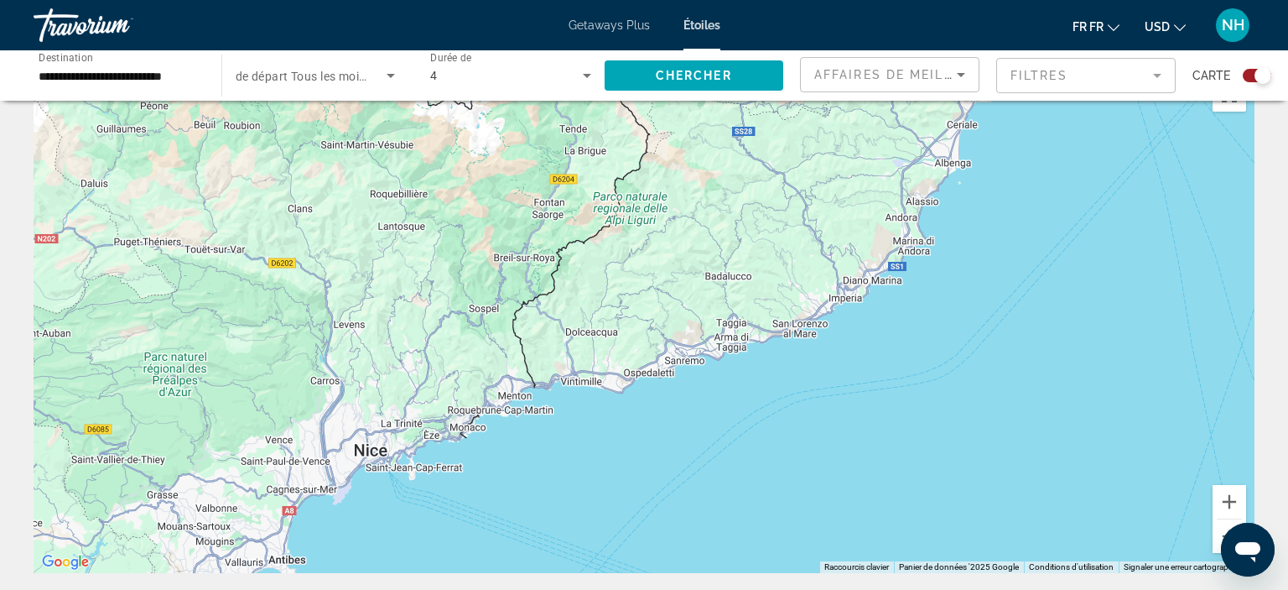
drag, startPoint x: 866, startPoint y: 142, endPoint x: 195, endPoint y: 408, distance: 722.4
click at [195, 408] on div "Pour naviguer, appuyez sur les touches fléchées." at bounding box center [644, 321] width 1221 height 503
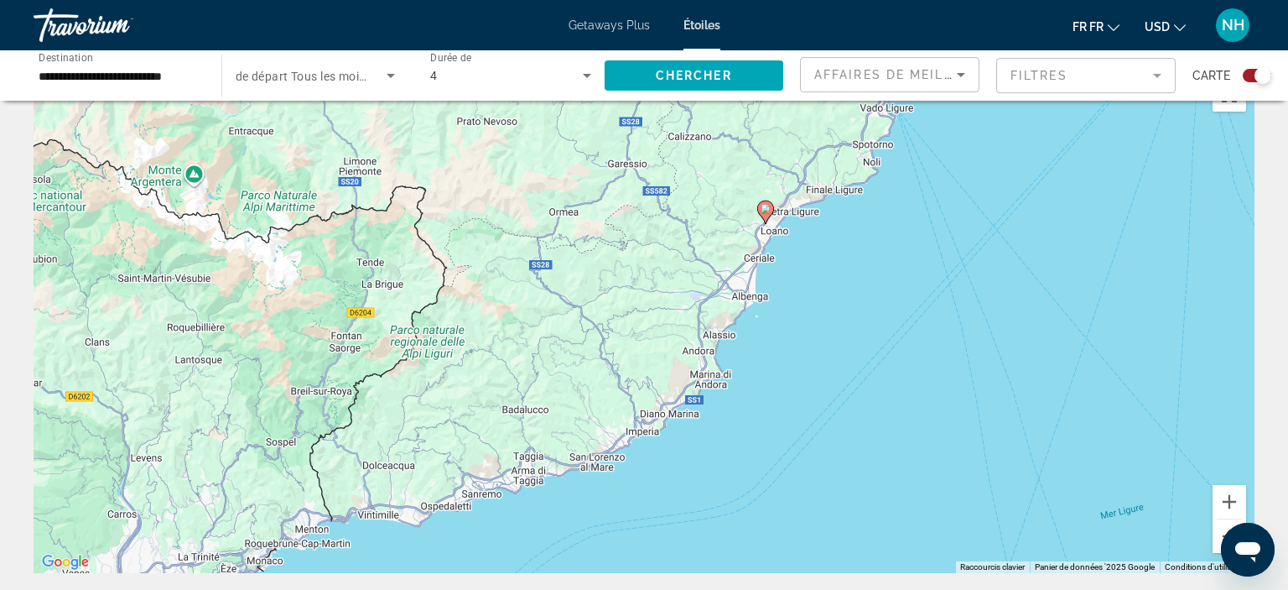
drag, startPoint x: 195, startPoint y: 408, endPoint x: 0, endPoint y: 531, distance: 230.3
click at [34, 531] on div "Pour naviguer, appuyez sur les touches fléchées. Pour activer le glissement ave…" at bounding box center [644, 321] width 1221 height 503
click at [769, 213] on icon "Principaux contenus" at bounding box center [765, 212] width 15 height 22
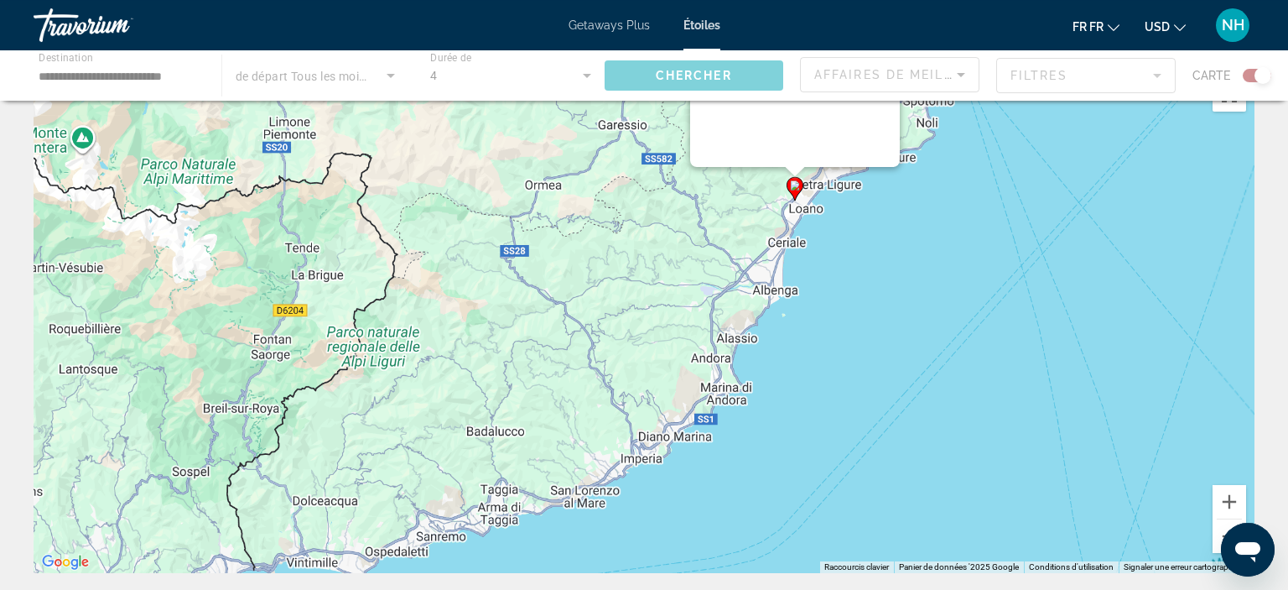
scroll to position [0, 0]
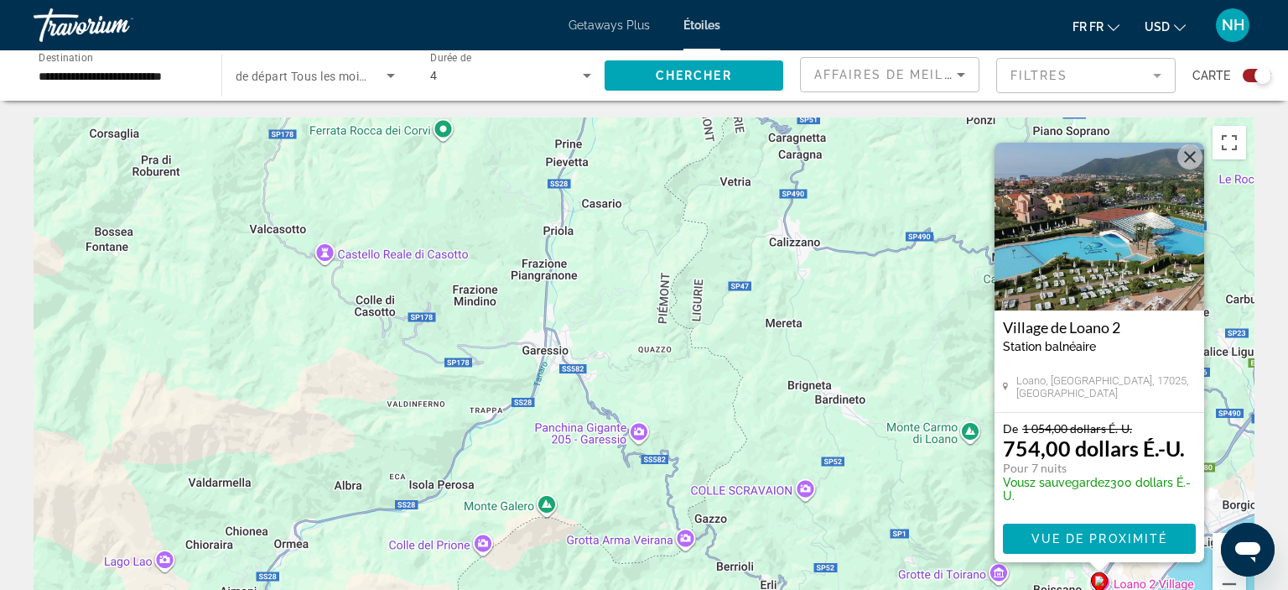
click at [1070, 327] on h3 "Village de Loano 2" at bounding box center [1099, 327] width 193 height 17
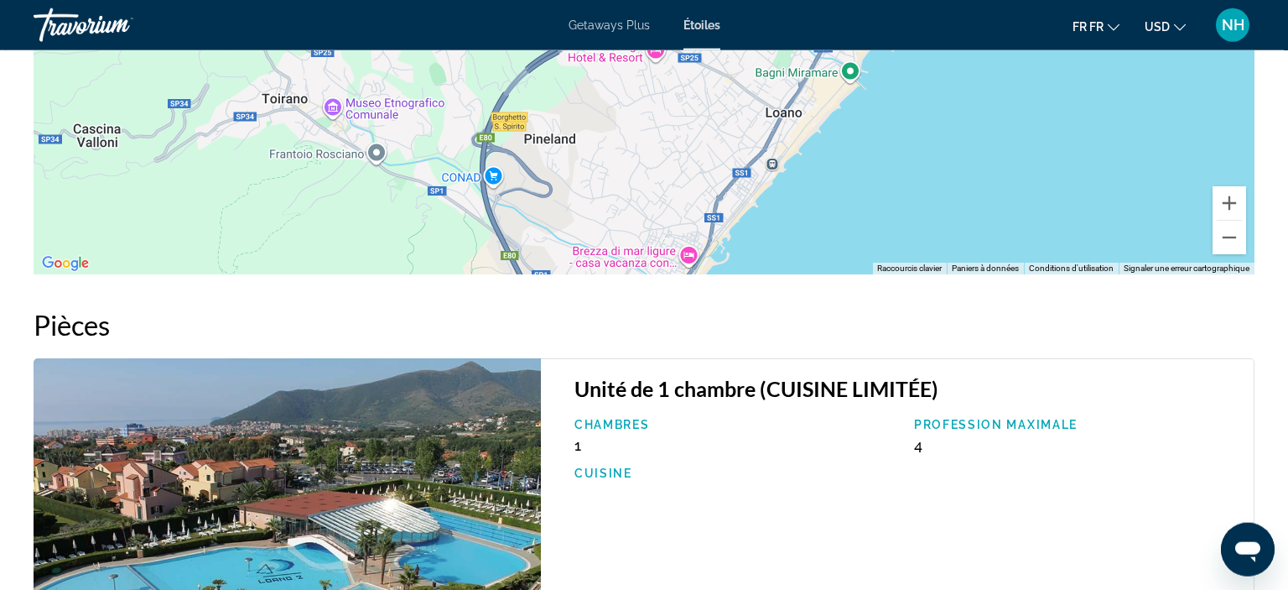
scroll to position [2242, 0]
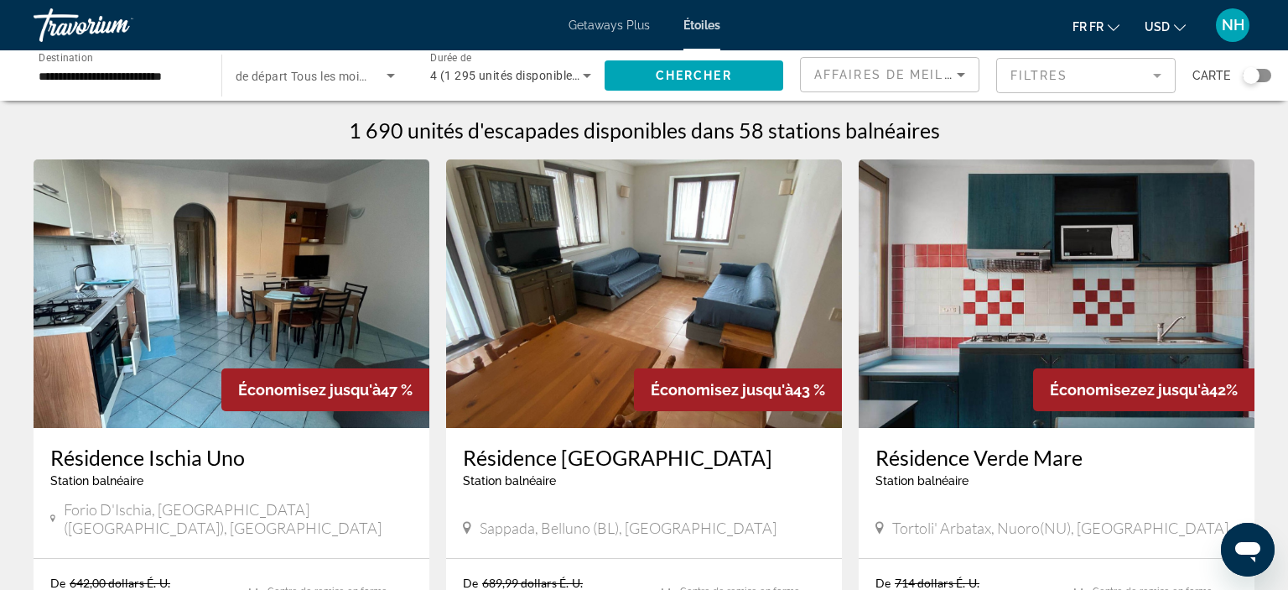
click at [1253, 80] on div "Le widget de recherche" at bounding box center [1251, 75] width 17 height 17
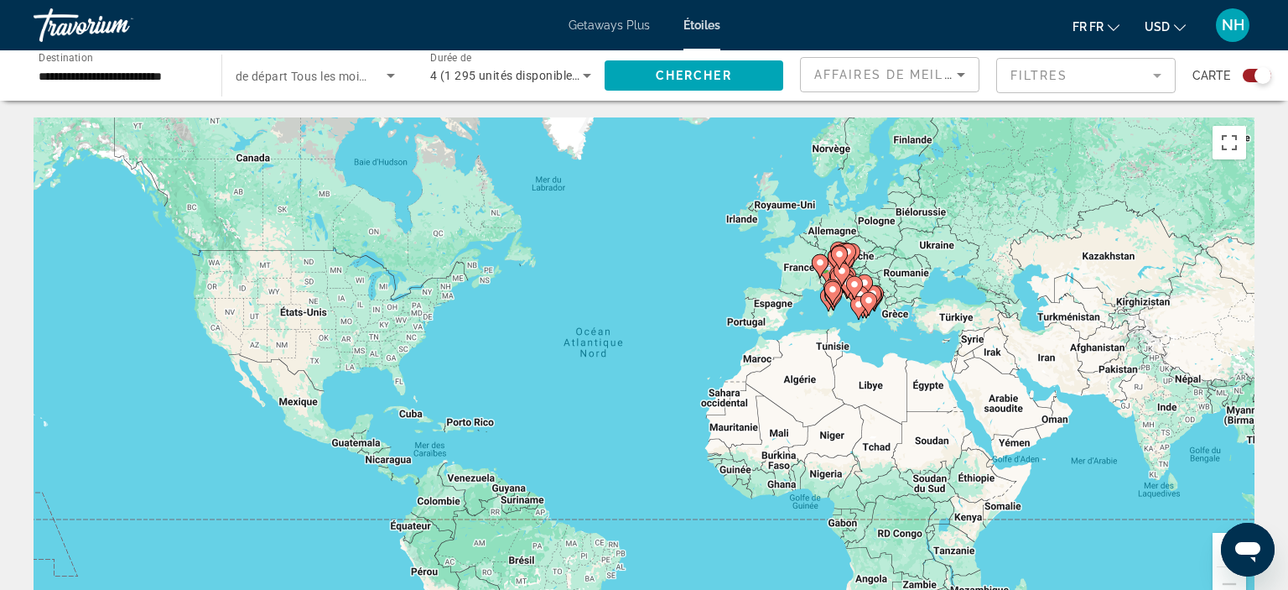
click at [1219, 545] on button "Avant-être" at bounding box center [1230, 550] width 34 height 34
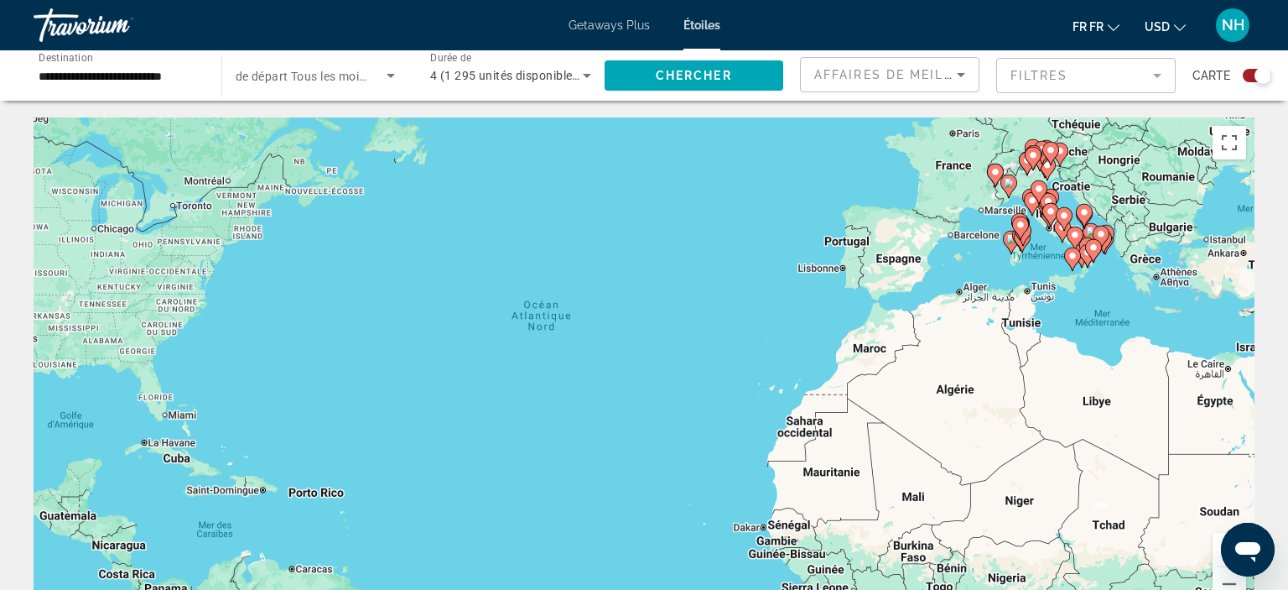
click at [1217, 552] on button "Avant-être" at bounding box center [1230, 550] width 34 height 34
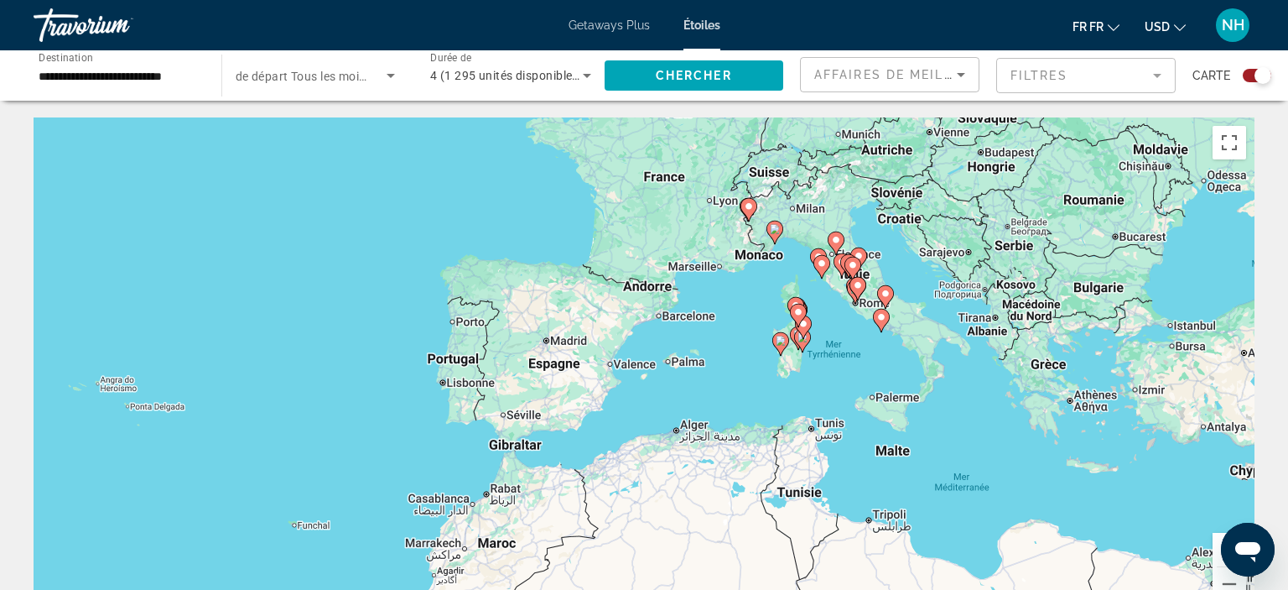
drag, startPoint x: 1188, startPoint y: 280, endPoint x: 573, endPoint y: 498, distance: 653.0
click at [573, 498] on div "Pour activer le glissement avec le clavier, appuyez sur Alt+Entrée. Une fois ce…" at bounding box center [644, 368] width 1221 height 503
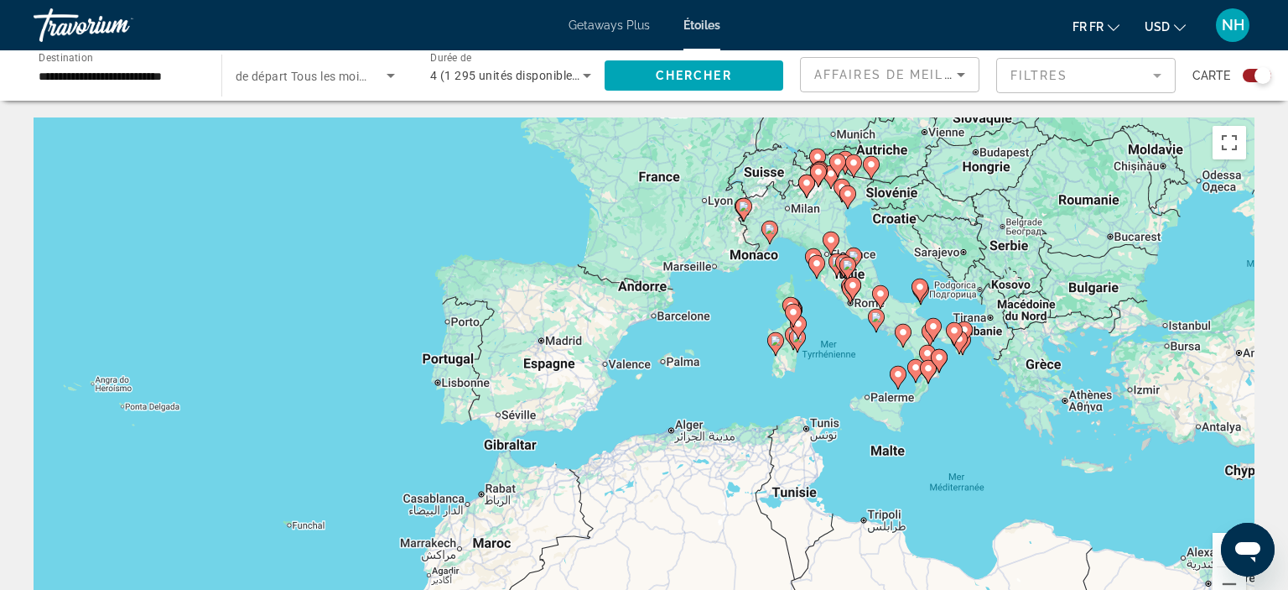
click at [1215, 552] on button "Avant-être" at bounding box center [1230, 550] width 34 height 34
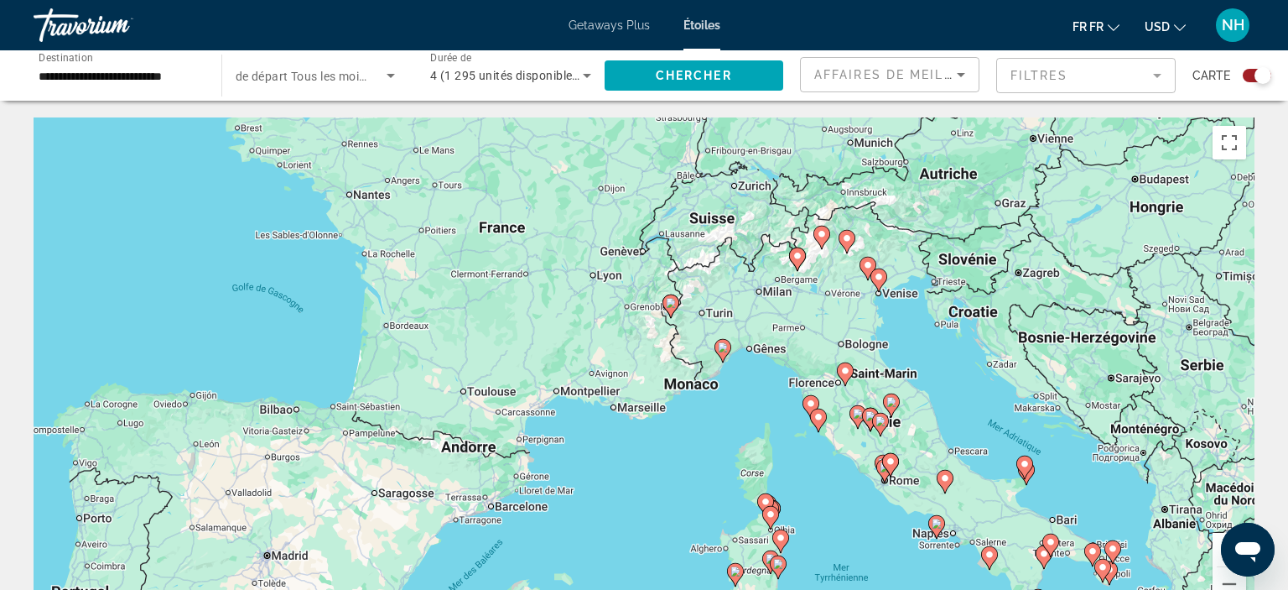
drag, startPoint x: 862, startPoint y: 269, endPoint x: 684, endPoint y: 518, distance: 306.0
click at [684, 518] on div "Pour activer le glissement avec le clavier, appuyez sur Alt+Entrée. Une fois ce…" at bounding box center [644, 368] width 1221 height 503
click at [1214, 539] on button "Avant-être" at bounding box center [1230, 550] width 34 height 34
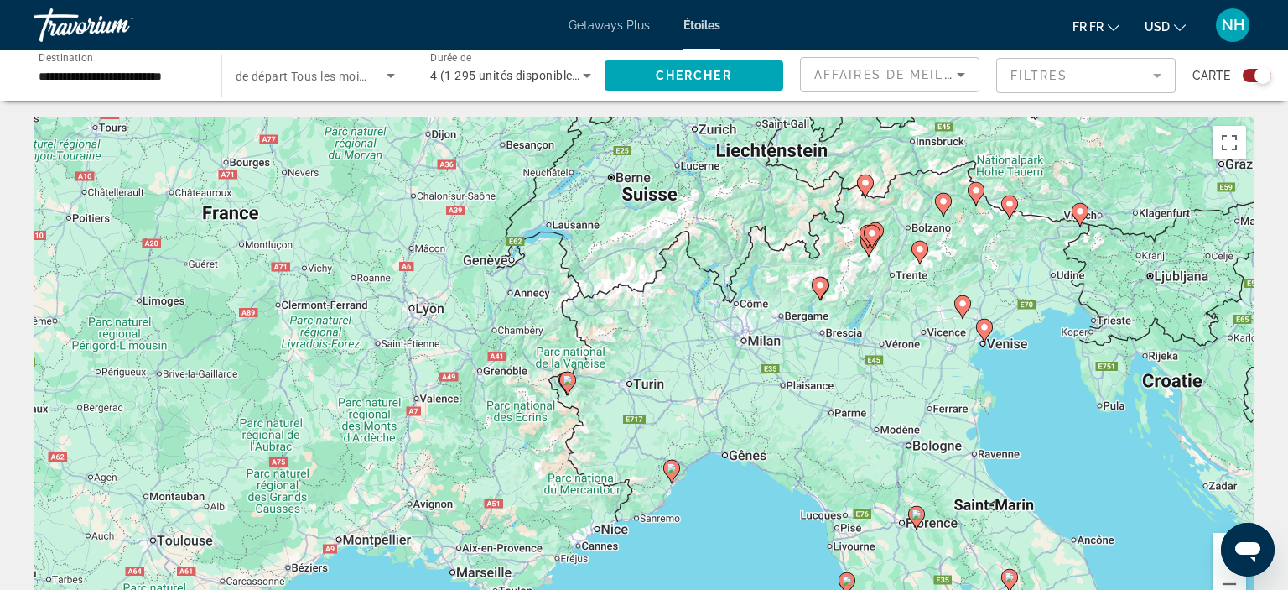
drag, startPoint x: 702, startPoint y: 240, endPoint x: 568, endPoint y: 370, distance: 186.8
click at [568, 370] on div "Pour activer le glissement avec le clavier, appuyez sur Alt+Entrée. Une fois ce…" at bounding box center [644, 368] width 1221 height 503
click at [569, 381] on image "Principaux contenus" at bounding box center [568, 380] width 10 height 10
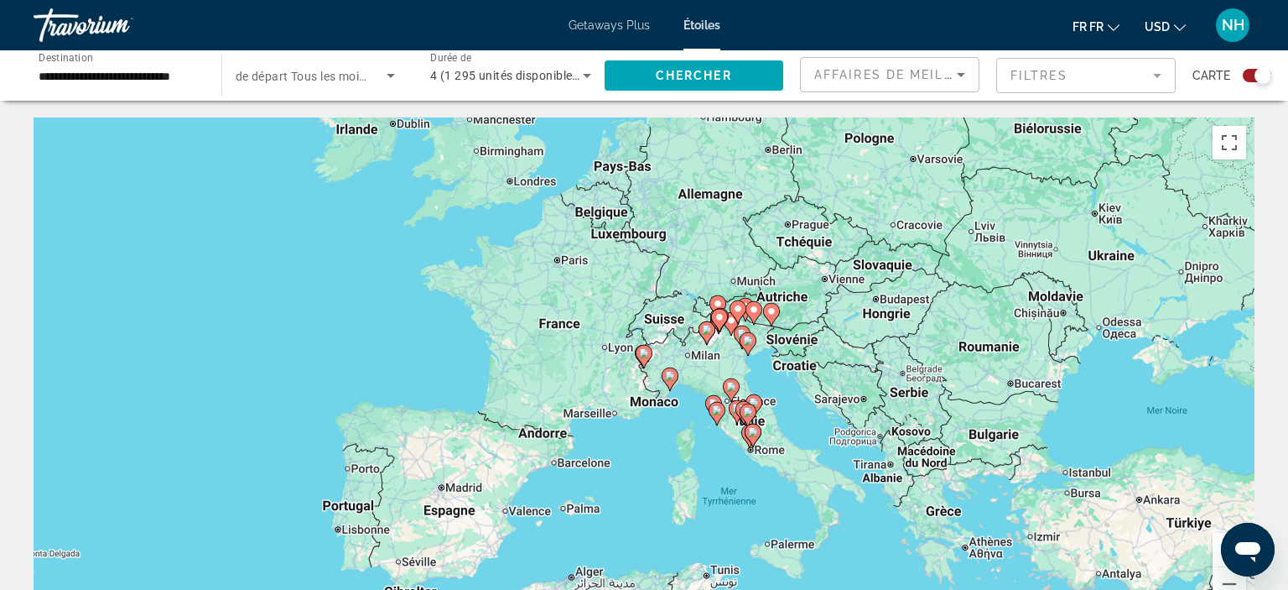
click at [645, 354] on image "Principaux contenus" at bounding box center [644, 353] width 10 height 10
type input "**********"
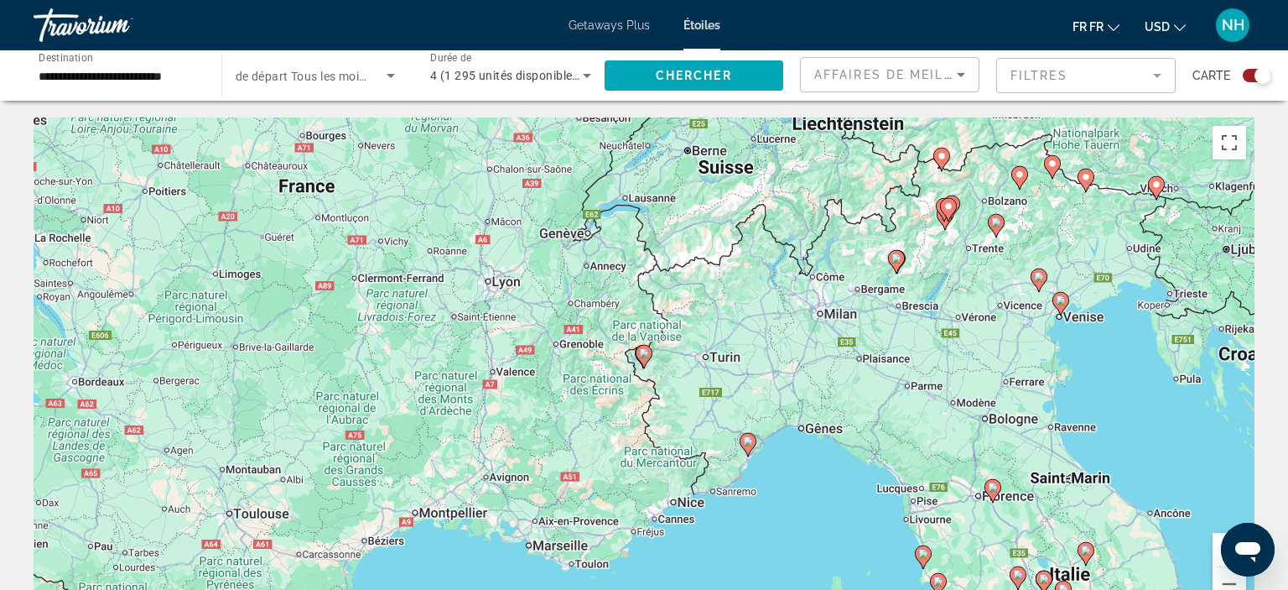
click at [645, 354] on image "Principaux contenus" at bounding box center [644, 353] width 10 height 10
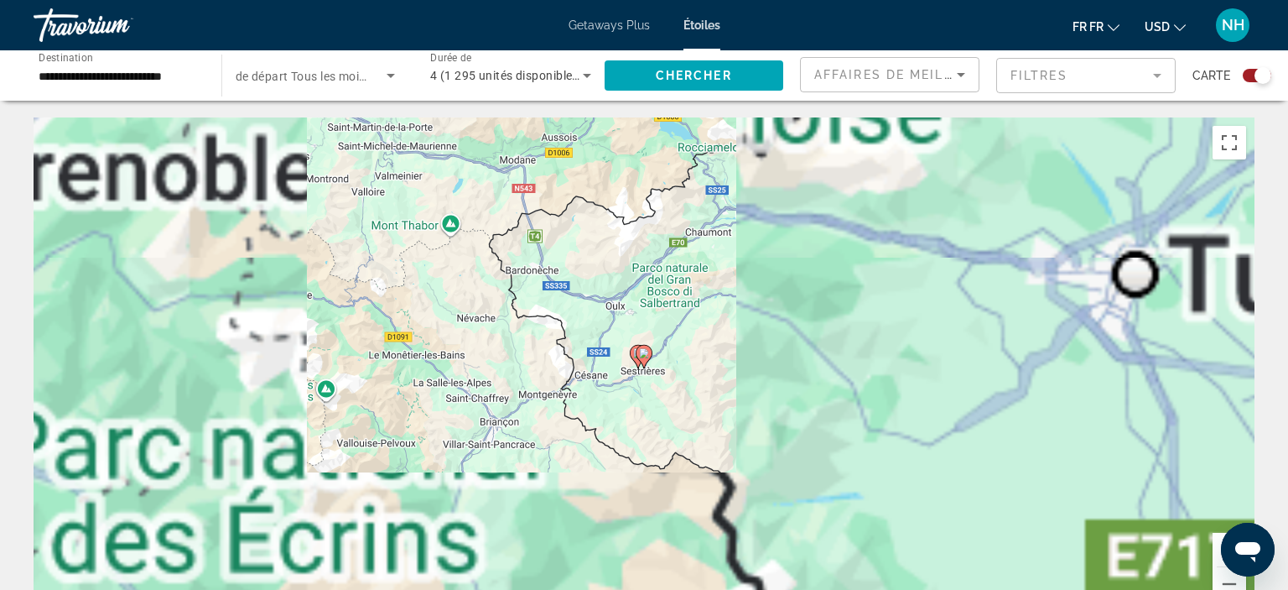
click at [645, 354] on image "Principaux contenus" at bounding box center [644, 353] width 10 height 10
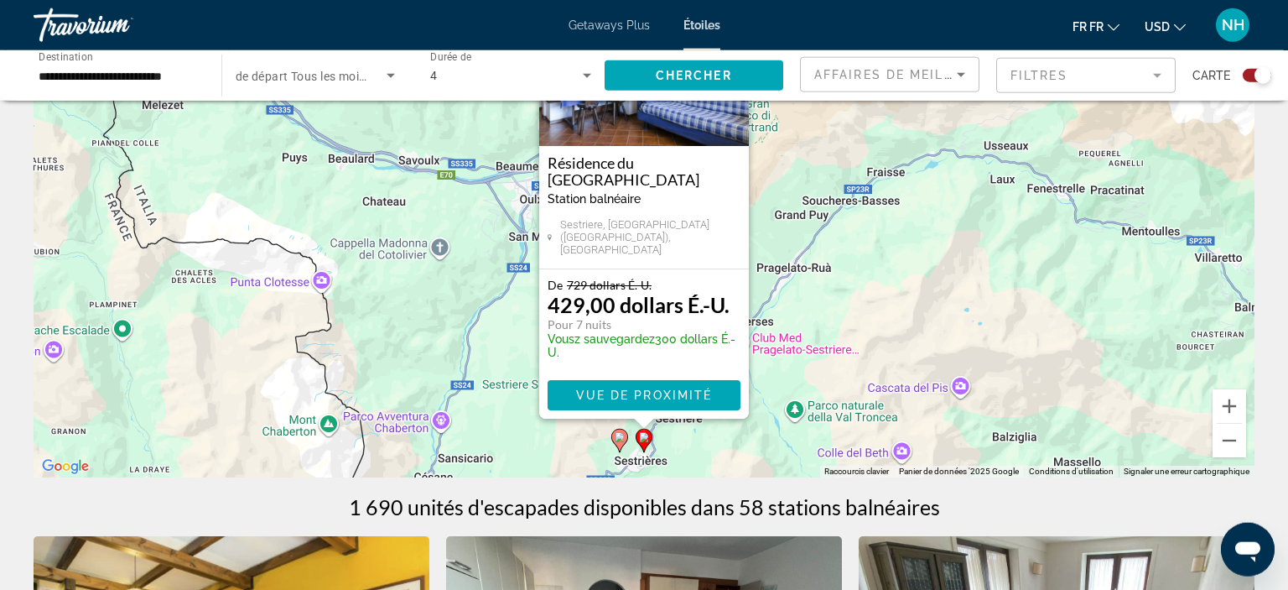
scroll to position [144, 0]
click at [619, 434] on image "Principaux contenus" at bounding box center [620, 436] width 10 height 10
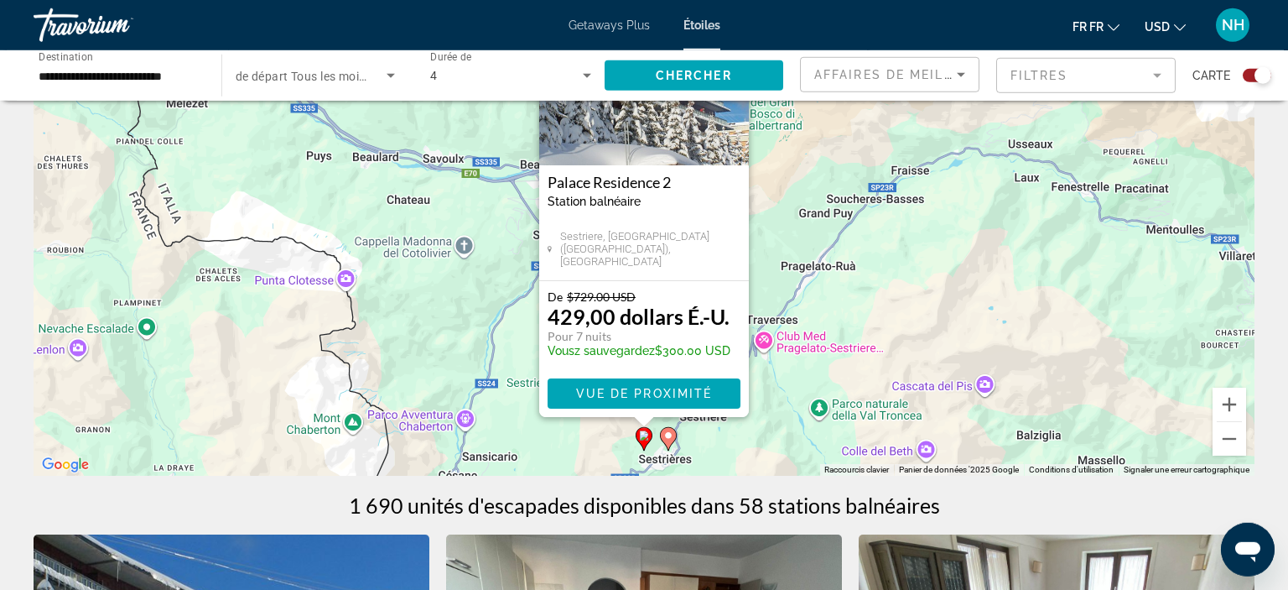
scroll to position [146, 0]
click at [668, 436] on image "Principaux contenus" at bounding box center [668, 434] width 10 height 10
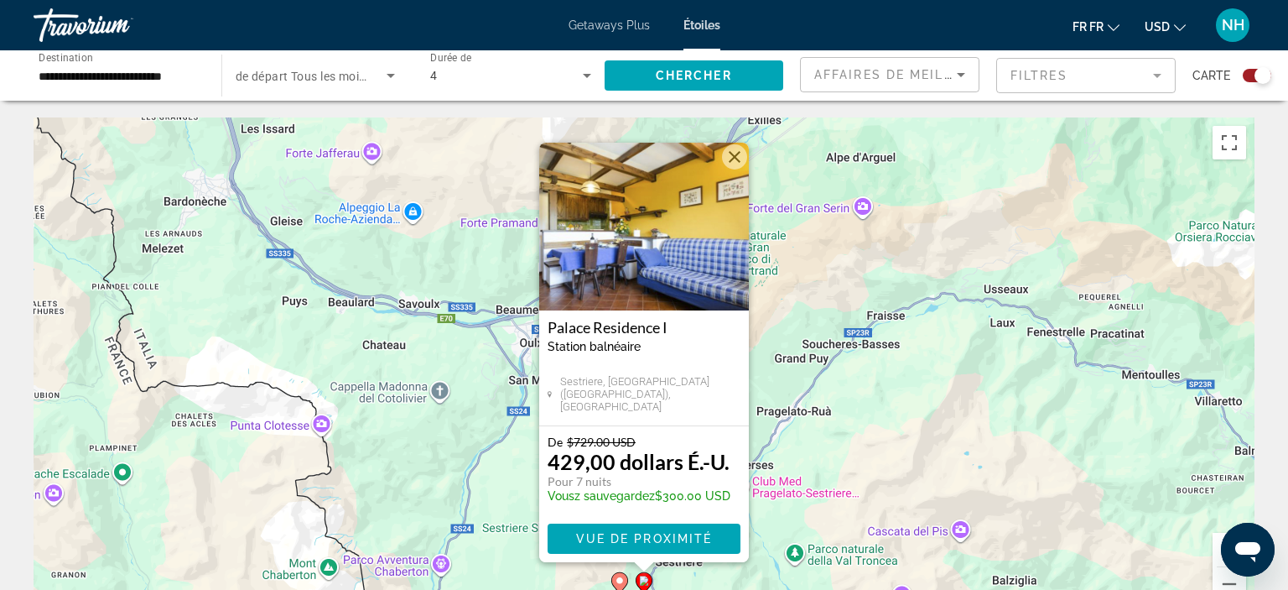
click at [632, 267] on img "Principaux contenus" at bounding box center [644, 227] width 210 height 168
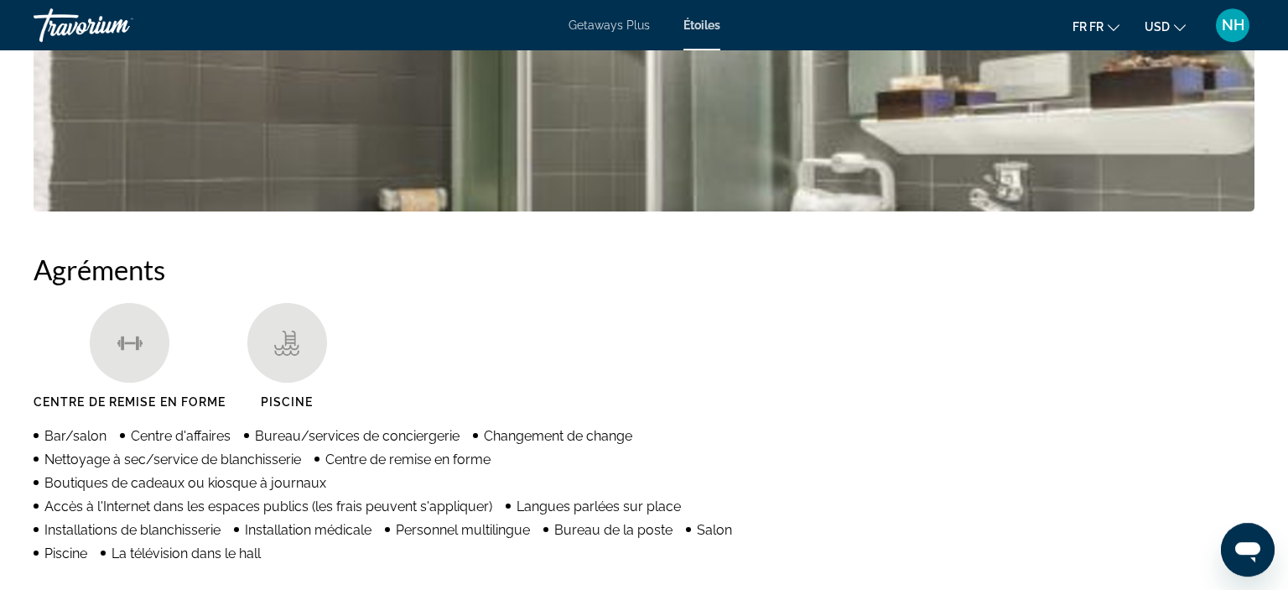
scroll to position [1052, 0]
click at [439, 176] on img "Diamoteur d'image ouvert plein écran" at bounding box center [644, 107] width 1221 height 208
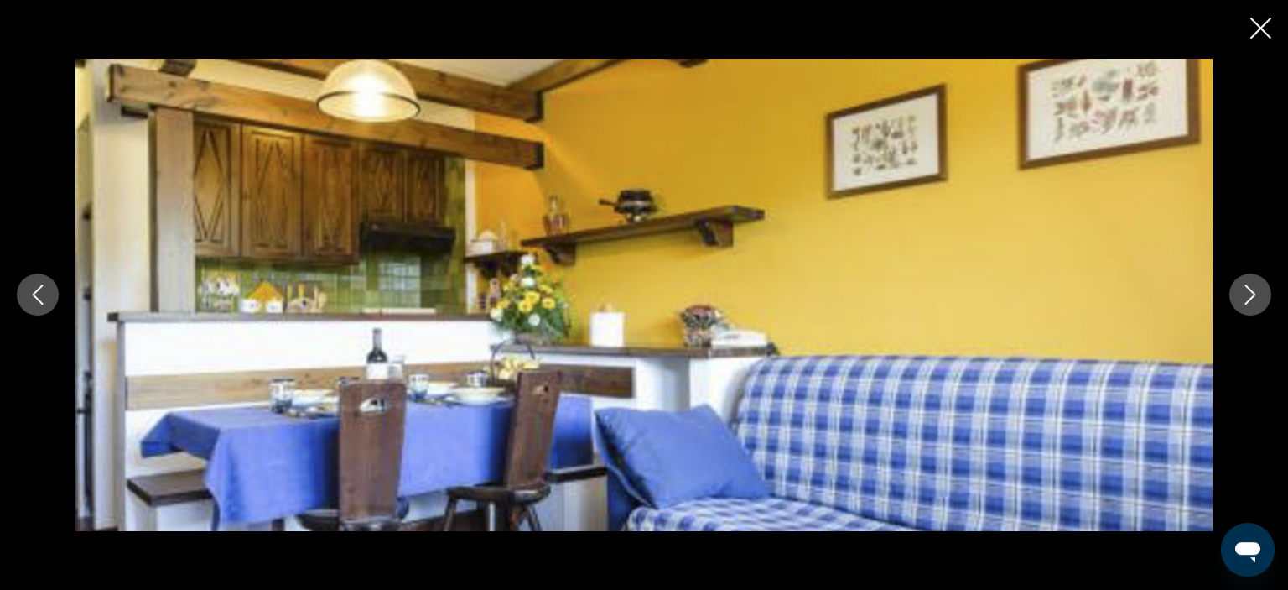
click at [1260, 289] on icon "Image suivante" at bounding box center [1250, 294] width 20 height 20
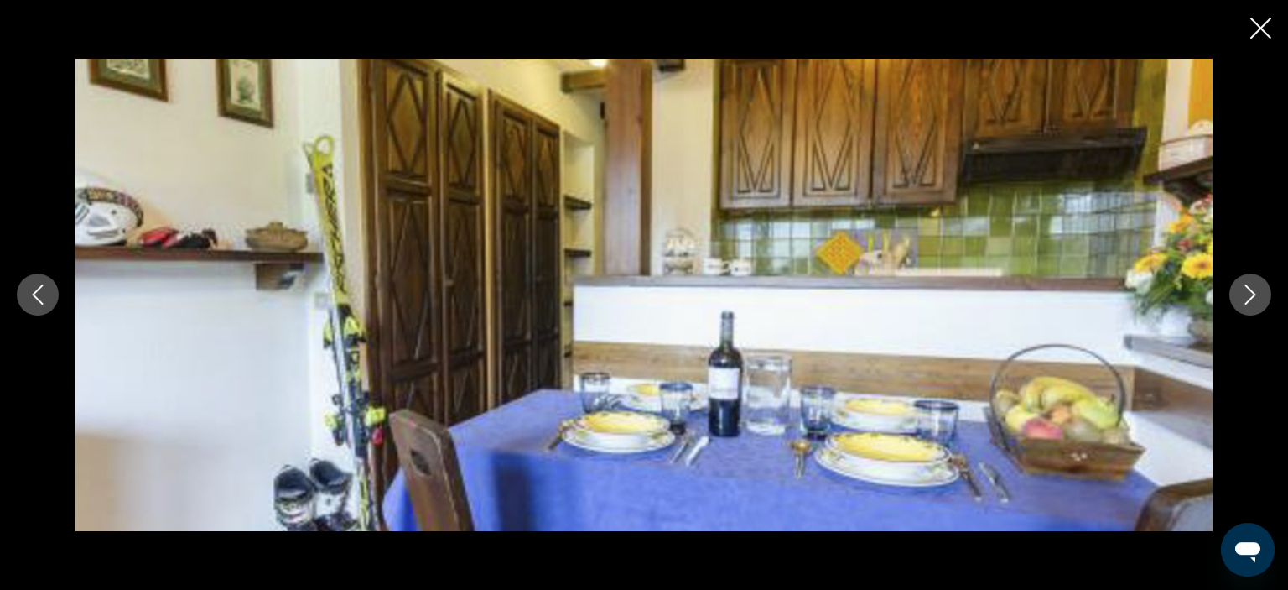
click at [1260, 289] on icon "Image suivante" at bounding box center [1250, 294] width 20 height 20
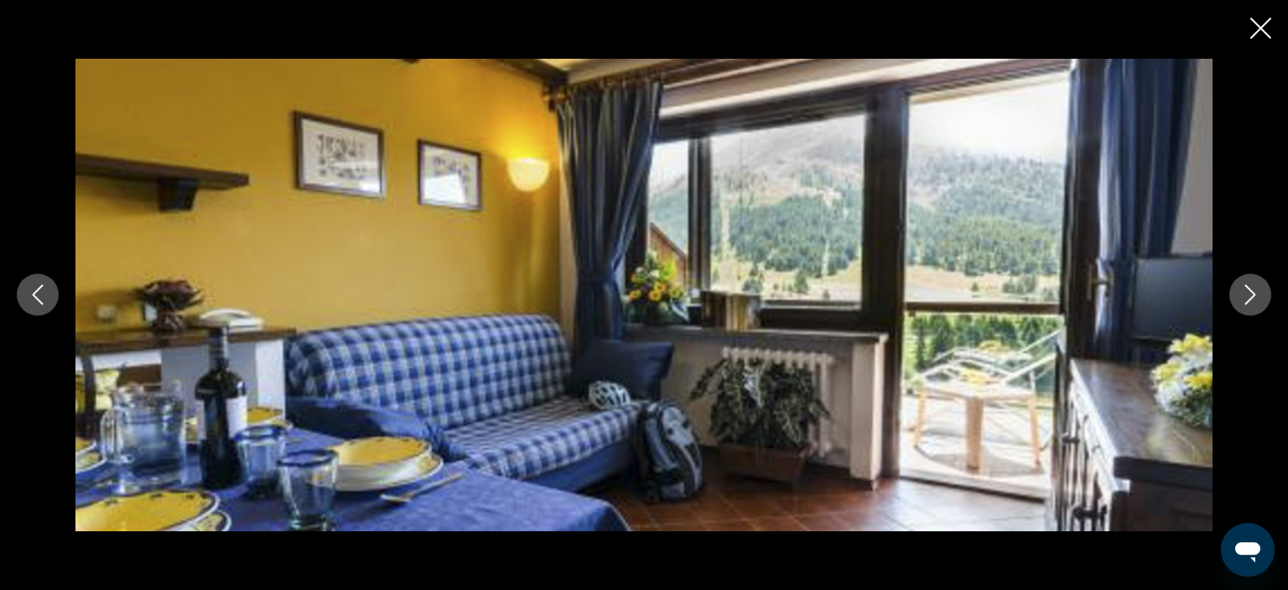
click at [1260, 289] on icon "Image suivante" at bounding box center [1250, 294] width 20 height 20
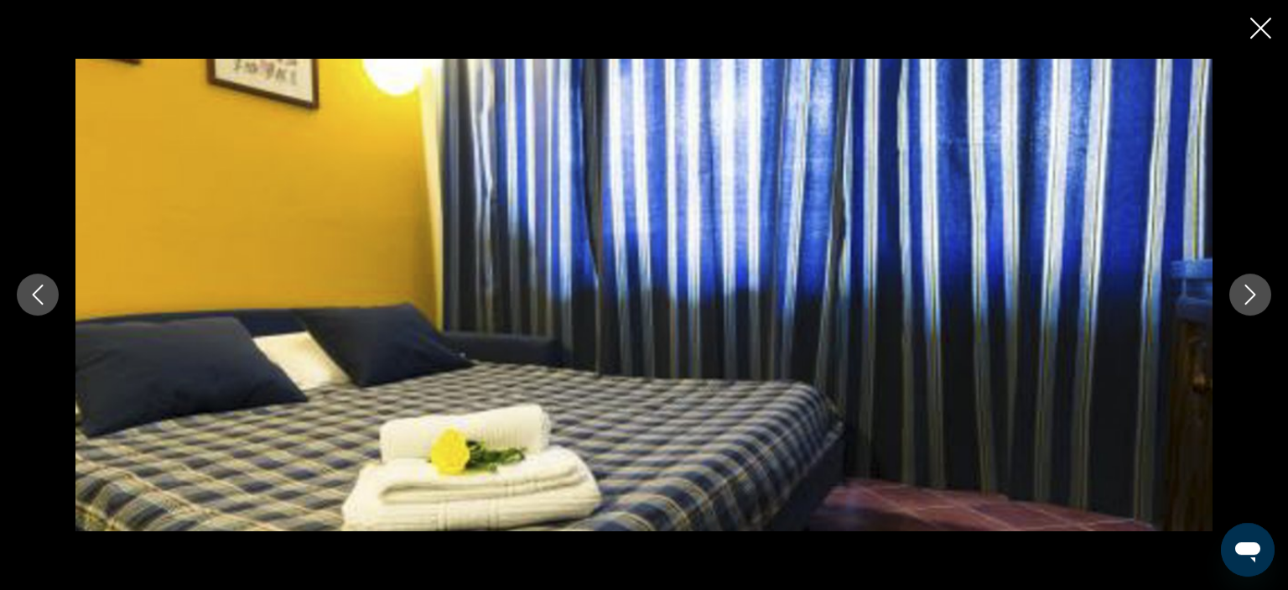
click at [1260, 289] on icon "Image suivante" at bounding box center [1250, 294] width 20 height 20
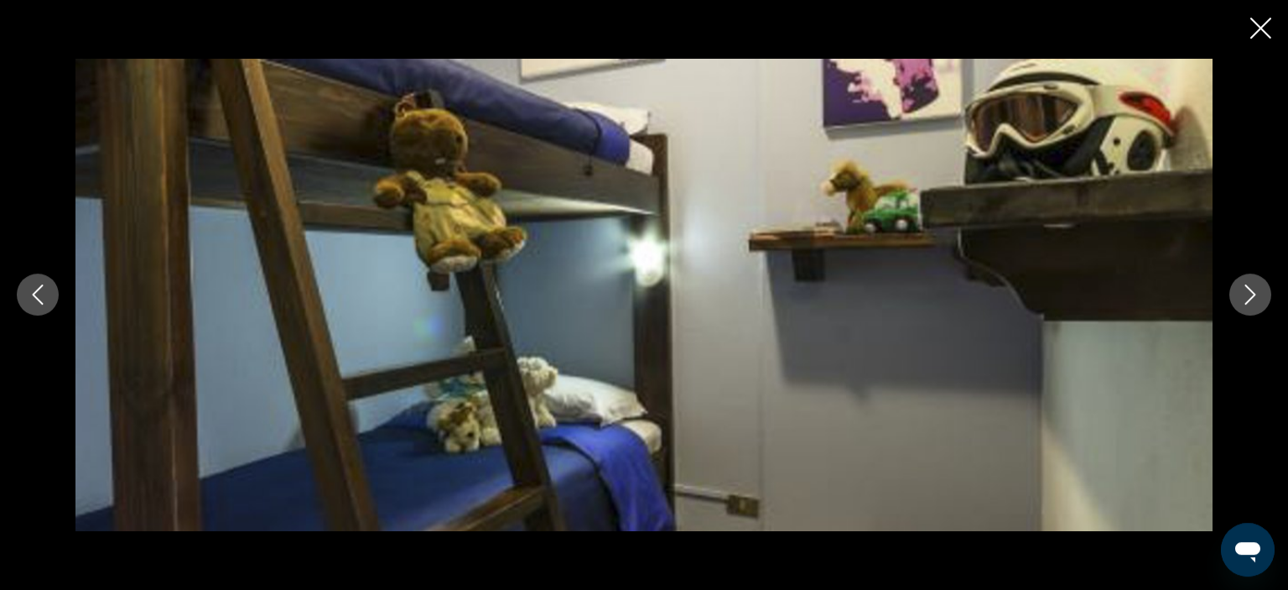
click at [1260, 289] on icon "Image suivante" at bounding box center [1250, 294] width 20 height 20
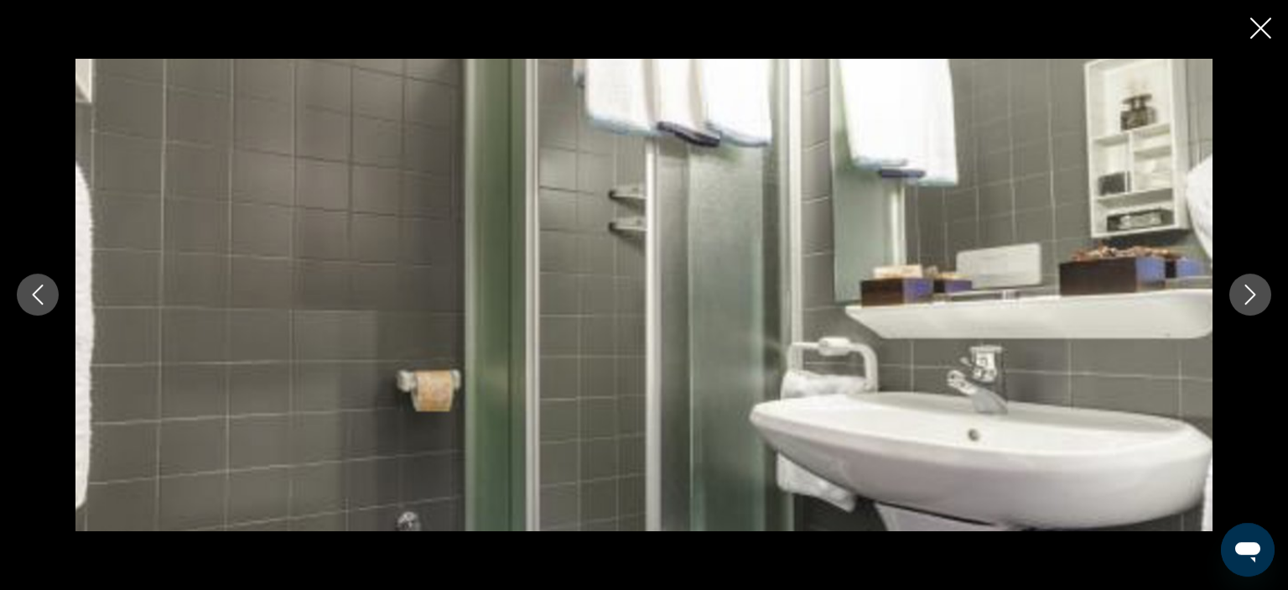
click at [1260, 289] on icon "Image suivante" at bounding box center [1250, 294] width 20 height 20
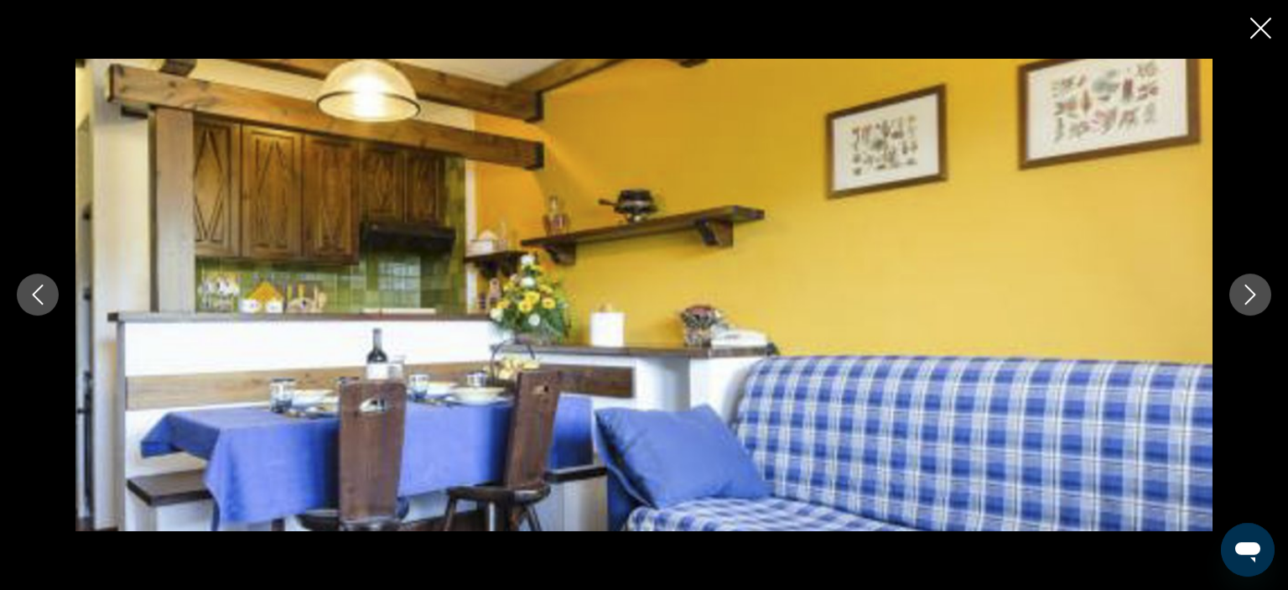
click at [1260, 289] on icon "Image suivante" at bounding box center [1250, 294] width 20 height 20
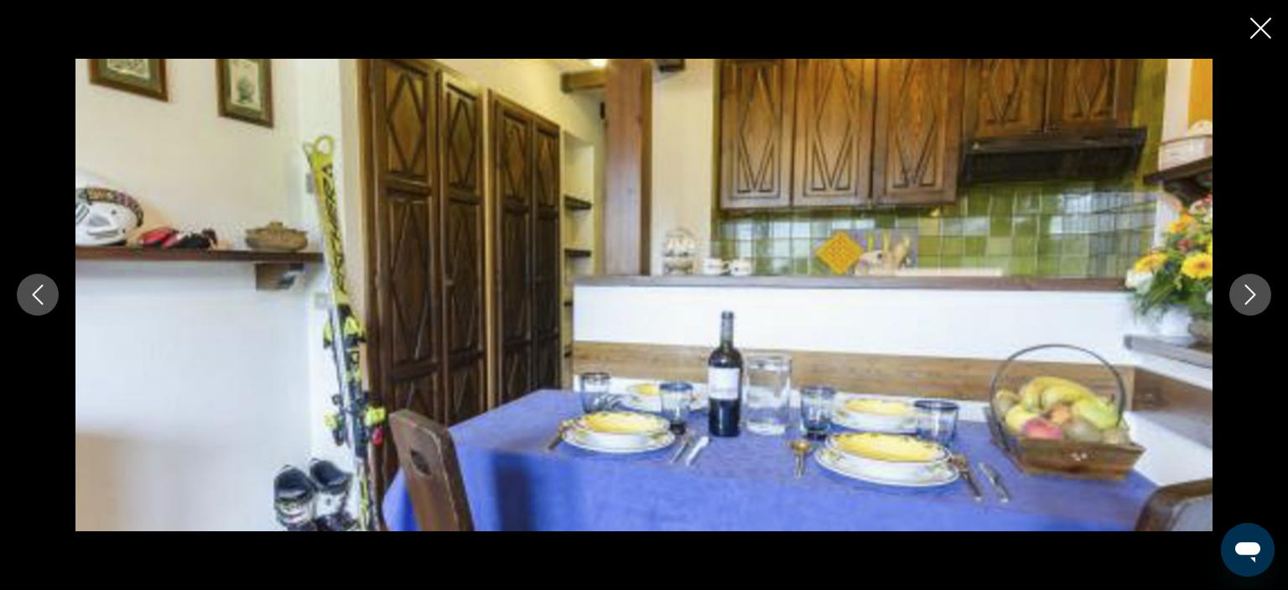
click at [1262, 23] on icon "Fermer le diaporama" at bounding box center [1260, 28] width 21 height 21
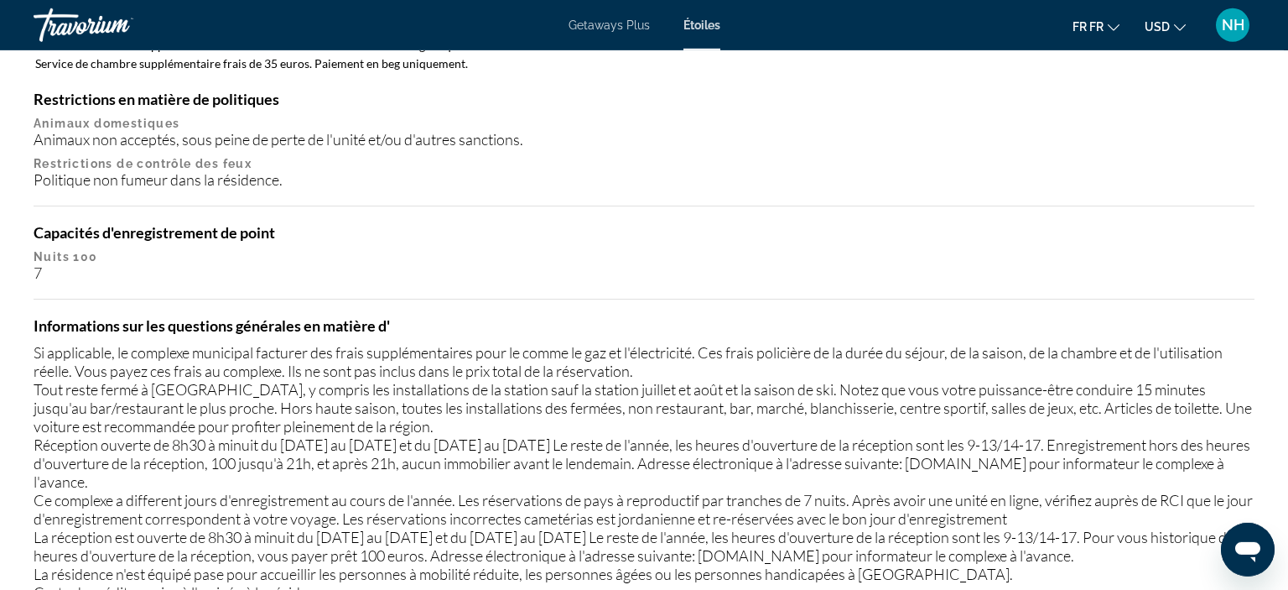
scroll to position [1703, 0]
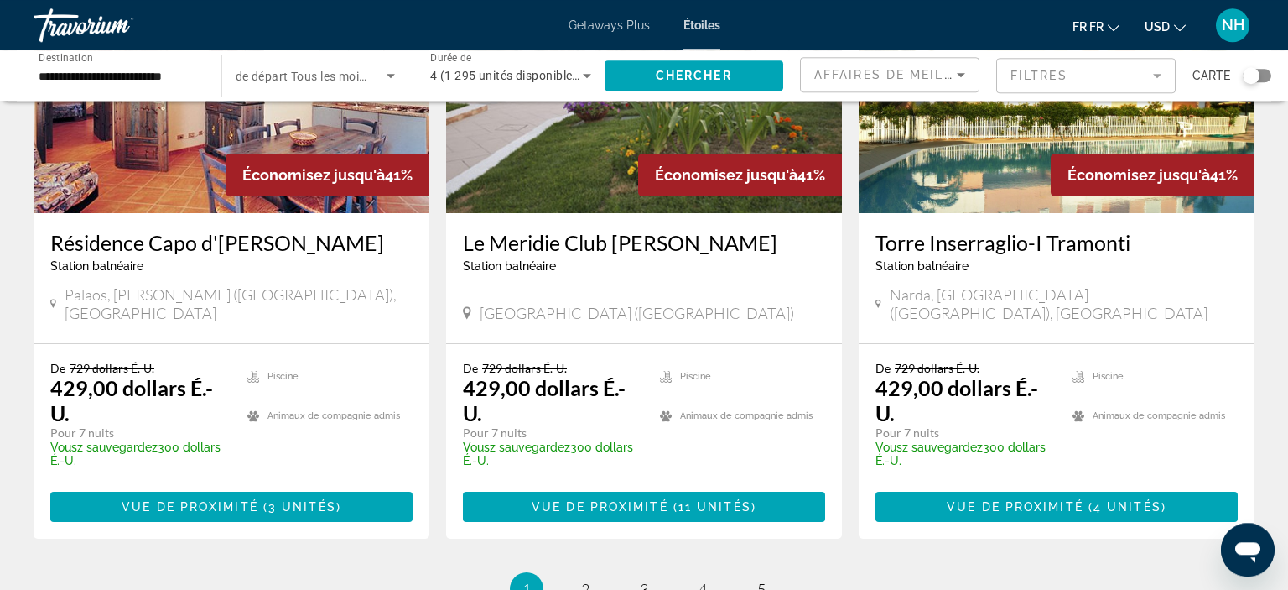
scroll to position [2122, 0]
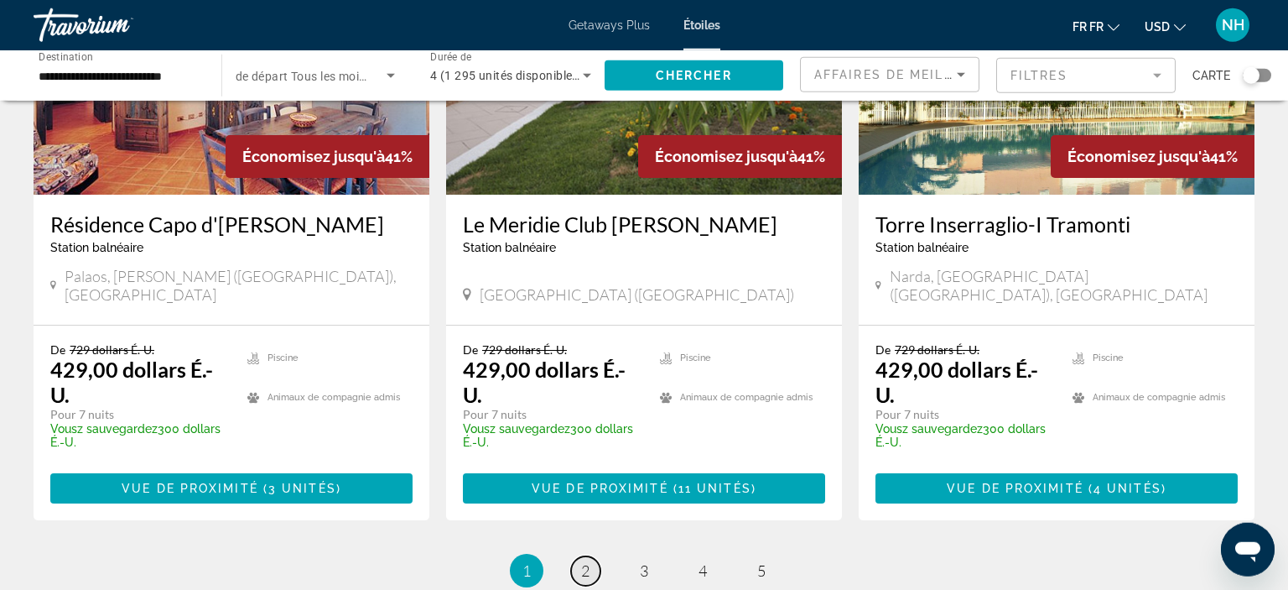
click at [588, 561] on span "2" at bounding box center [585, 570] width 8 height 18
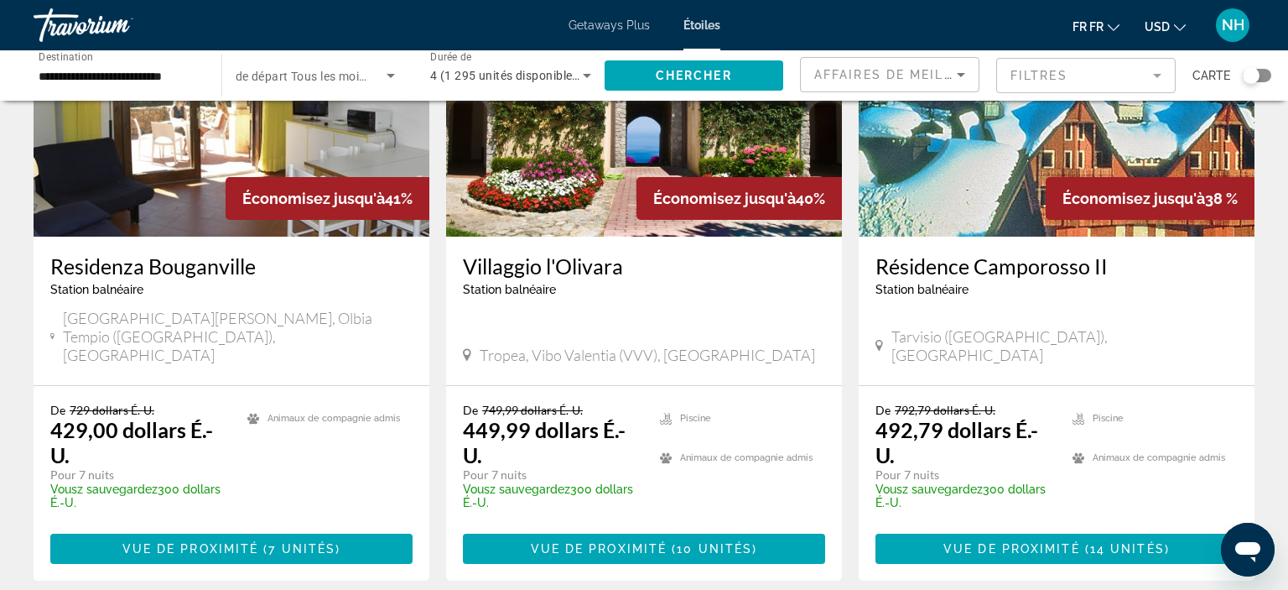
scroll to position [2133, 0]
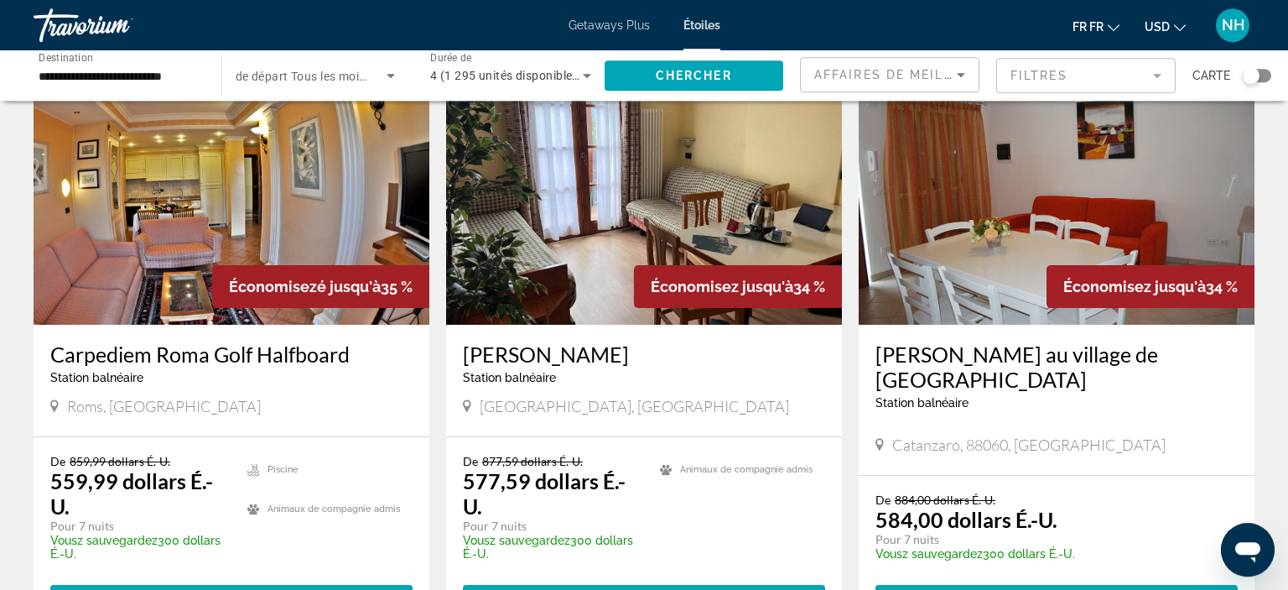
scroll to position [2021, 0]
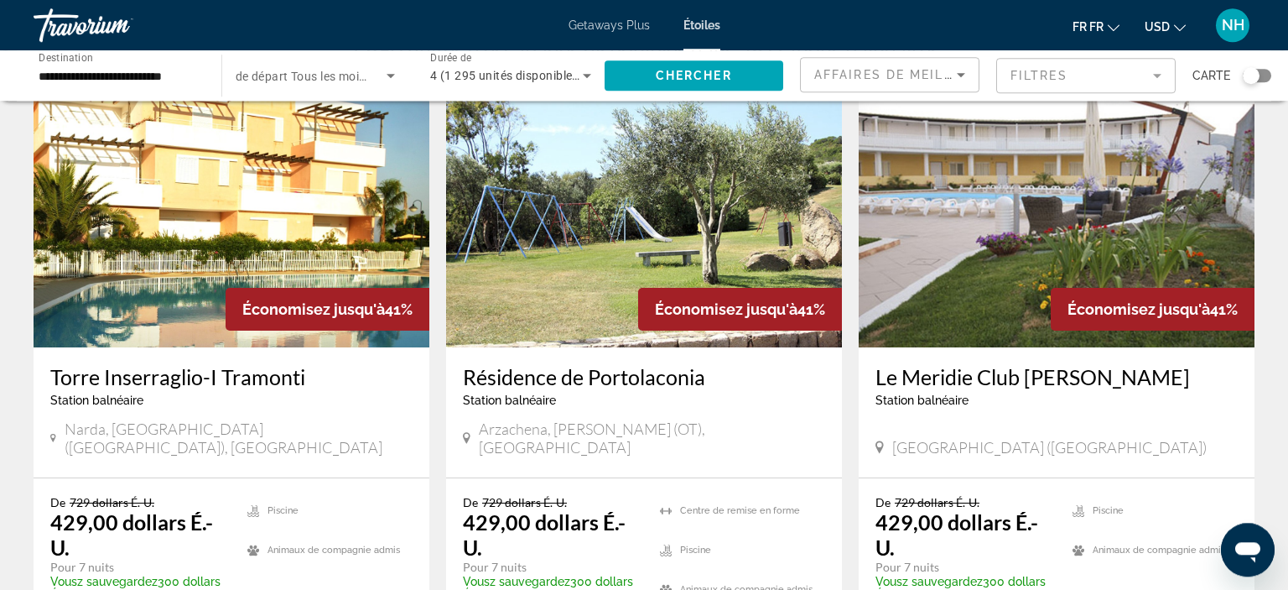
scroll to position [81, 0]
click at [1249, 70] on div "Le widget de recherche" at bounding box center [1251, 75] width 17 height 17
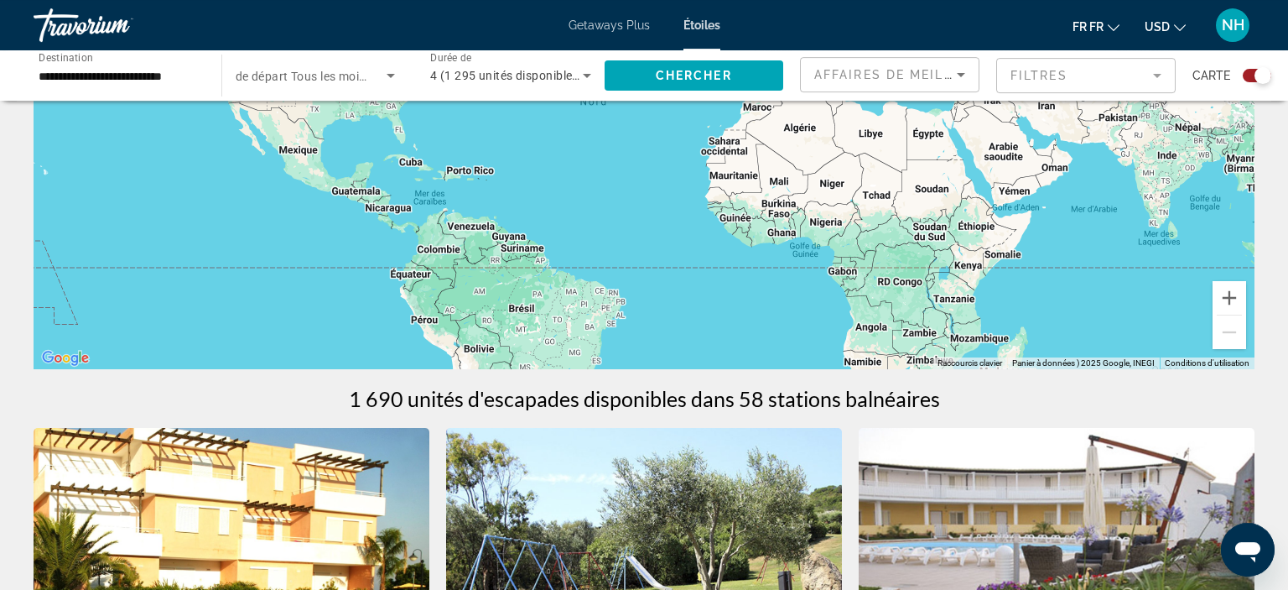
scroll to position [0, 0]
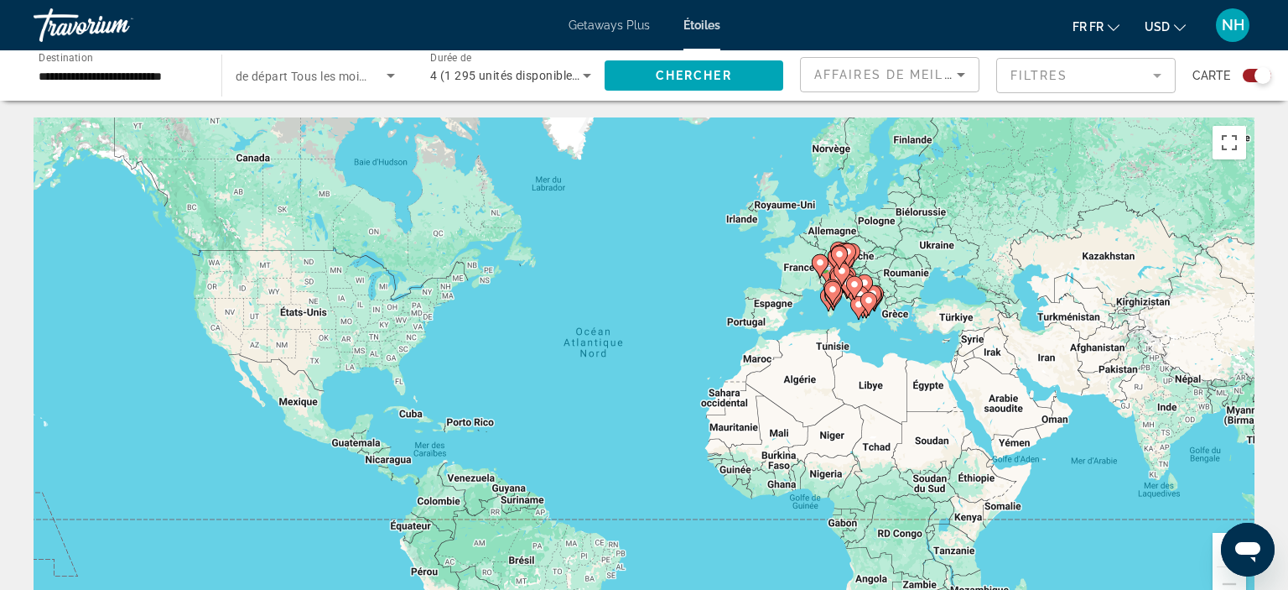
click at [1217, 548] on button "Avant-être" at bounding box center [1230, 550] width 34 height 34
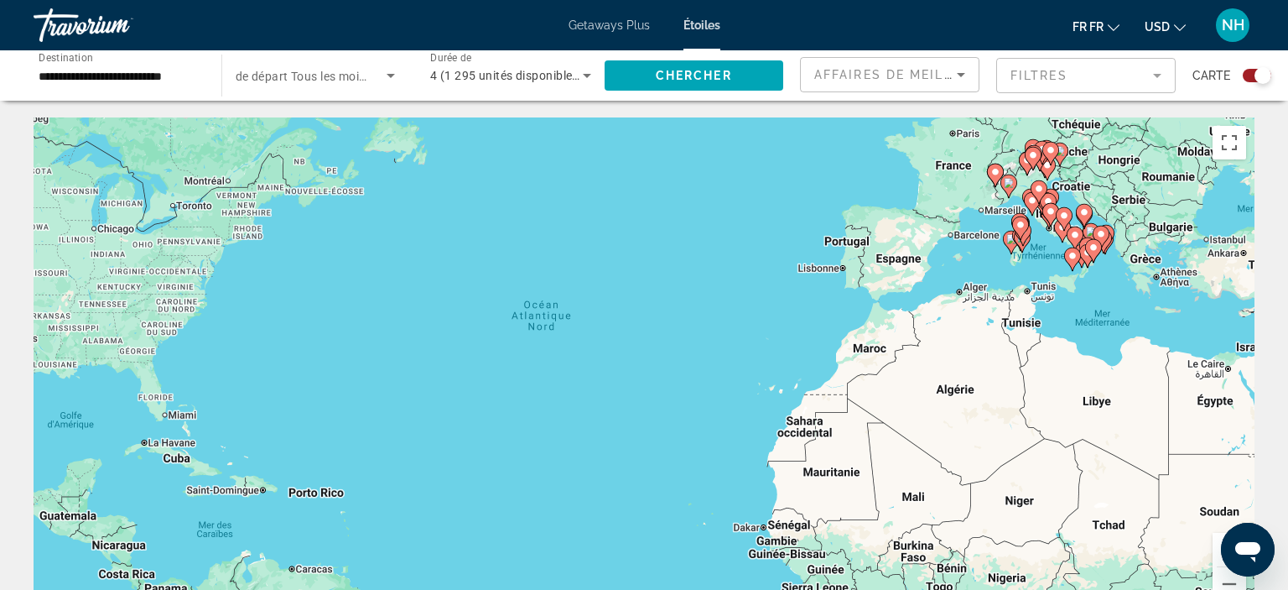
click at [1217, 548] on button "Avant-être" at bounding box center [1230, 550] width 34 height 34
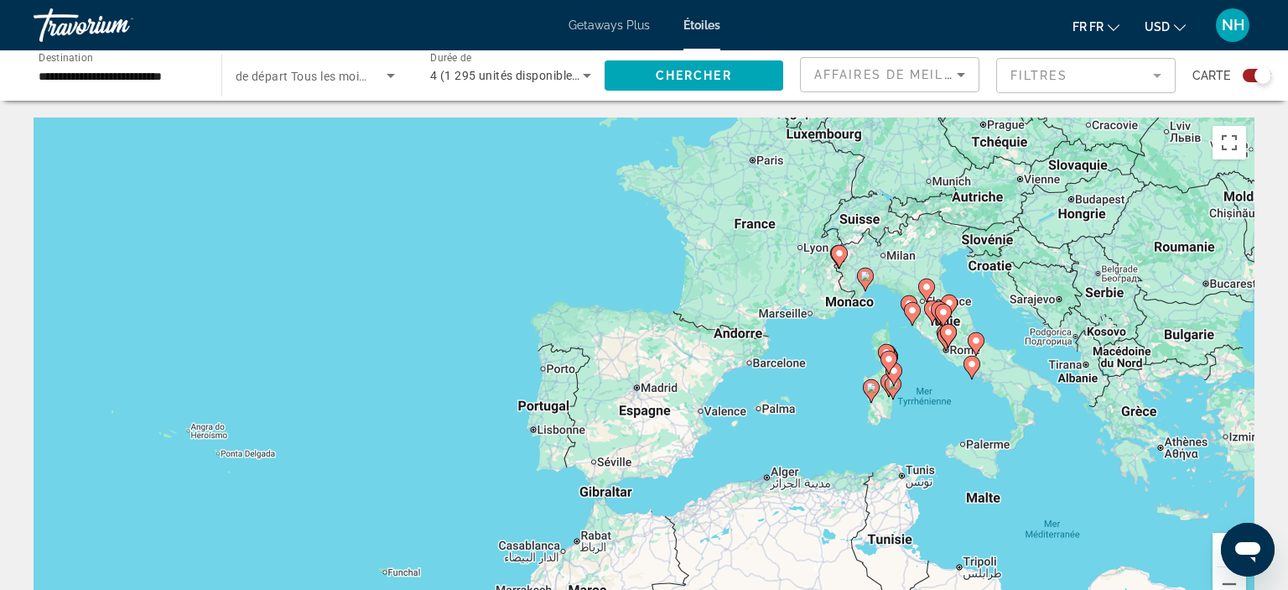
drag, startPoint x: 1177, startPoint y: 283, endPoint x: 543, endPoint y: 523, distance: 677.4
click at [543, 523] on div "Pour activer le glissement avec le clavier, appuyez sur Alt+Entrée. Une fois ce…" at bounding box center [644, 368] width 1221 height 503
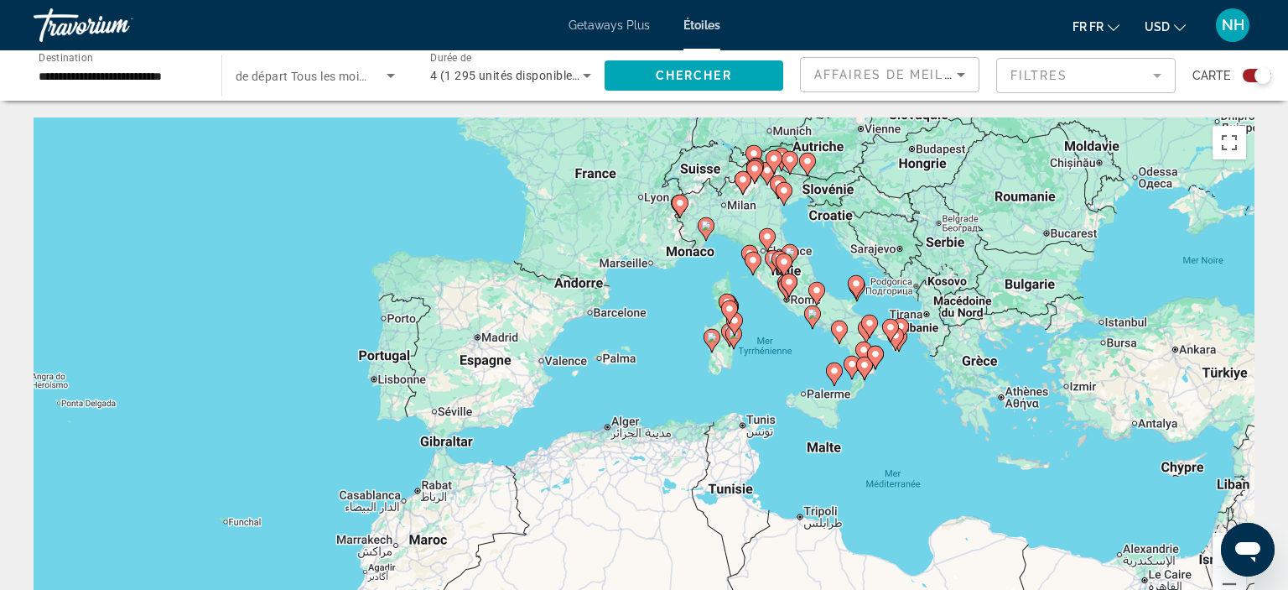
click at [1217, 548] on button "Avant-être" at bounding box center [1230, 550] width 34 height 34
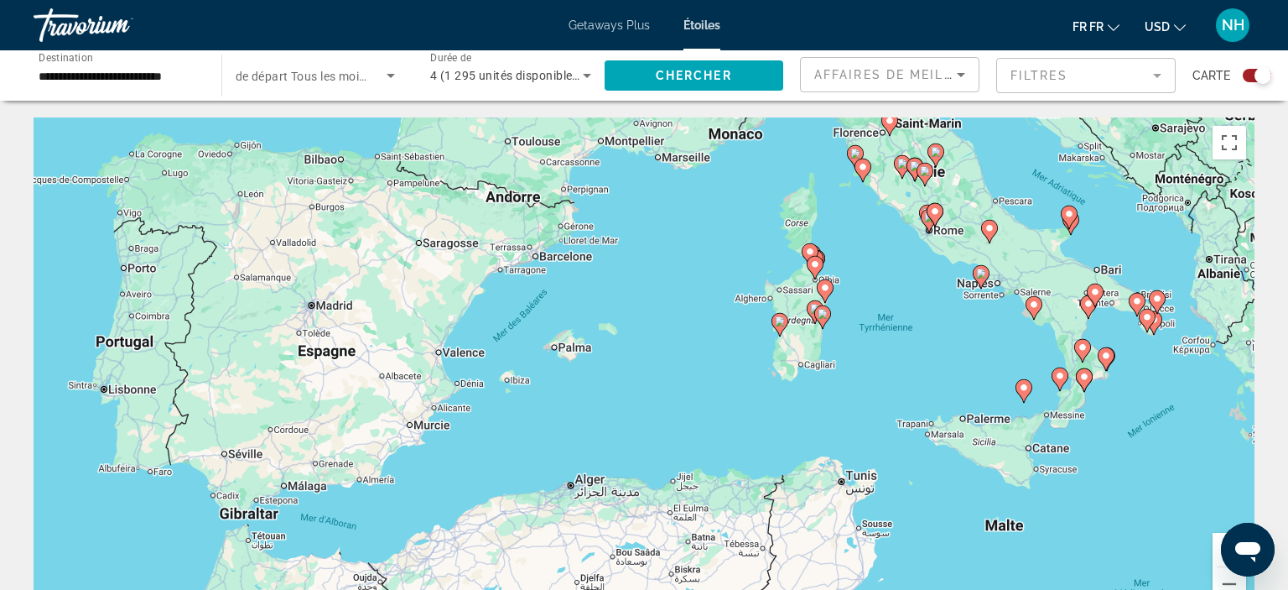
click at [1217, 548] on button "Avant-être" at bounding box center [1230, 550] width 34 height 34
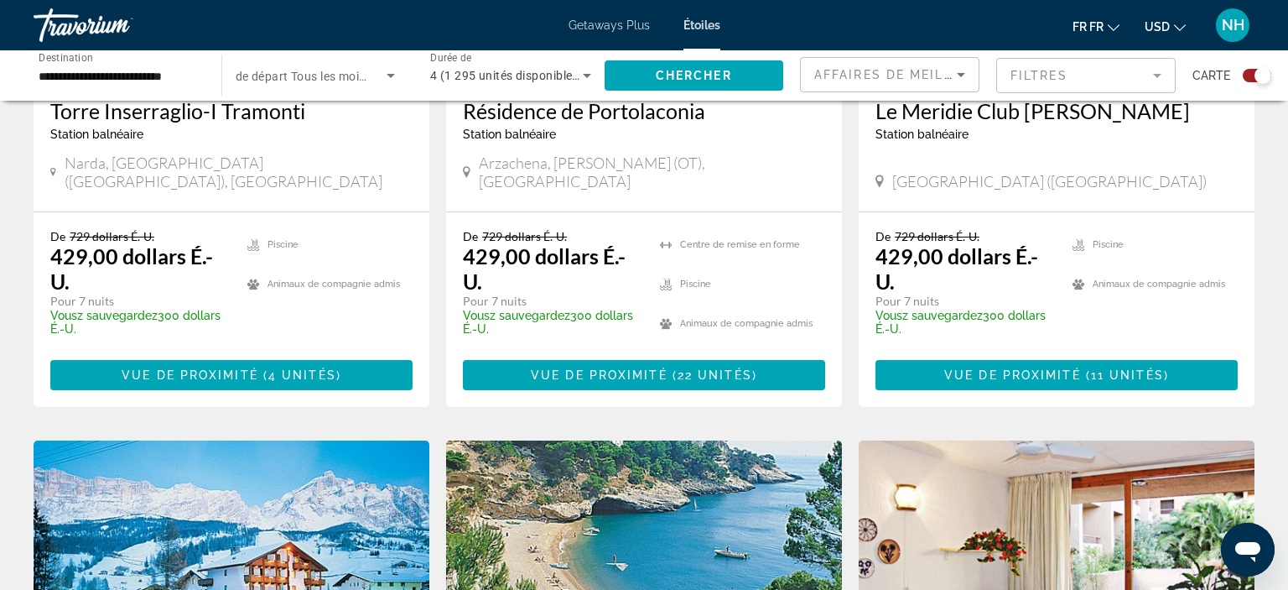
drag, startPoint x: 1101, startPoint y: 280, endPoint x: 638, endPoint y: 629, distance: 579.7
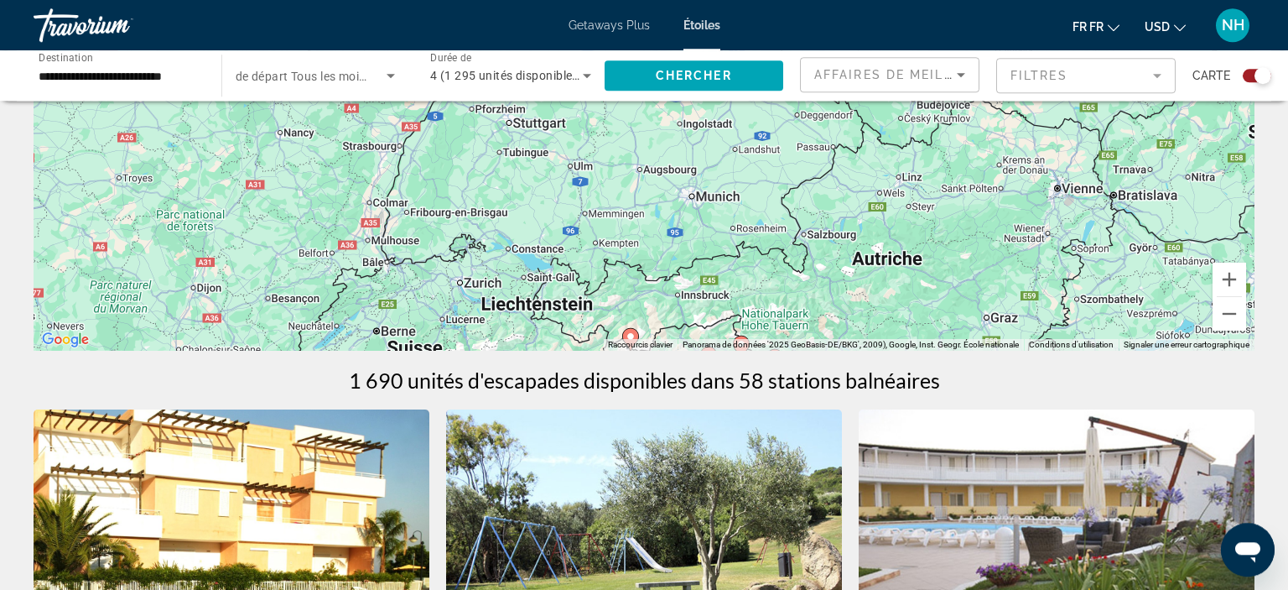
scroll to position [271, 0]
click at [1224, 316] on button "A l'arrière du zoom" at bounding box center [1230, 313] width 34 height 34
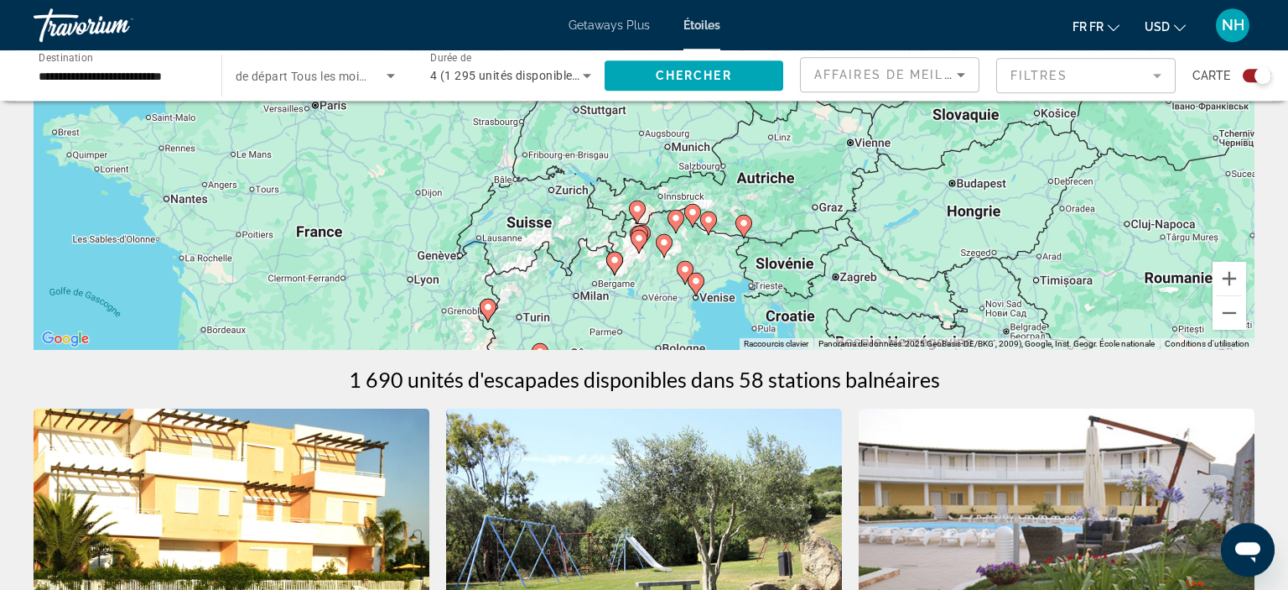
click at [486, 306] on image "Principaux contenus" at bounding box center [488, 307] width 10 height 10
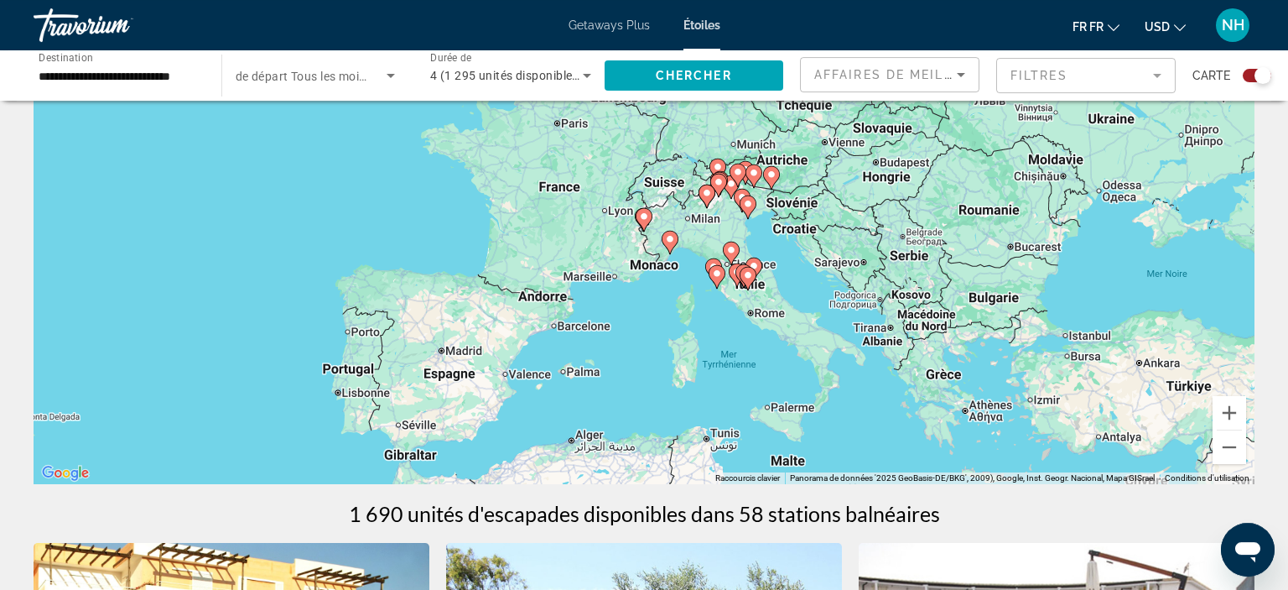
scroll to position [136, 0]
click at [648, 219] on image "Principaux contenus" at bounding box center [644, 217] width 10 height 10
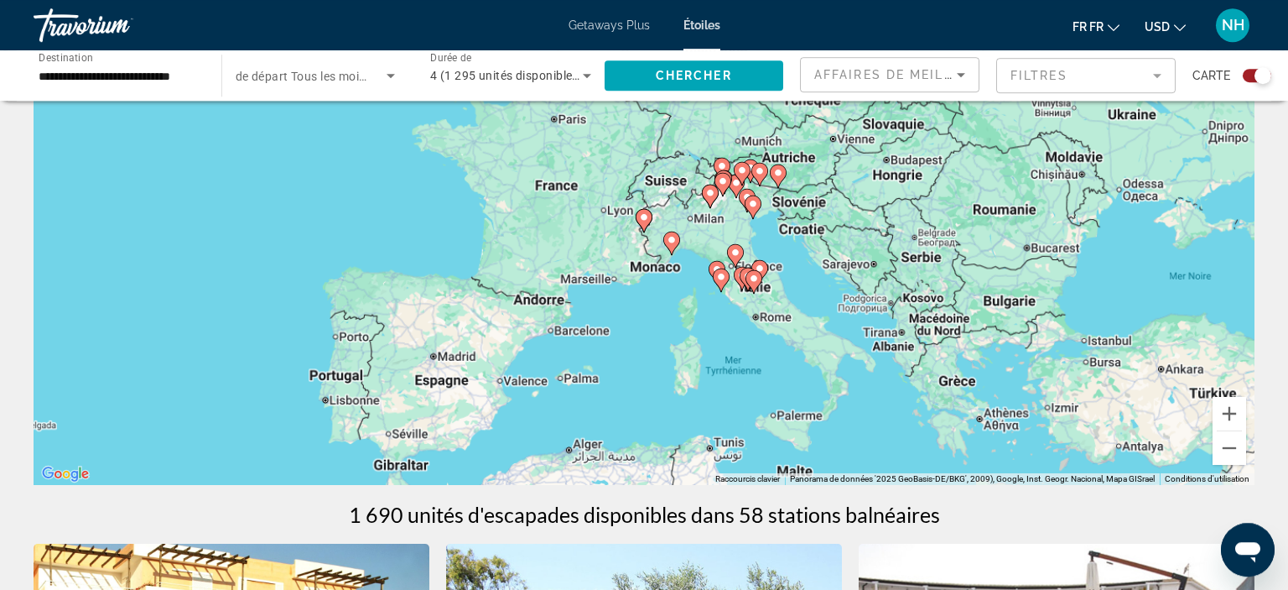
type input "**********"
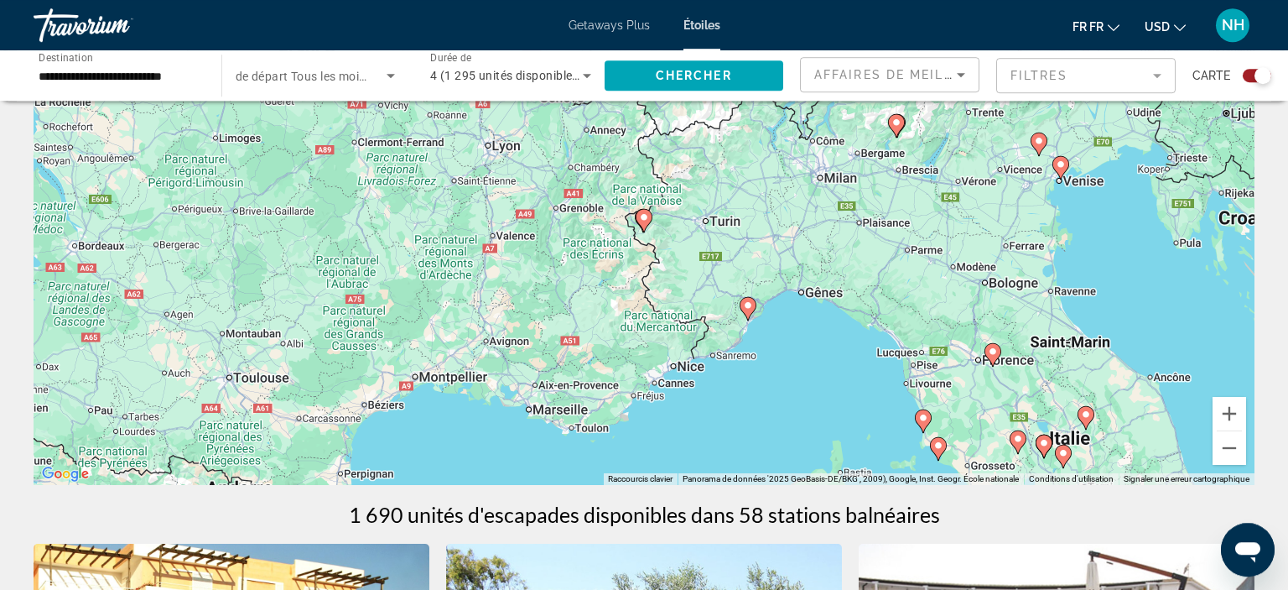
click at [648, 219] on image "Principaux contenus" at bounding box center [644, 217] width 10 height 10
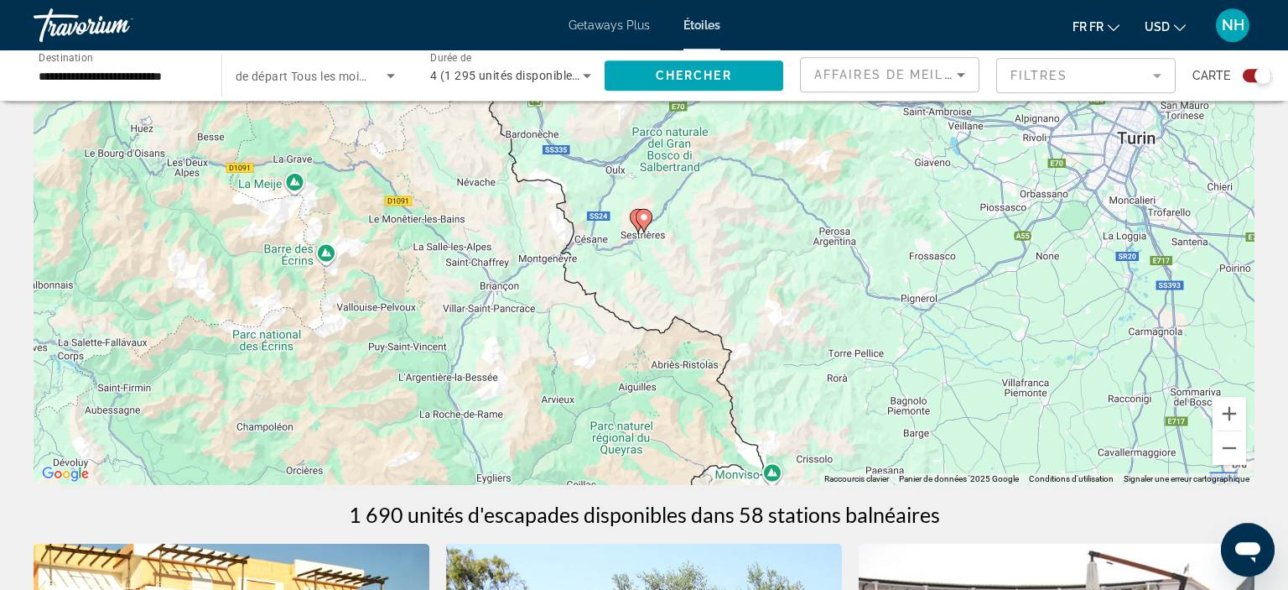
click at [641, 218] on image "Principaux contenus" at bounding box center [644, 217] width 10 height 10
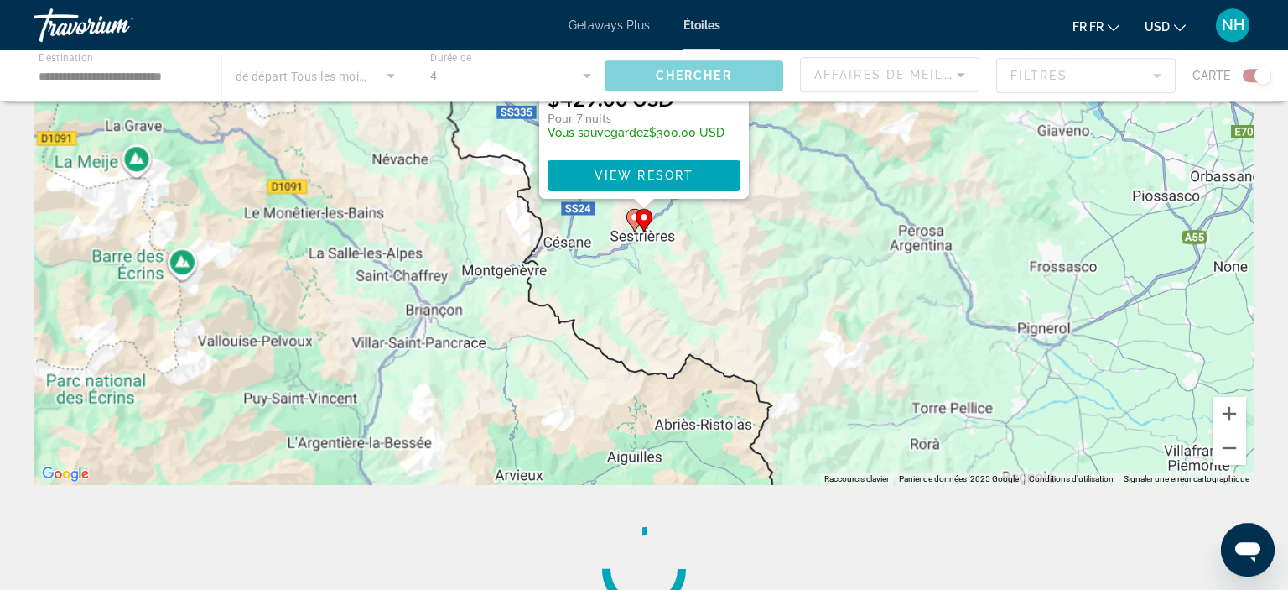
scroll to position [0, 0]
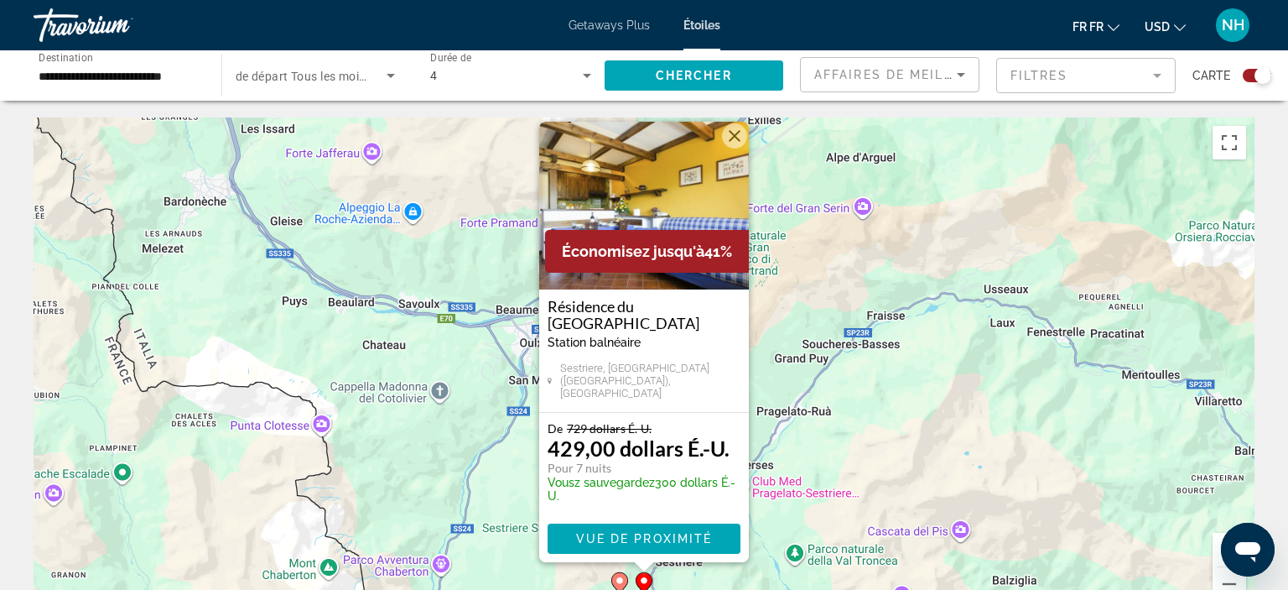
click at [730, 148] on button "Fermer" at bounding box center [734, 135] width 25 height 25
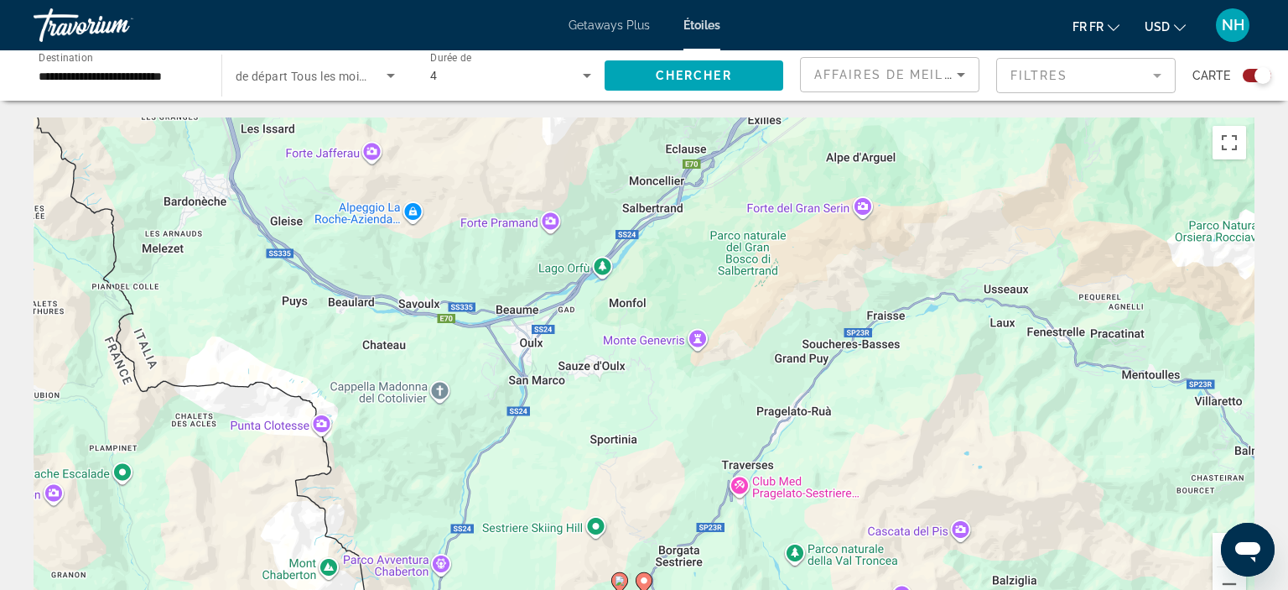
click at [619, 579] on image "Principaux contenus" at bounding box center [620, 580] width 10 height 10
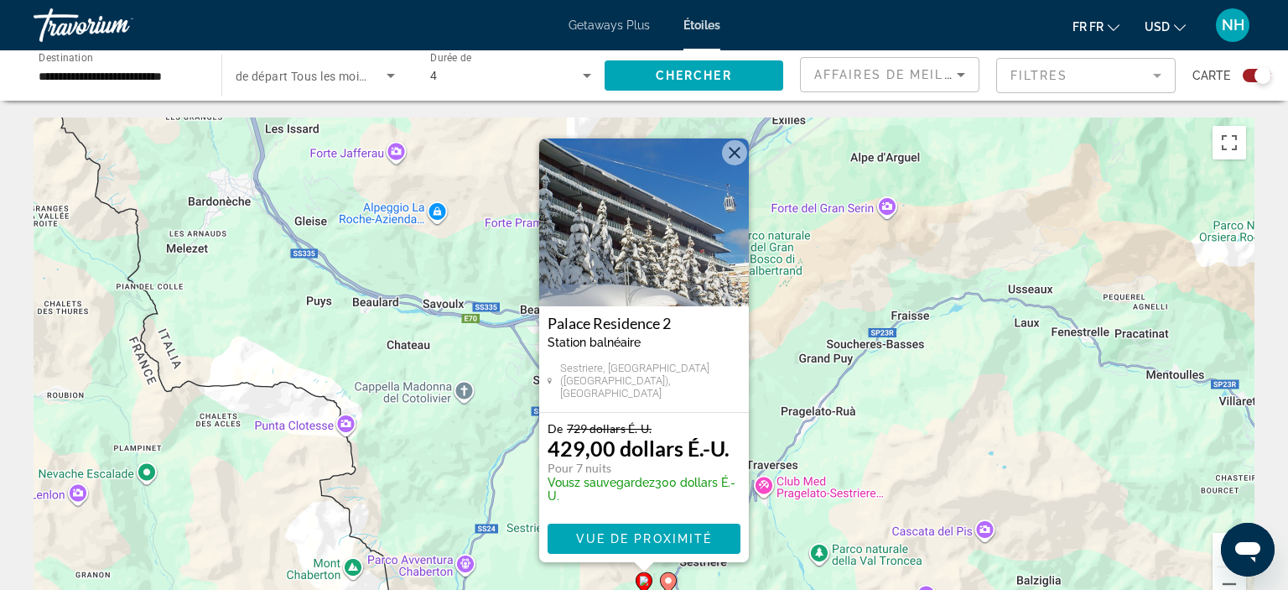
click at [657, 250] on img "Principaux contenus" at bounding box center [644, 222] width 210 height 168
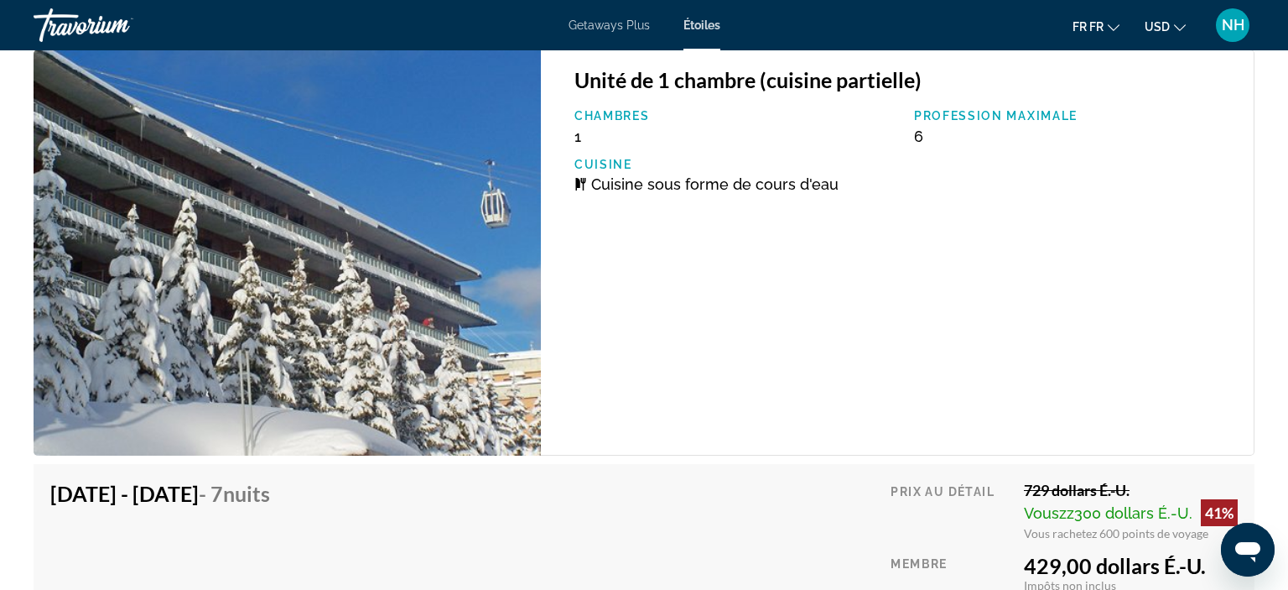
scroll to position [3105, 0]
